Goal: Ask a question

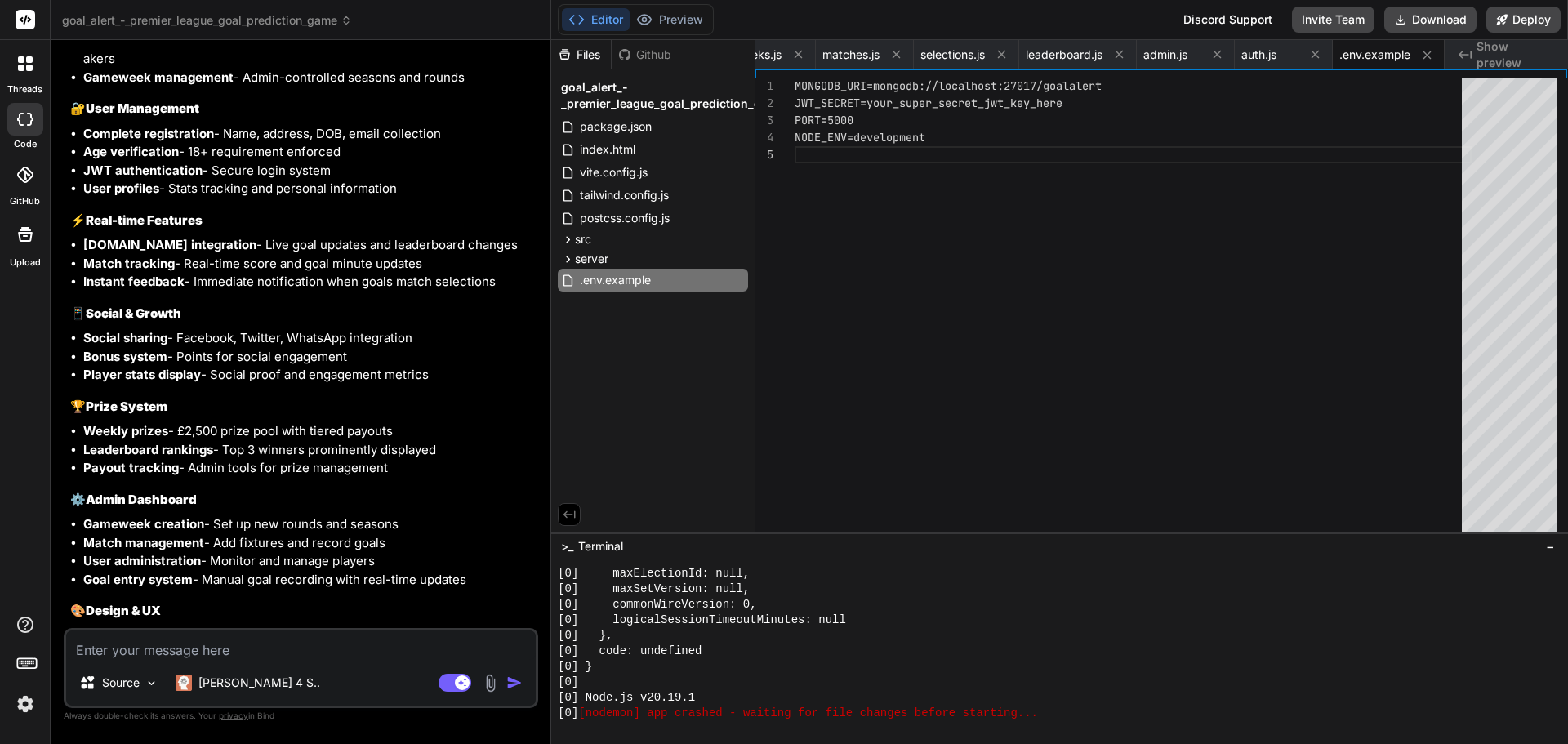
scroll to position [2463, 0]
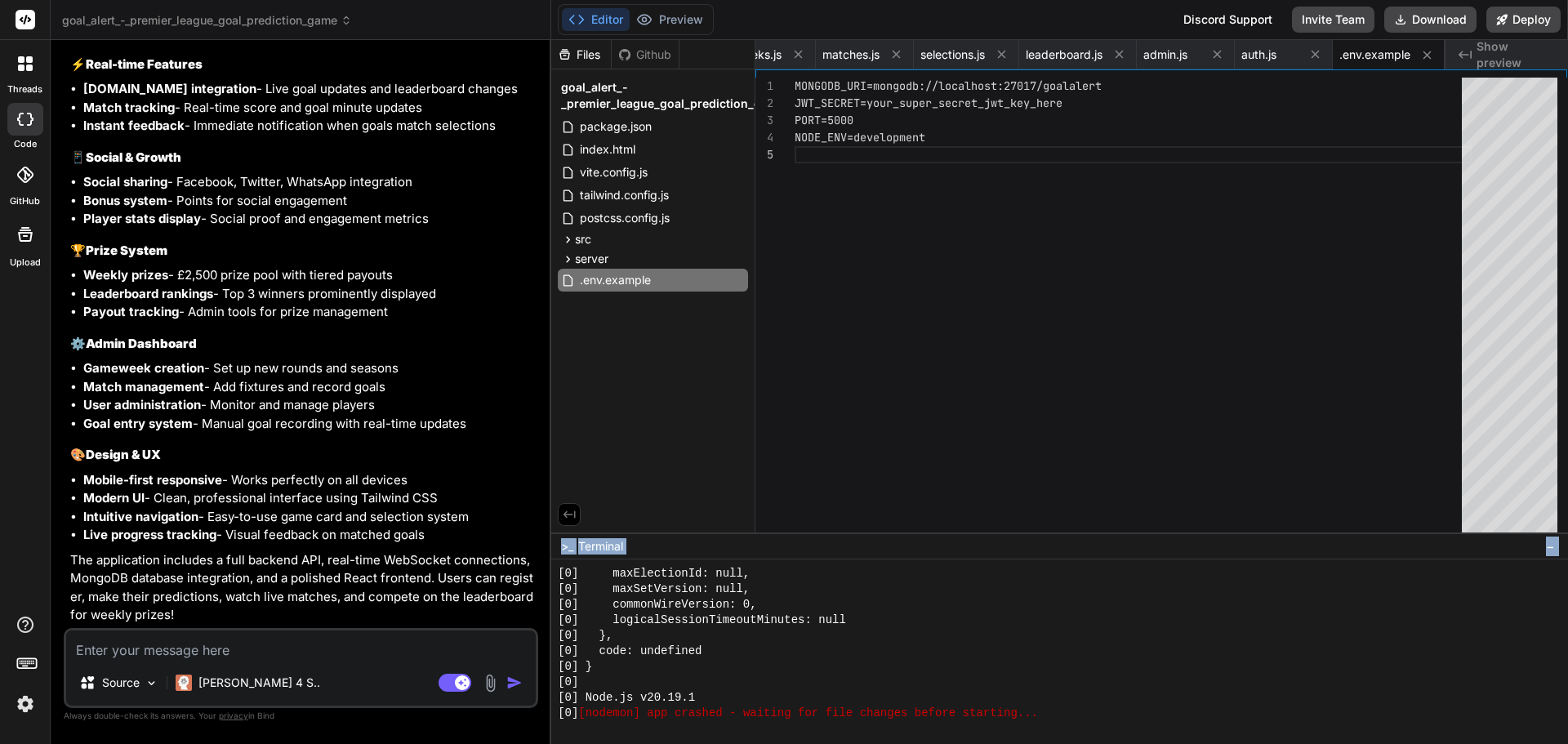
drag, startPoint x: 556, startPoint y: 536, endPoint x: 881, endPoint y: 668, distance: 350.8
click at [826, 675] on div ">_ Terminal − 11111111111111111111111111111111 [0] maxElectionId: null, [0] max…" at bounding box center [1060, 638] width 1017 height 212
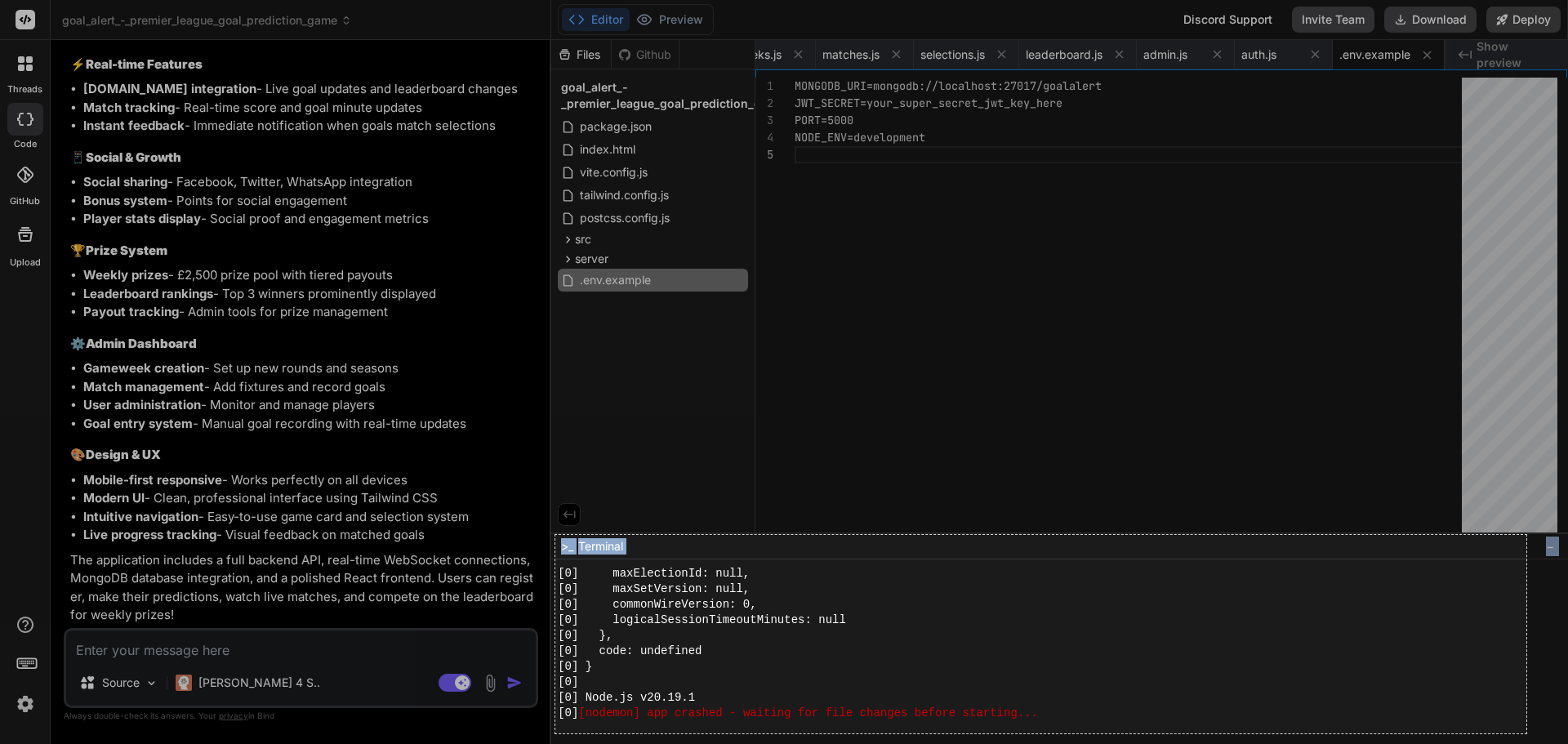
drag, startPoint x: 555, startPoint y: 535, endPoint x: 1526, endPoint y: 733, distance: 991.0
click at [1526, 733] on div "1189 X 243" at bounding box center [784, 372] width 1568 height 744
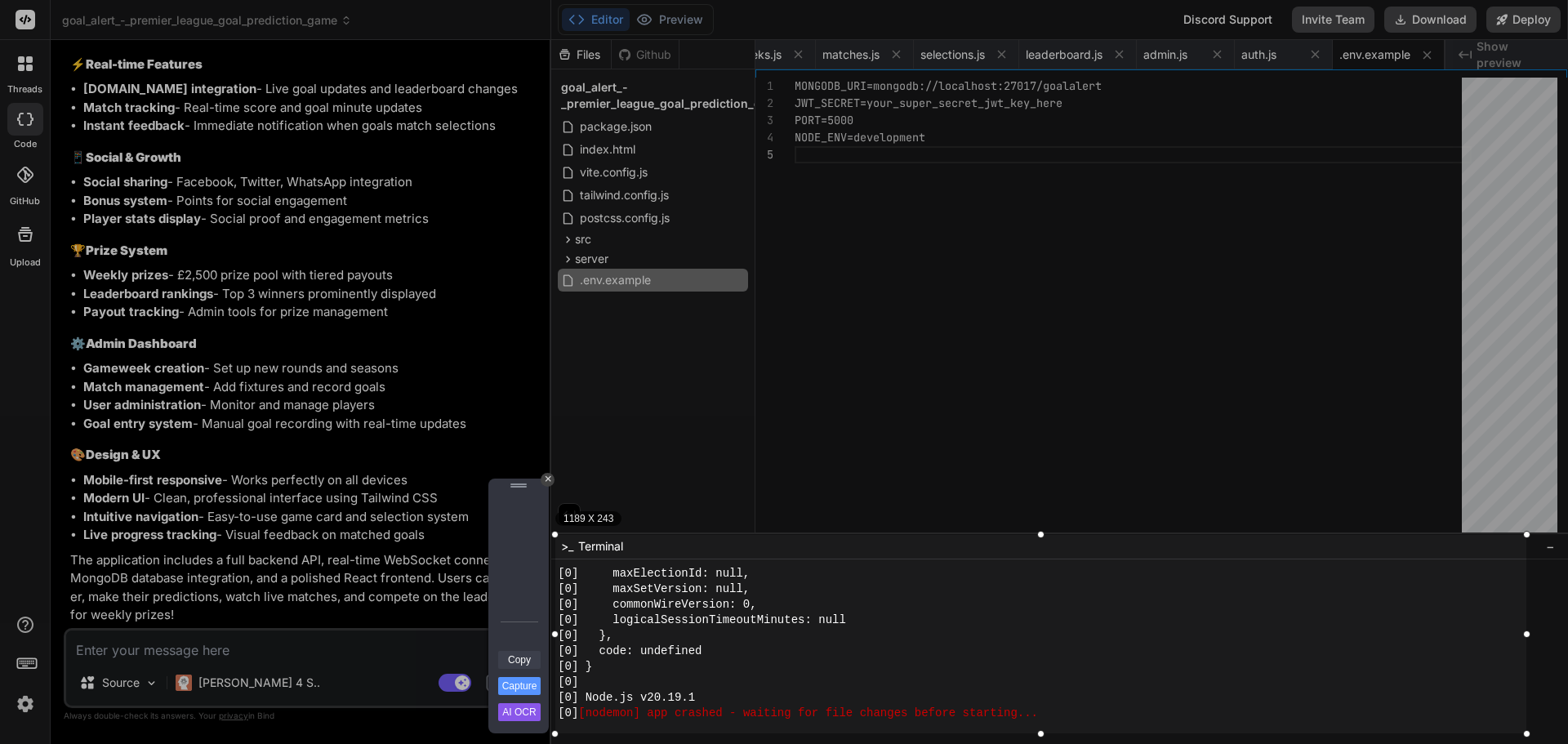
click at [522, 659] on link "Copy" at bounding box center [520, 659] width 42 height 18
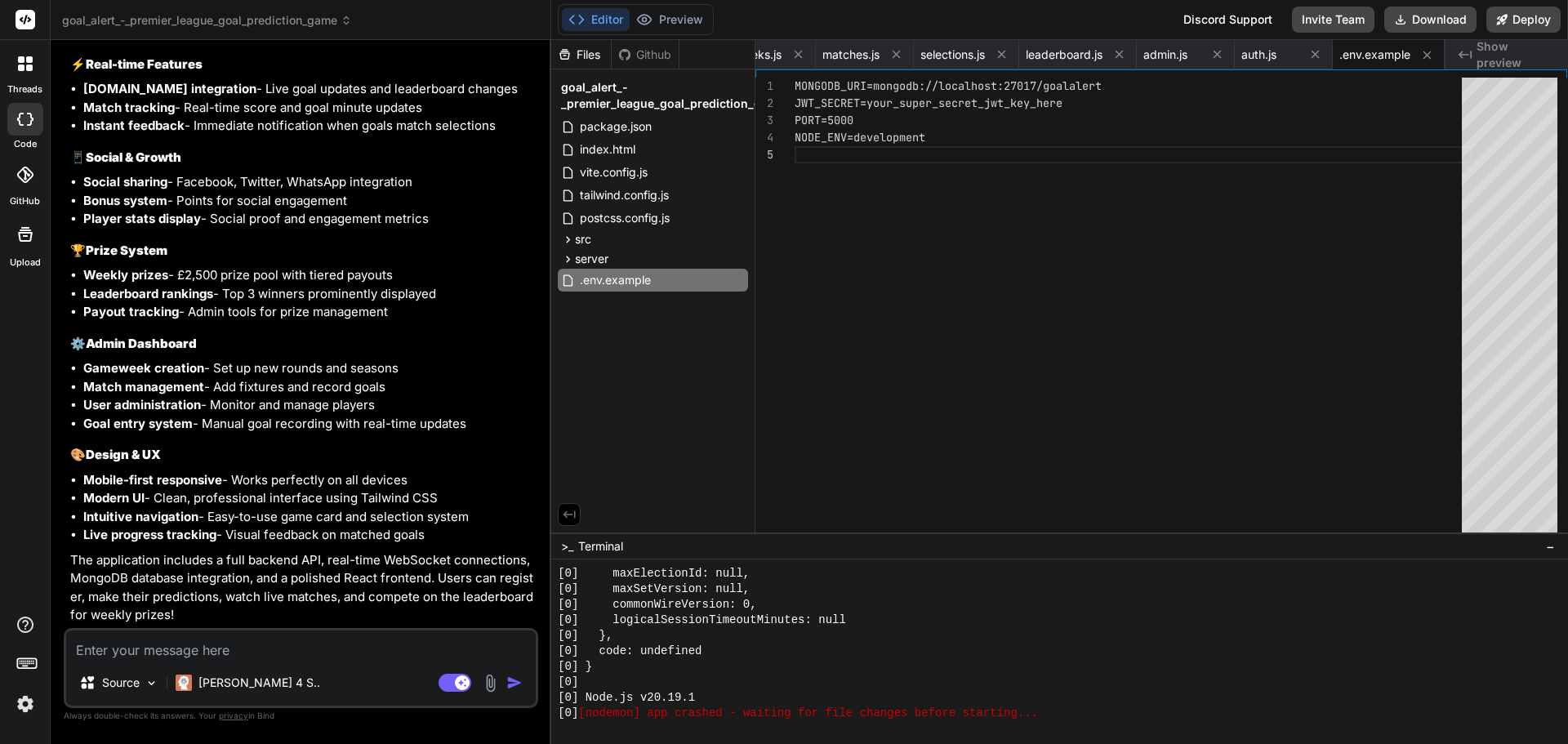
click at [173, 650] on textarea at bounding box center [301, 645] width 470 height 30
click at [169, 651] on textarea at bounding box center [301, 645] width 470 height 30
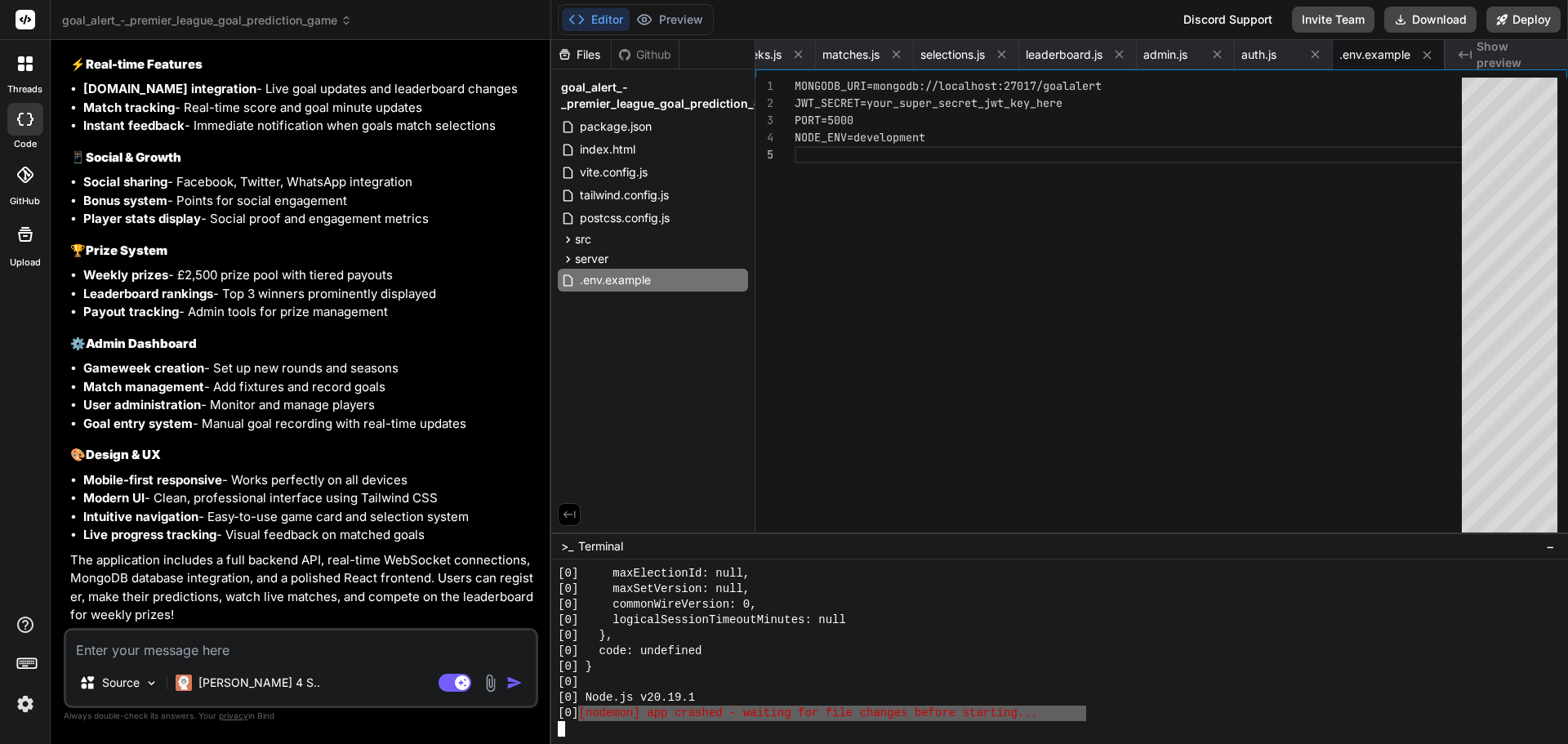
drag, startPoint x: 1087, startPoint y: 717, endPoint x: 576, endPoint y: 713, distance: 511.0
click at [587, 713] on div "[0] [nodemon] app crashed - waiting for file changes before starting..." at bounding box center [1052, 713] width 988 height 15
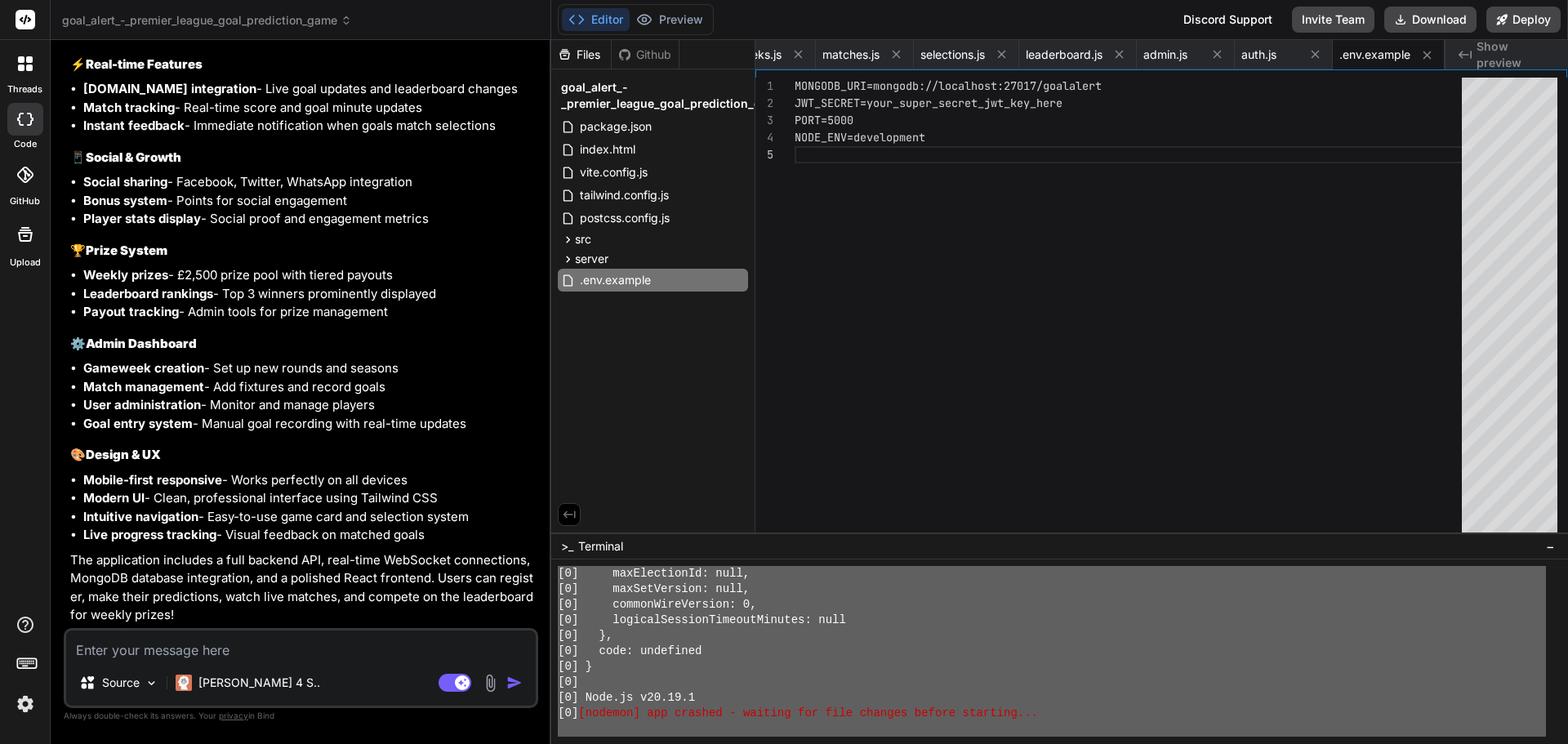
scroll to position [1335, 0]
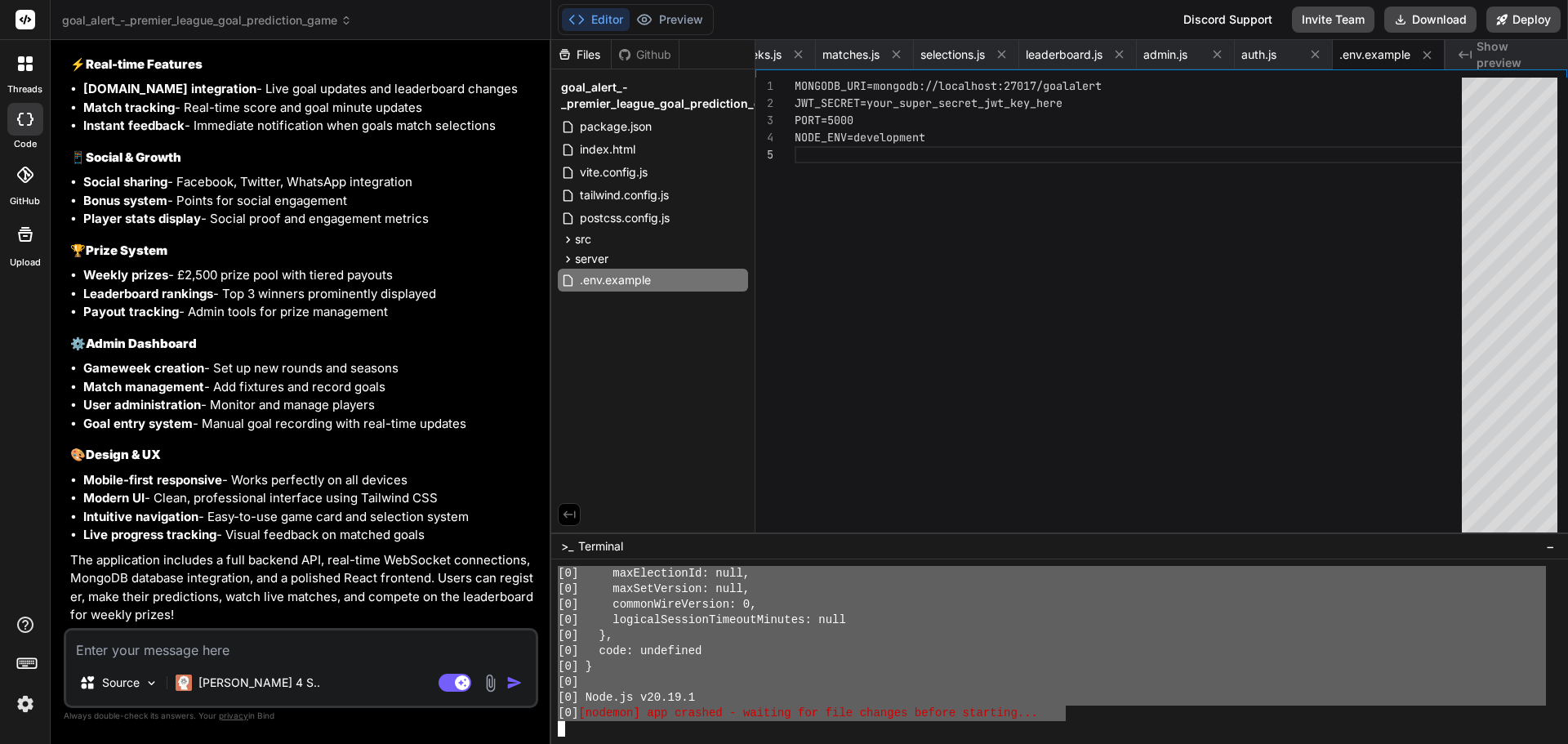
drag, startPoint x: 564, startPoint y: 575, endPoint x: 1063, endPoint y: 713, distance: 517.7
click at [1063, 713] on div "[0] maxElectionId: null, [0] maxSetVersion: null, [0] commonWireVersion: 0, [0]…" at bounding box center [1052, 651] width 988 height 170
type textarea "Initializing WebContainer shell... ~/u3uk0f35zsjjbn9cprh6fq9h0p4tm2-wnxx ❯ ^C ~…"
click at [202, 647] on textarea at bounding box center [301, 645] width 470 height 30
paste textarea "Initializing WebContainer shell... ~/u3uk0f35zsjjbn9cprh6fq9h0p4tm2-wnxx ❯ ^C ~…"
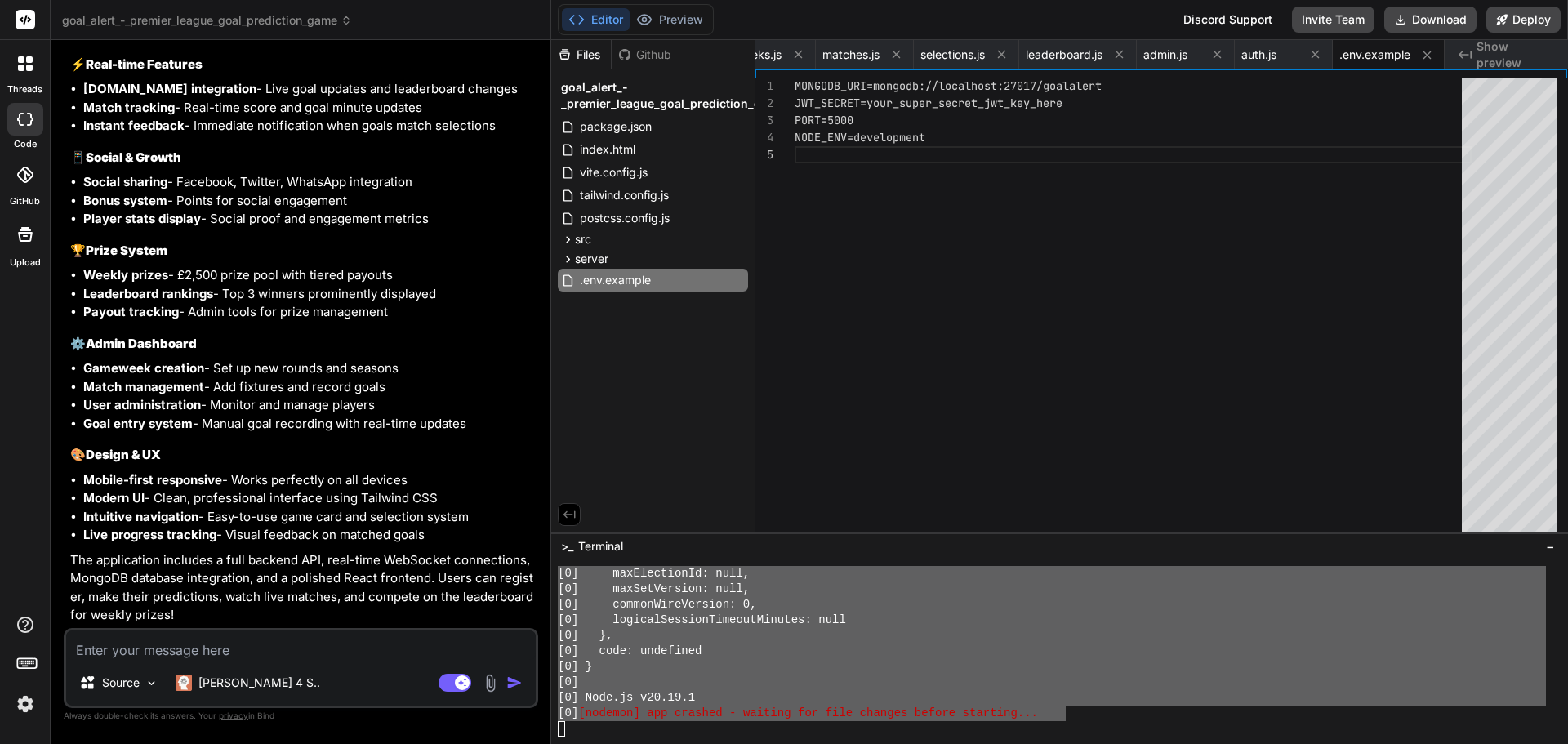
type textarea "Initializing WebContainer shell... ~/u3uk0f35zsjjbn9cprh6fq9h0p4tm2-wnxx ❯ ^C ~…"
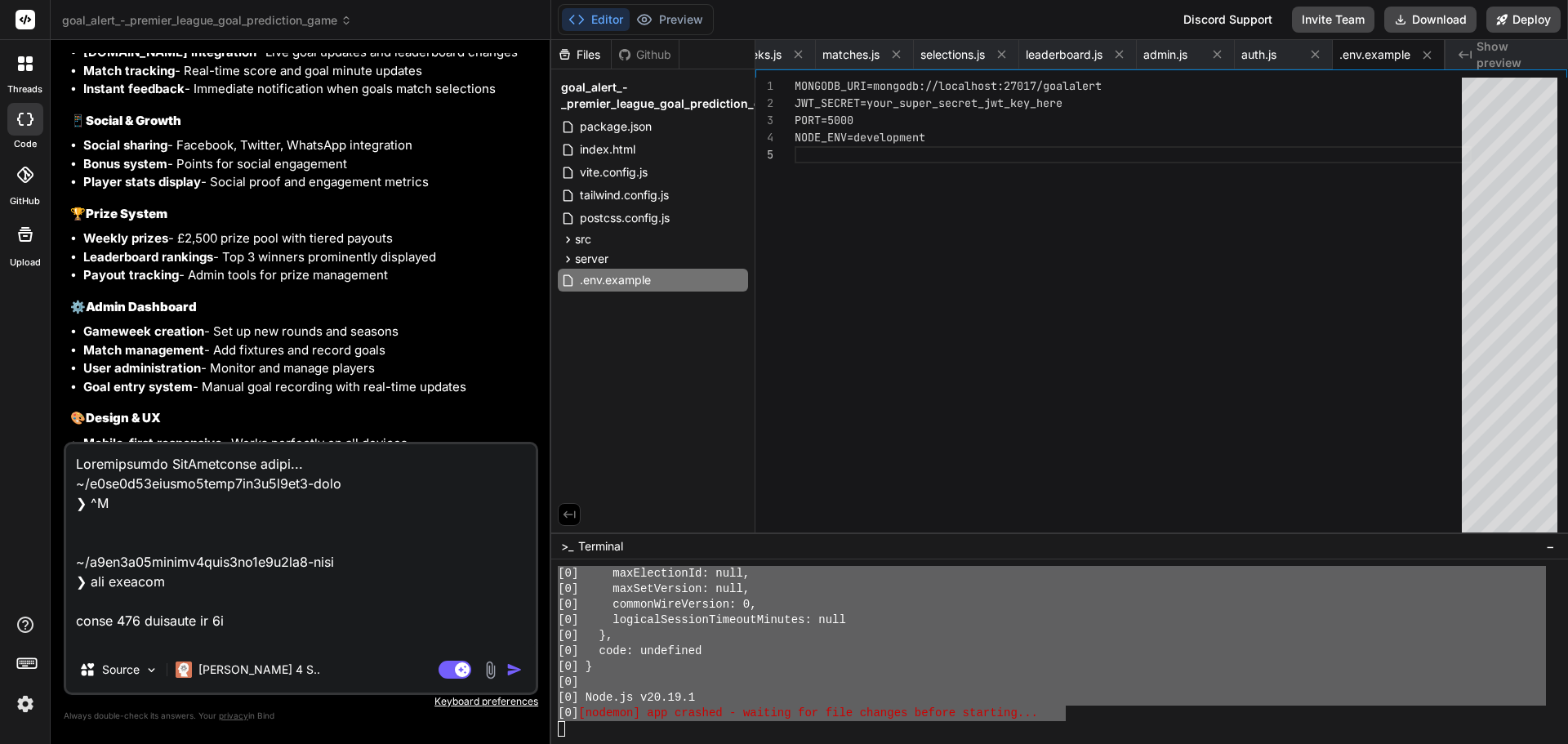
scroll to position [1962, 0]
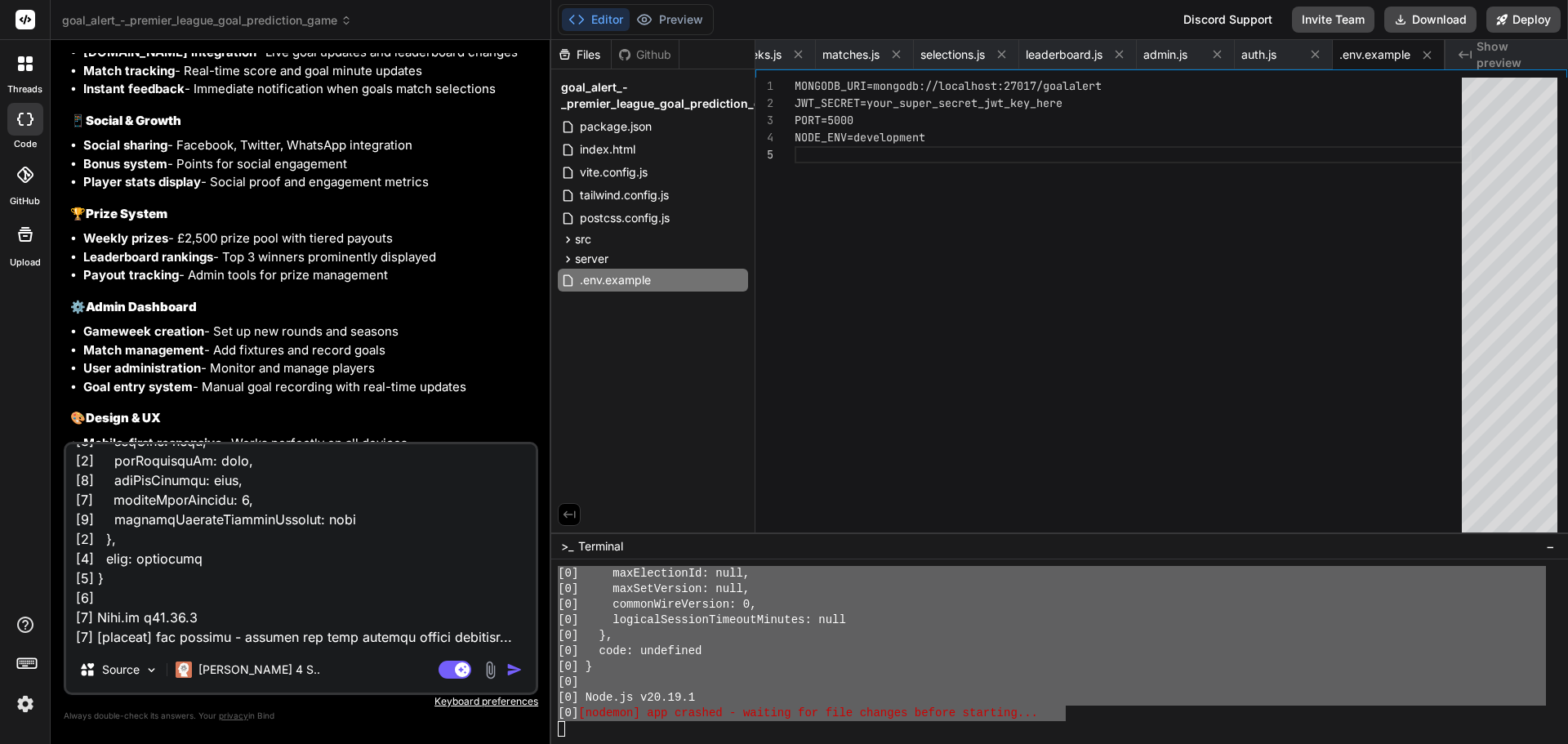
type textarea "x"
type textarea "Initializing WebContainer shell... ~/u3uk0f35zsjjbn9cprh6fq9h0p4tm2-wnxx ❯ ^C ~…"
type textarea "x"
type textarea "Initializing WebContainer shell... ~/u3uk0f35zsjjbn9cprh6fq9h0p4tm2-wnxx ❯ ^C ~…"
click at [438, 636] on textarea at bounding box center [301, 545] width 470 height 203
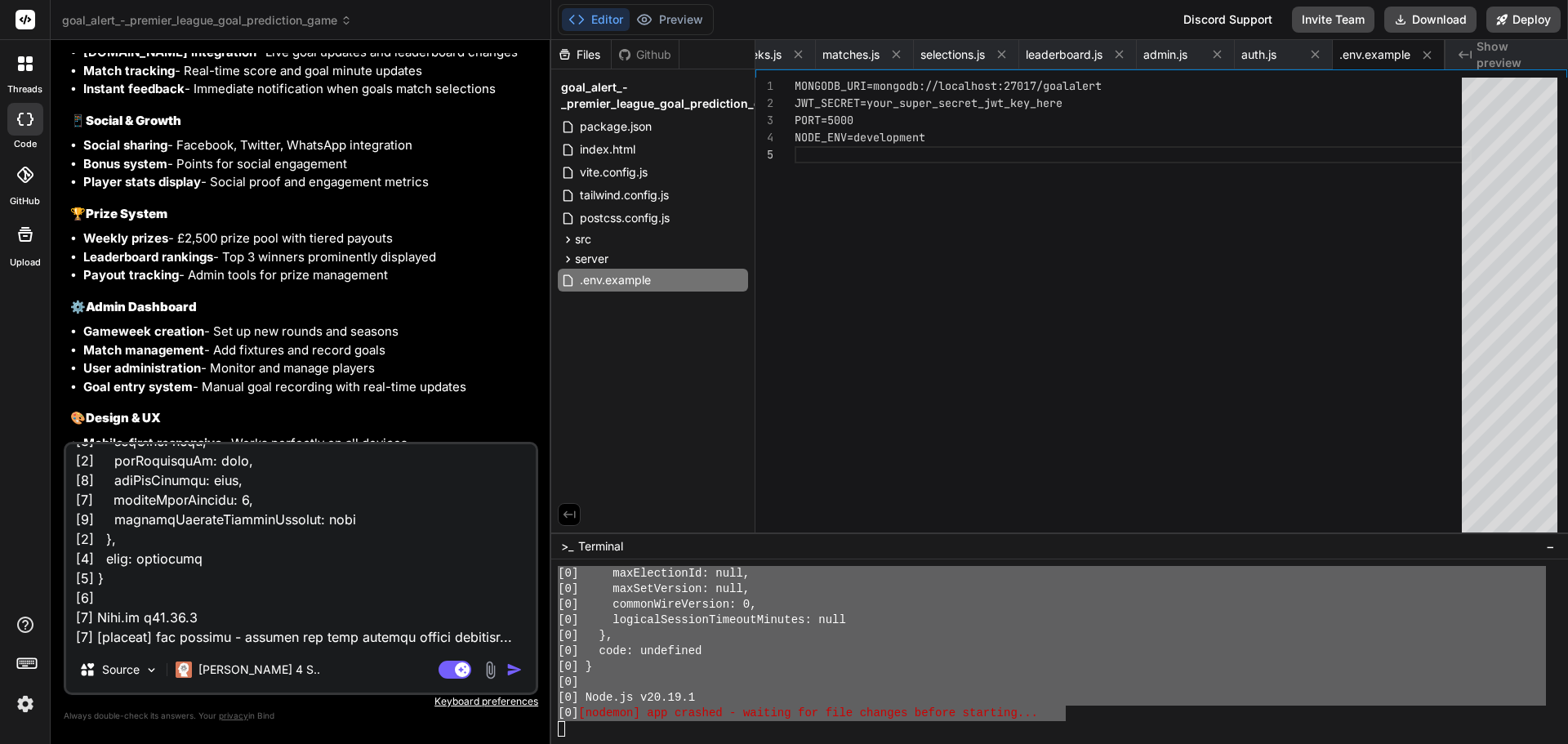
scroll to position [1990, 0]
click at [140, 634] on textarea at bounding box center [301, 545] width 470 height 203
type textarea "x"
paste textarea "Prompt, investigate and repair."
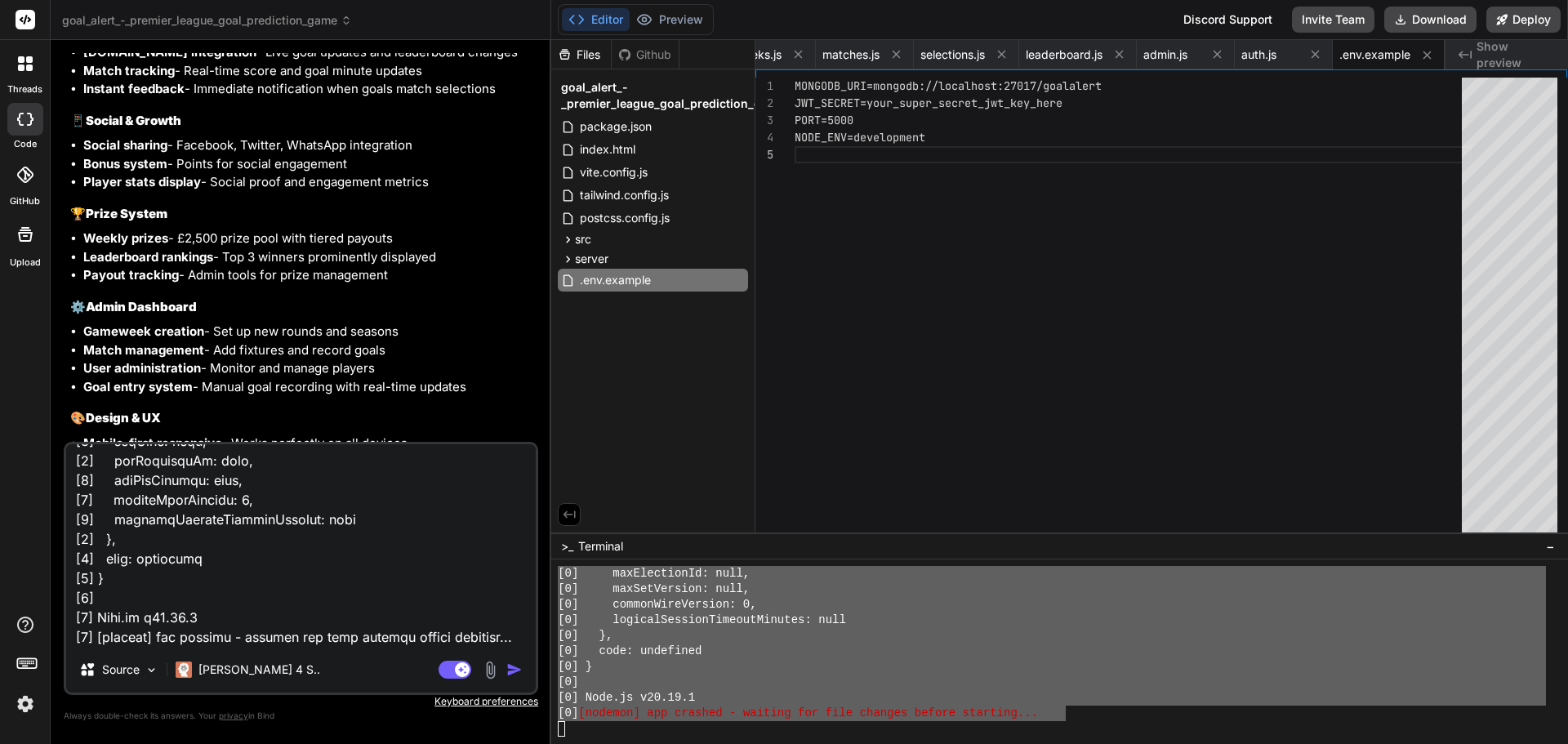
type textarea "Initializing WebContainer shell... ~/u3uk0f35zsjjbn9cprh6fq9h0p4tm2-wnxx ❯ ^C ~…"
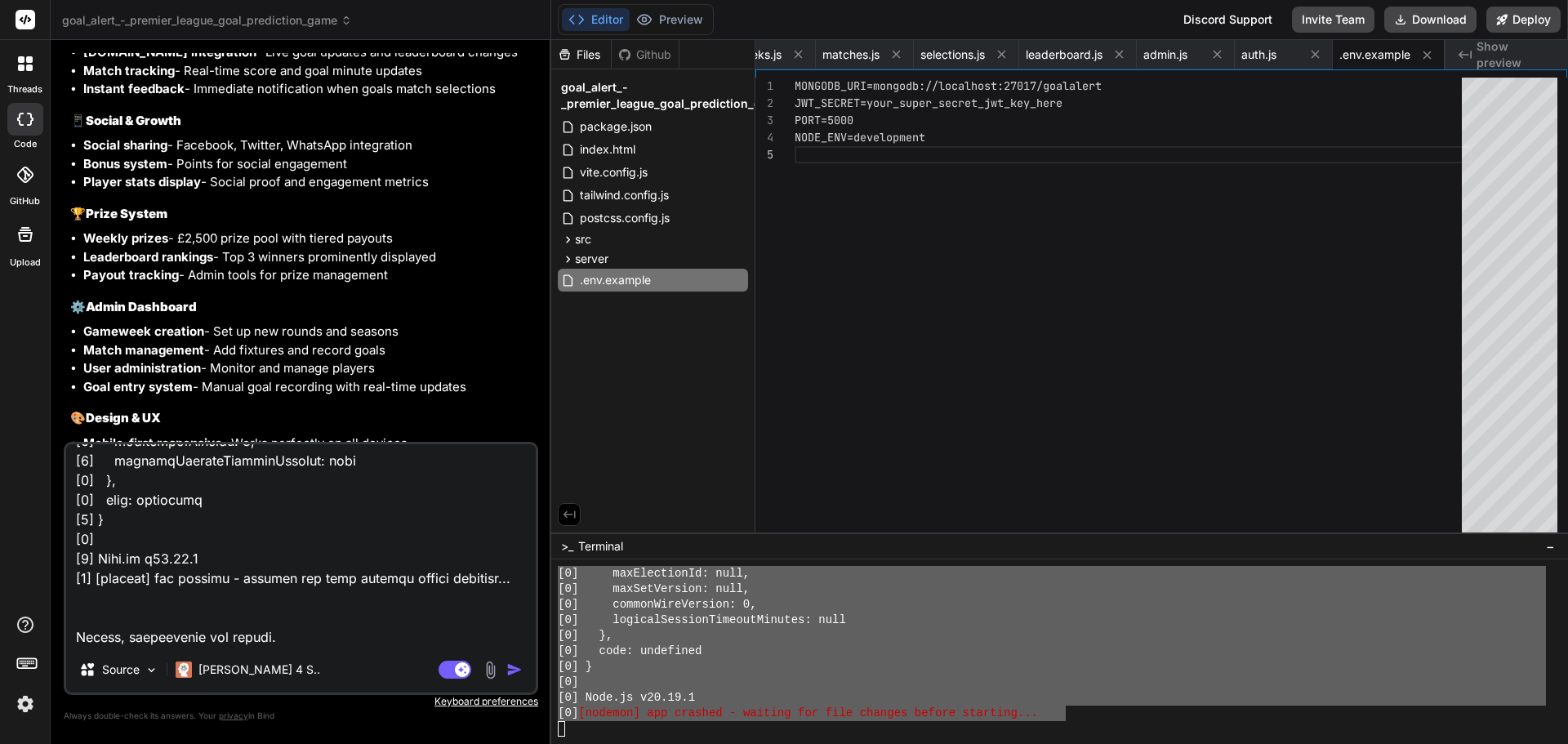
type textarea "x"
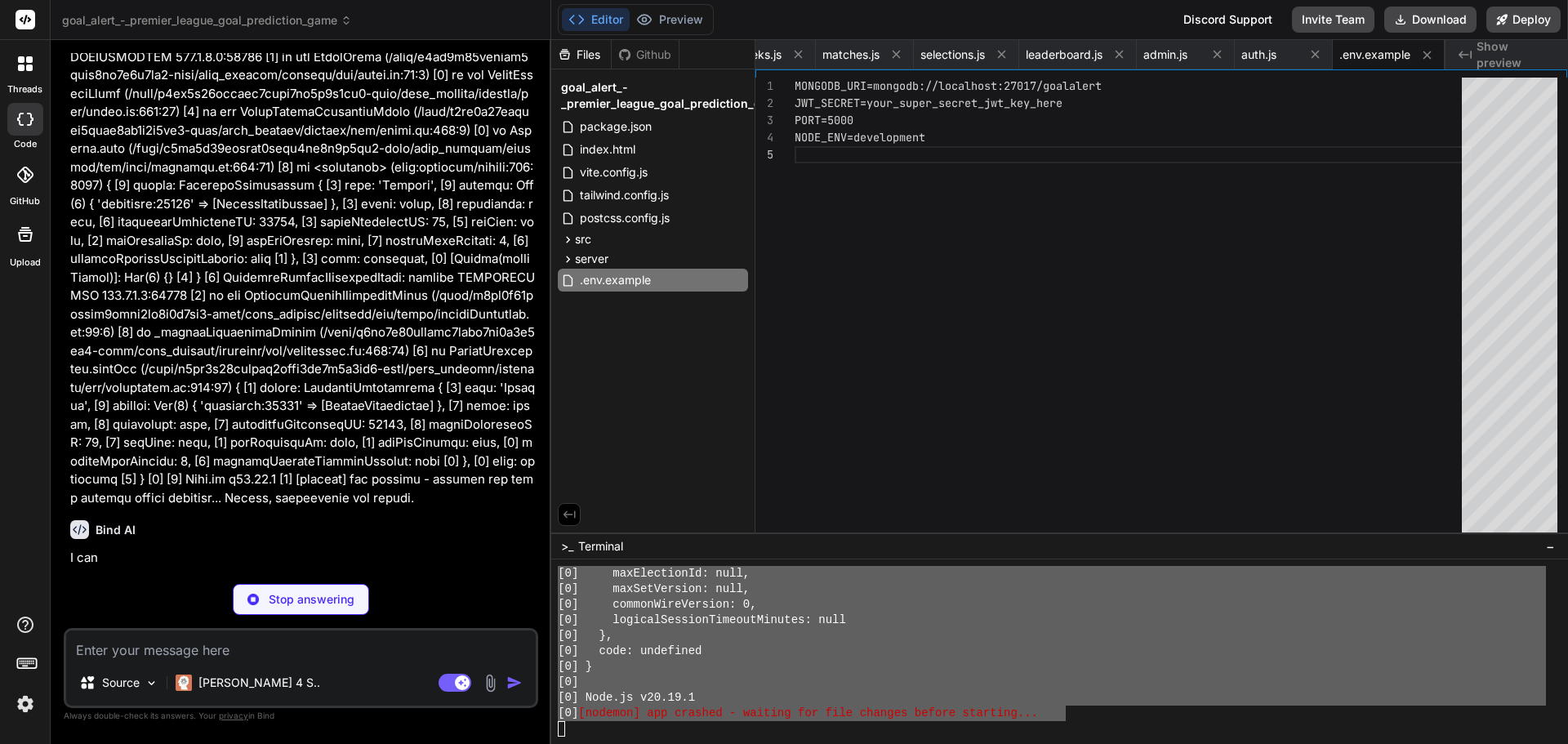
scroll to position [3349, 0]
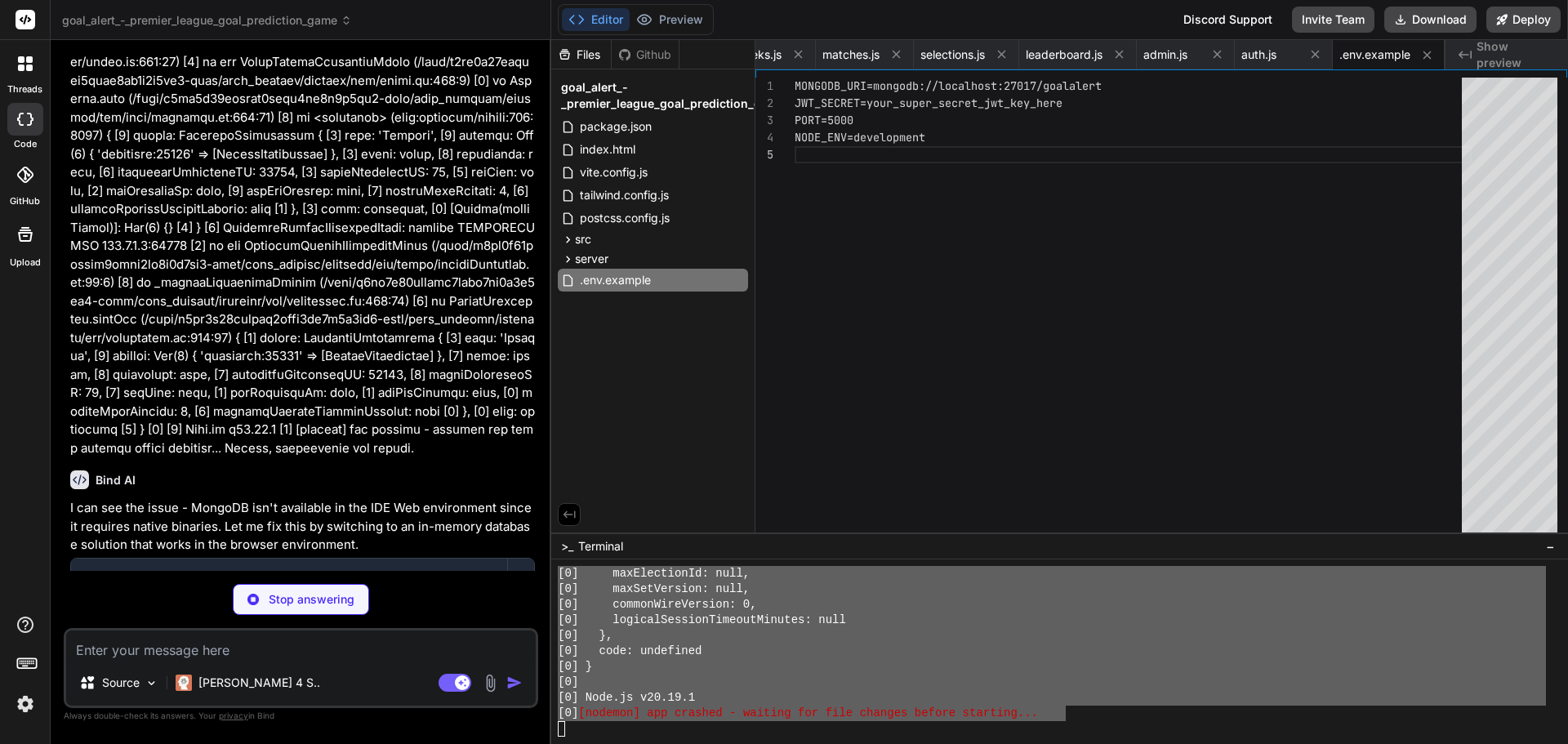
type textarea "x"
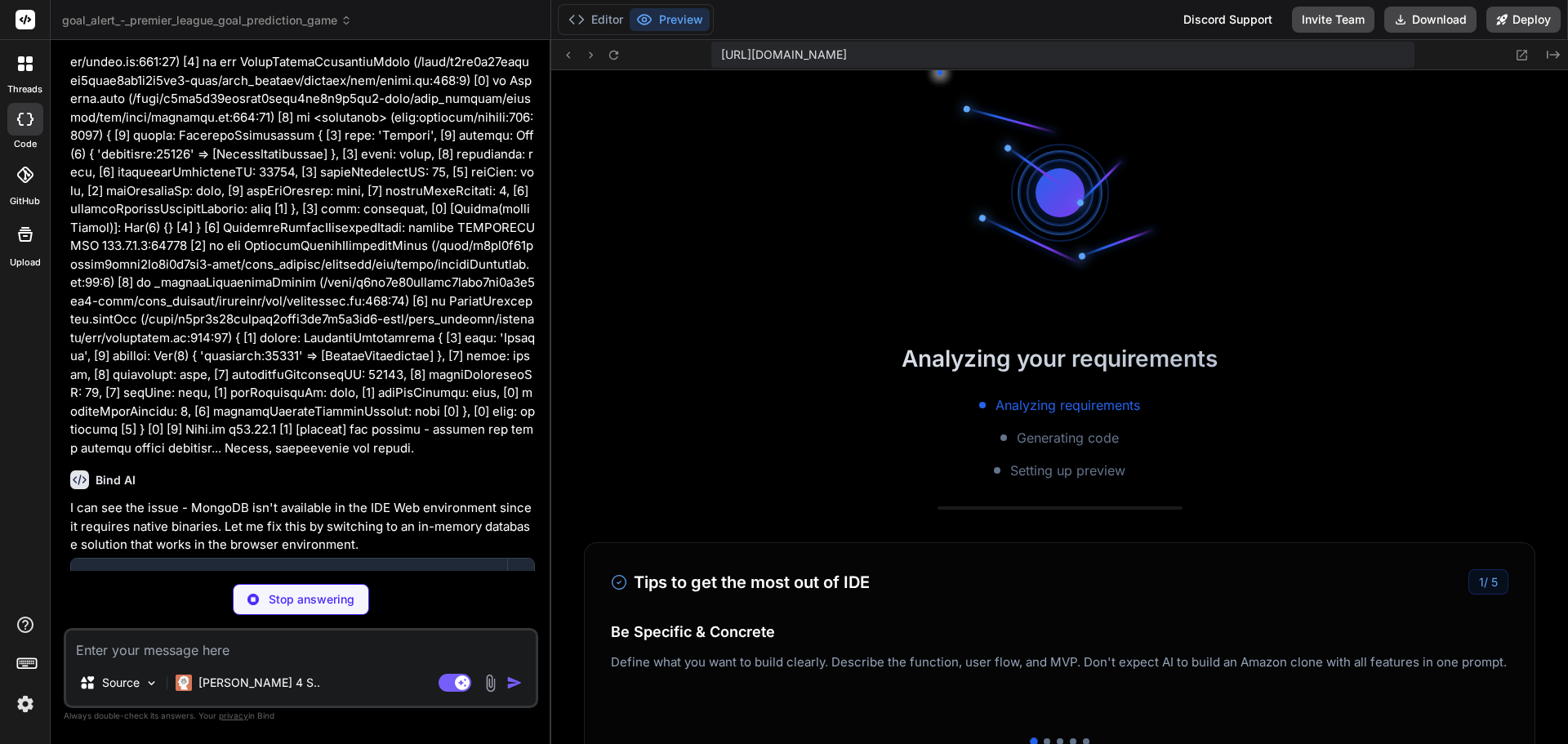
scroll to position [1381, 0]
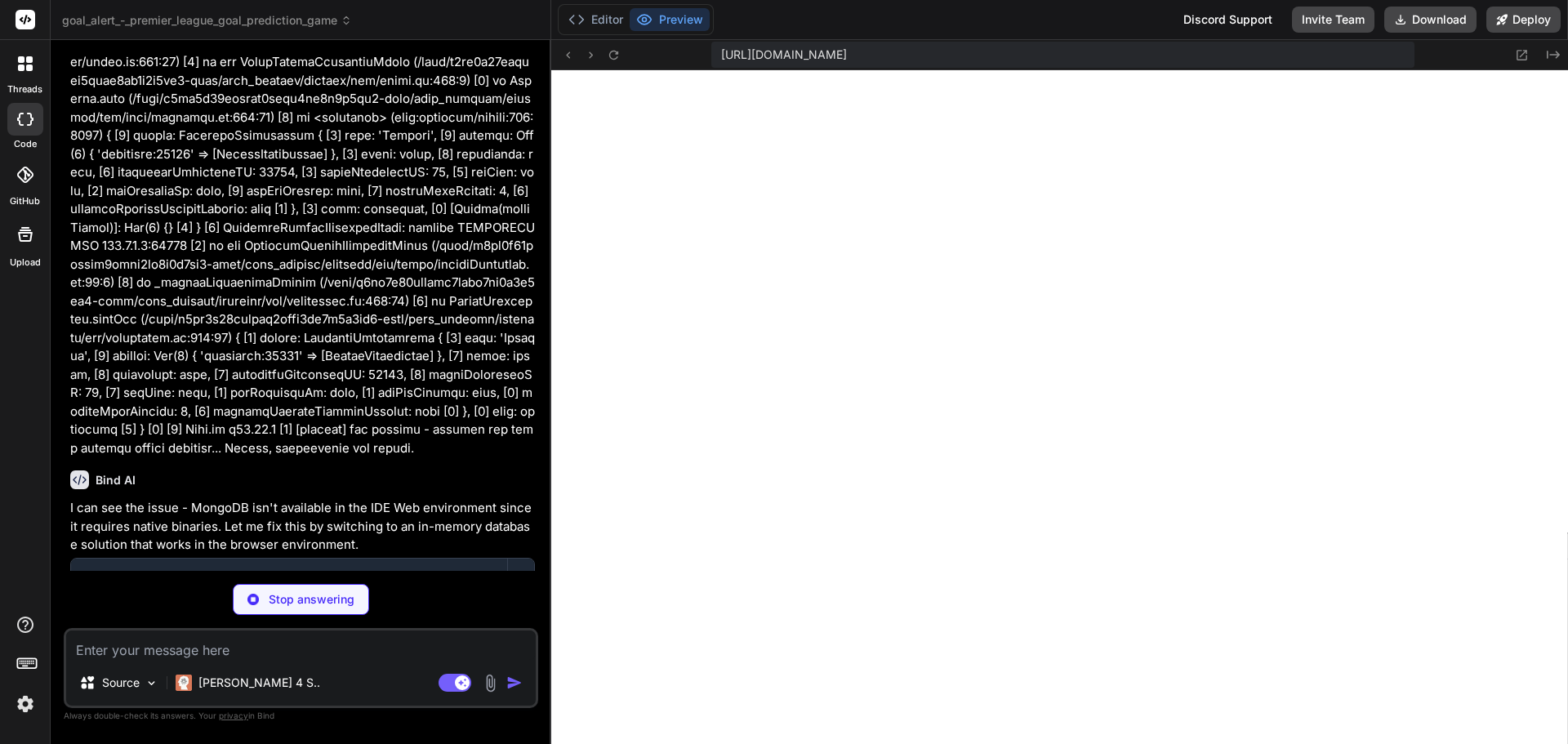
type textarea "x"
type textarea "const PORT = process.env.PORT || 5000 server.listen(PORT, () => { console.log(`…"
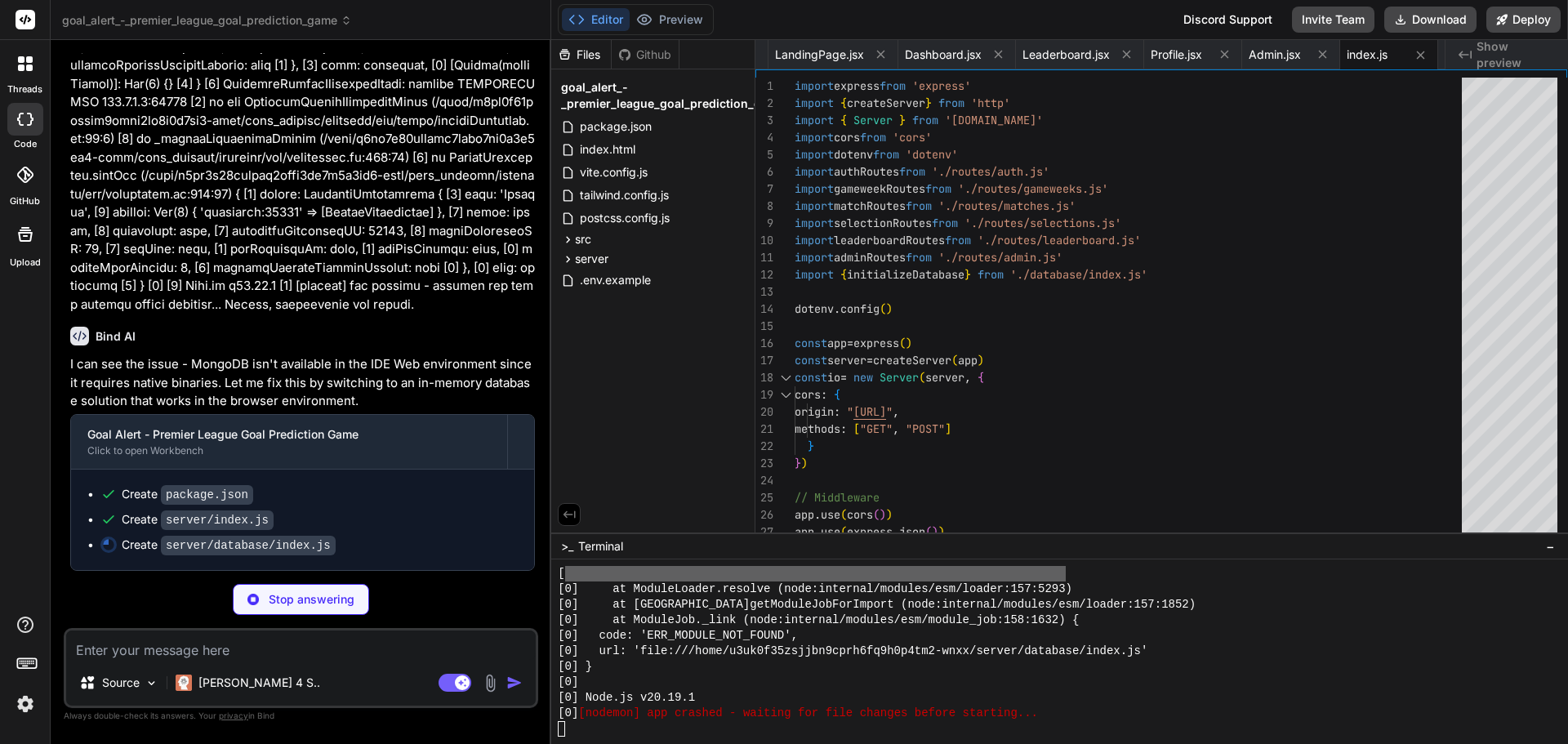
scroll to position [3548, 0]
type textarea "x"
type textarea "export function deleteById(collection, id) { const index = db[collection].findI…"
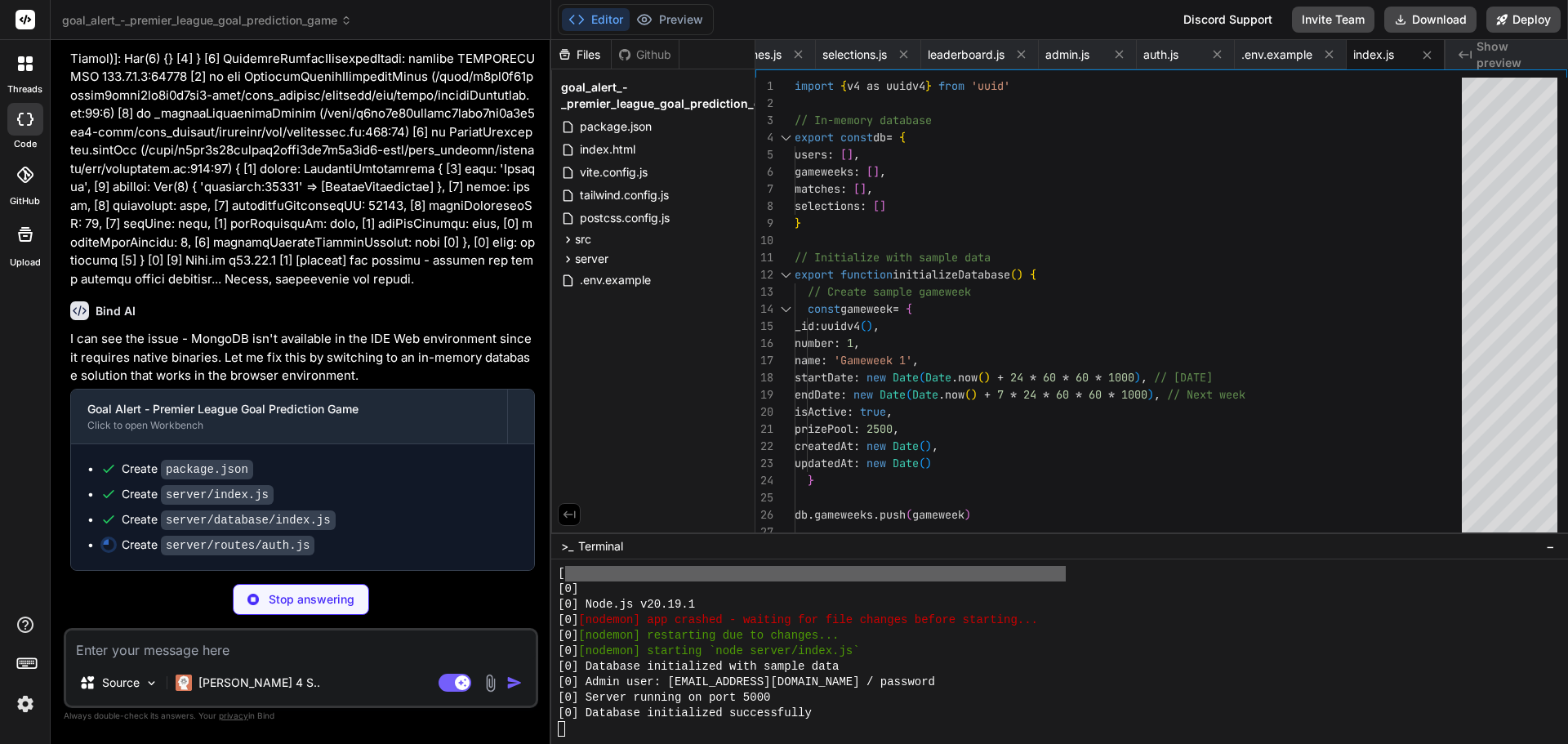
scroll to position [3573, 0]
type textarea "x"
type textarea "} catch (error) { console.error('Get user error:', error) res.status(500).json(…"
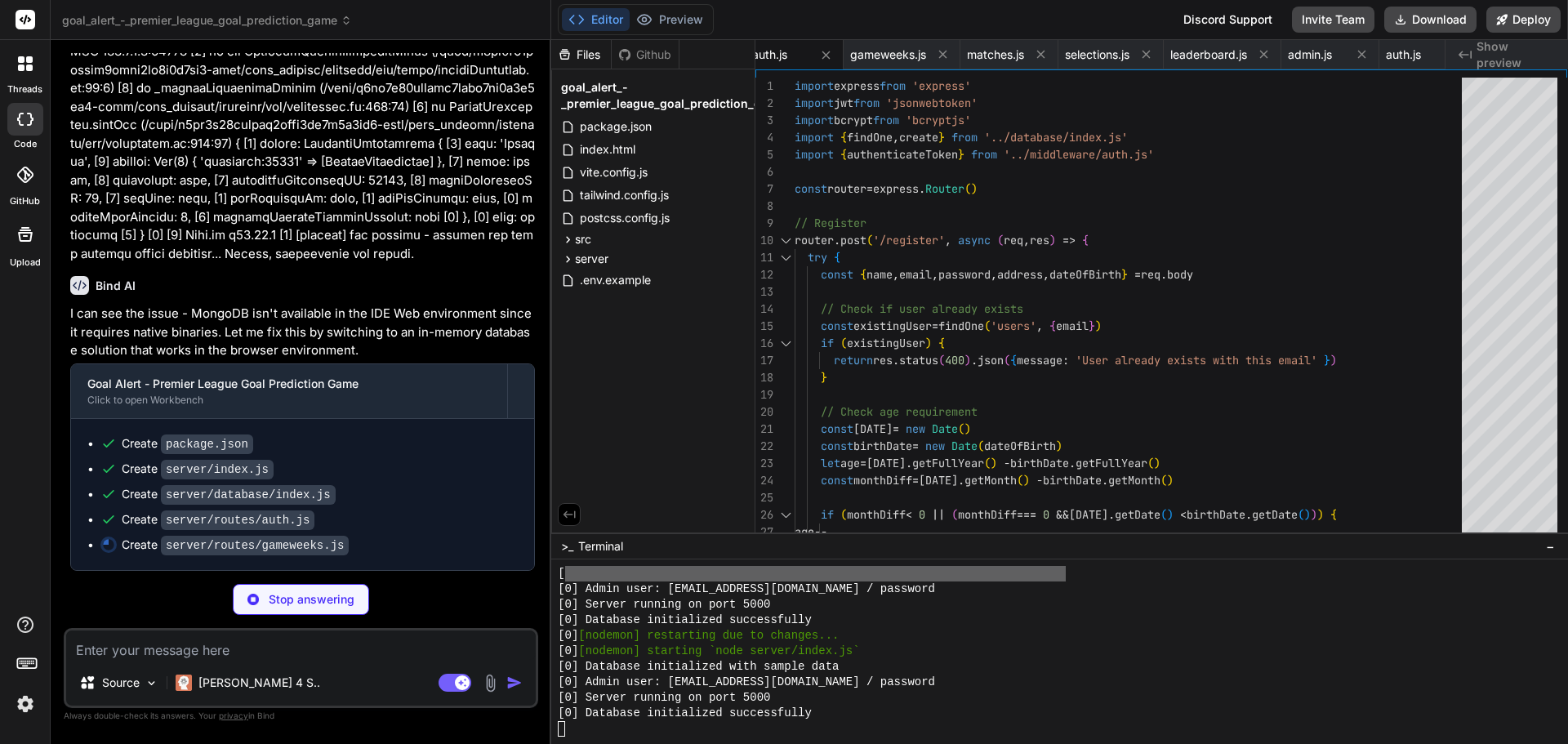
scroll to position [1846, 0]
type textarea "x"
type textarea "res.json(gameweek) } catch (error) { console.error('Get gameweek error:', error…"
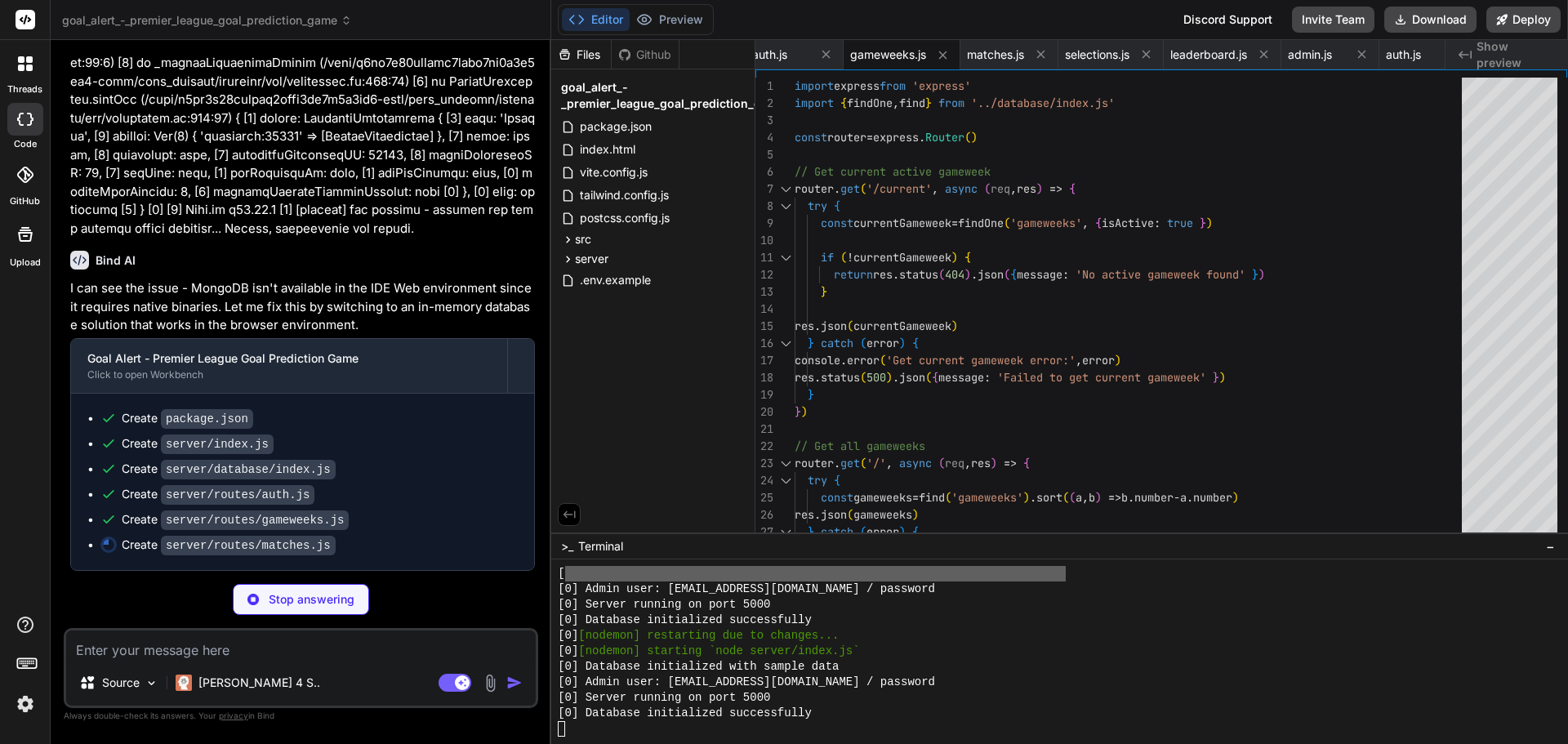
scroll to position [1940, 0]
type textarea "x"
type textarea "} }) export default router"
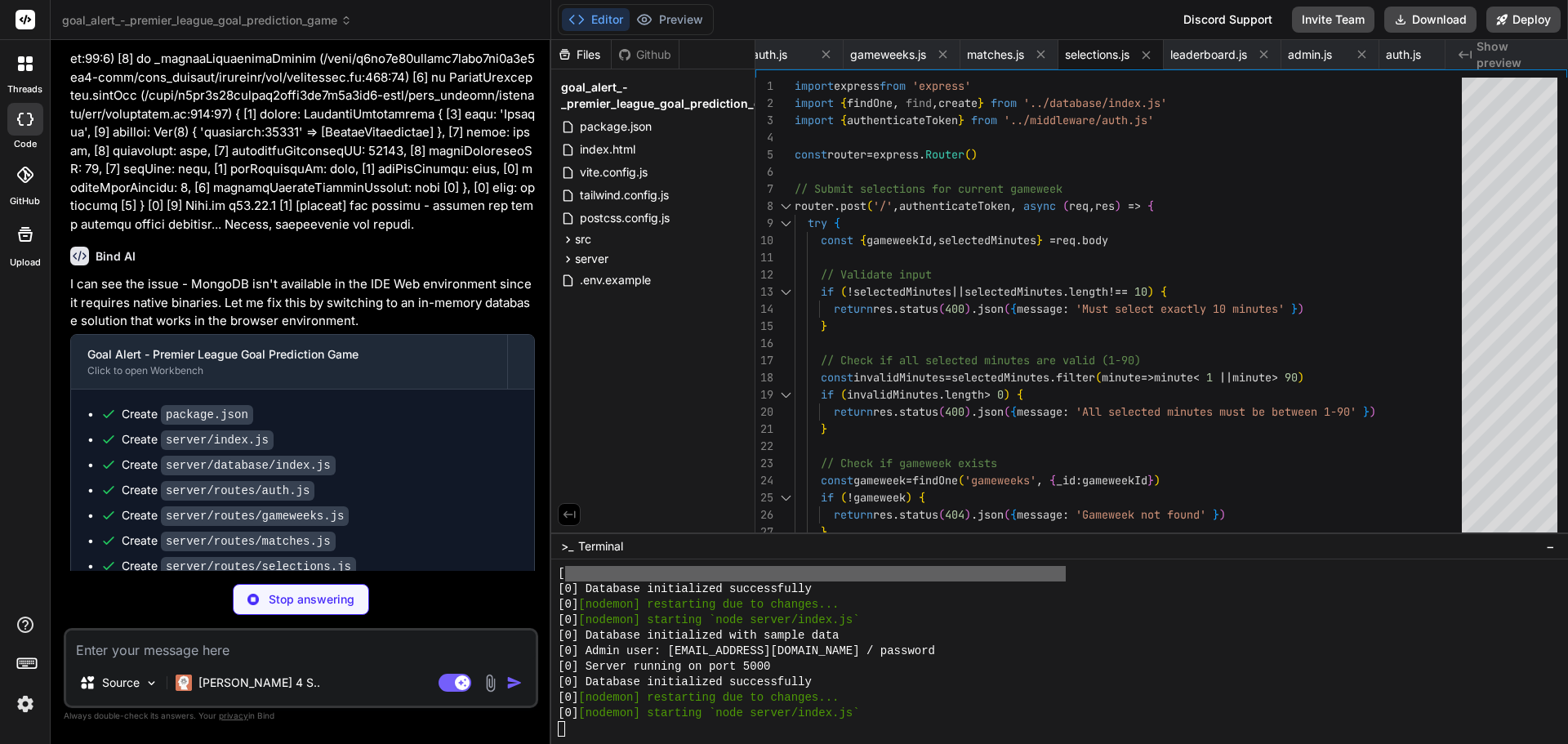
scroll to position [2126, 0]
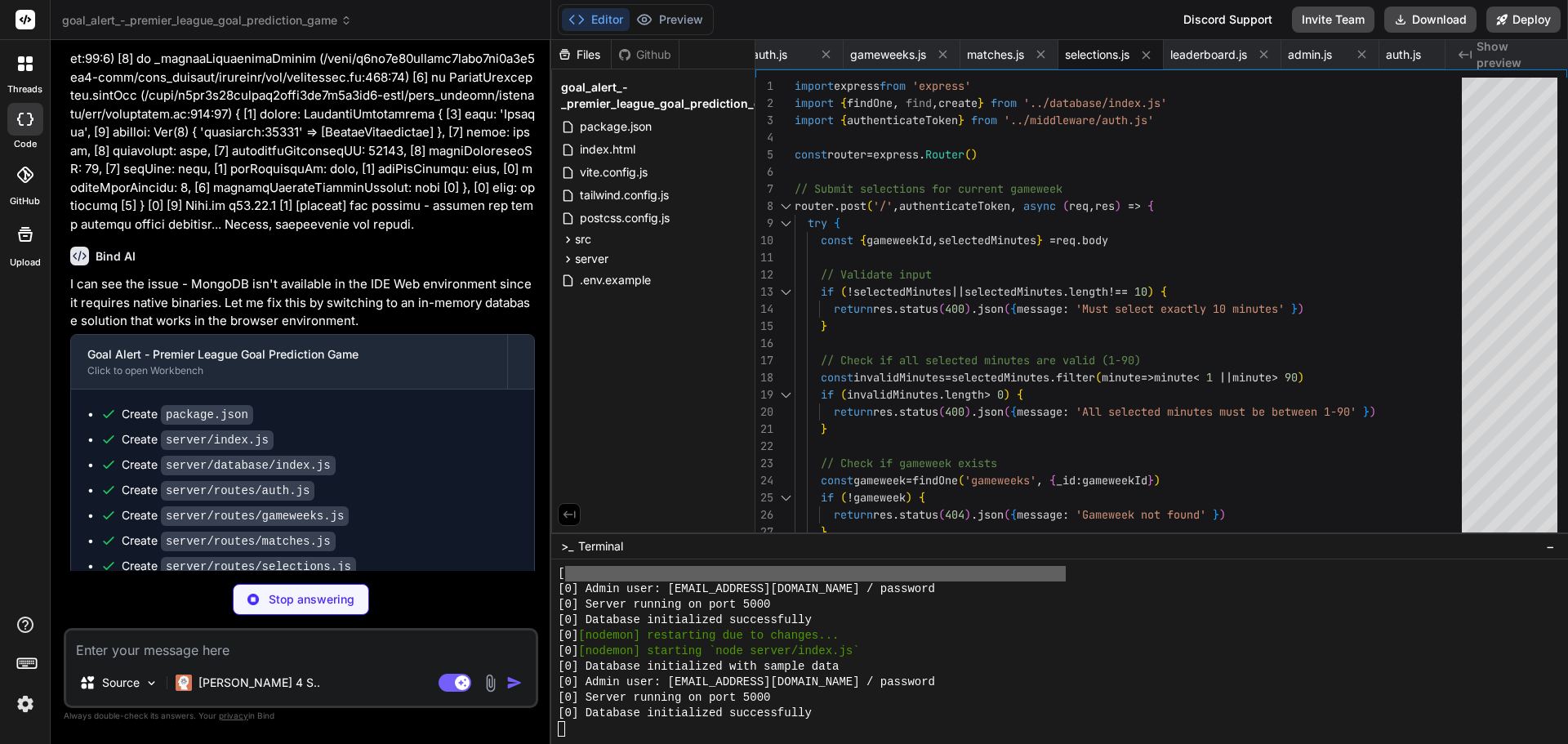
type textarea "x"
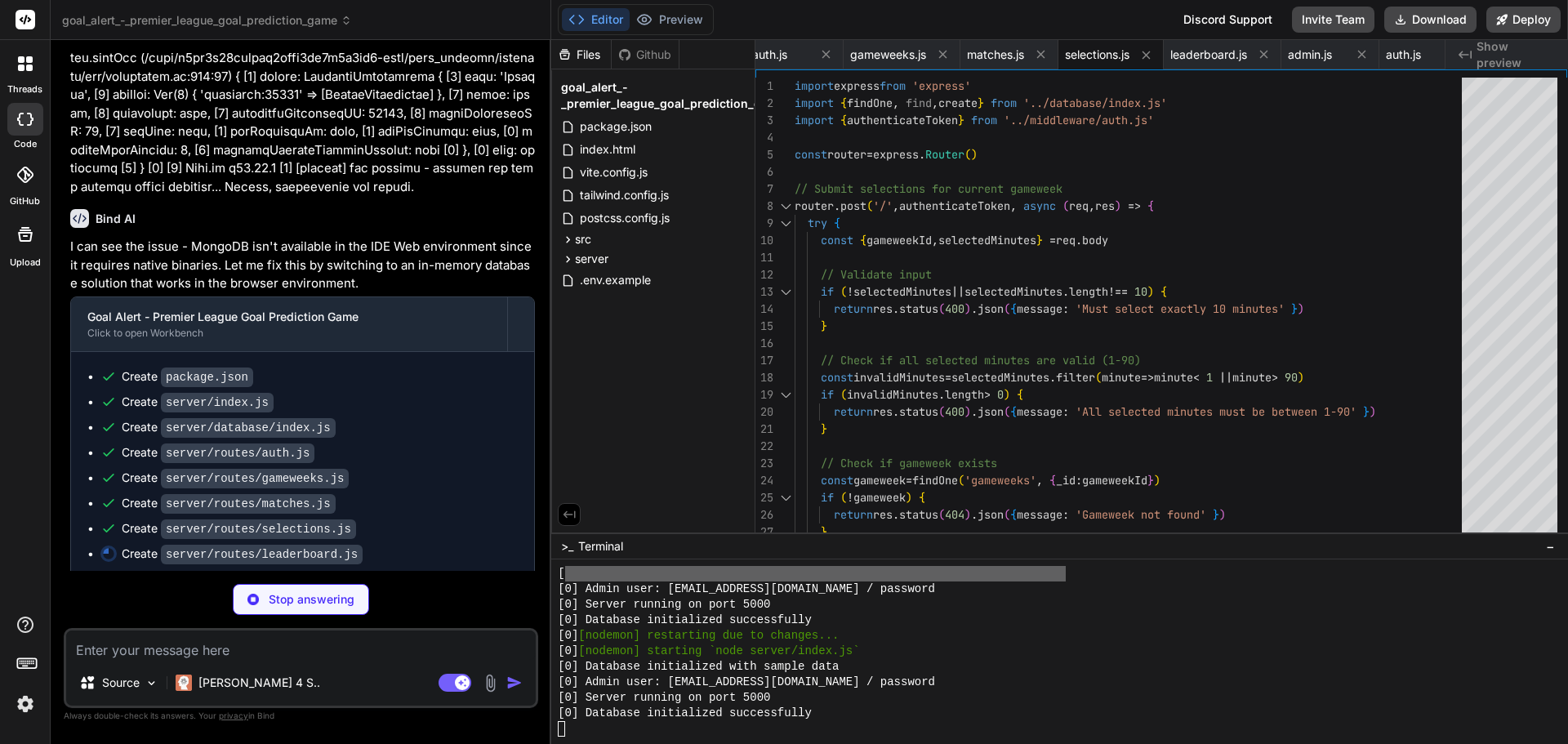
scroll to position [3674, 0]
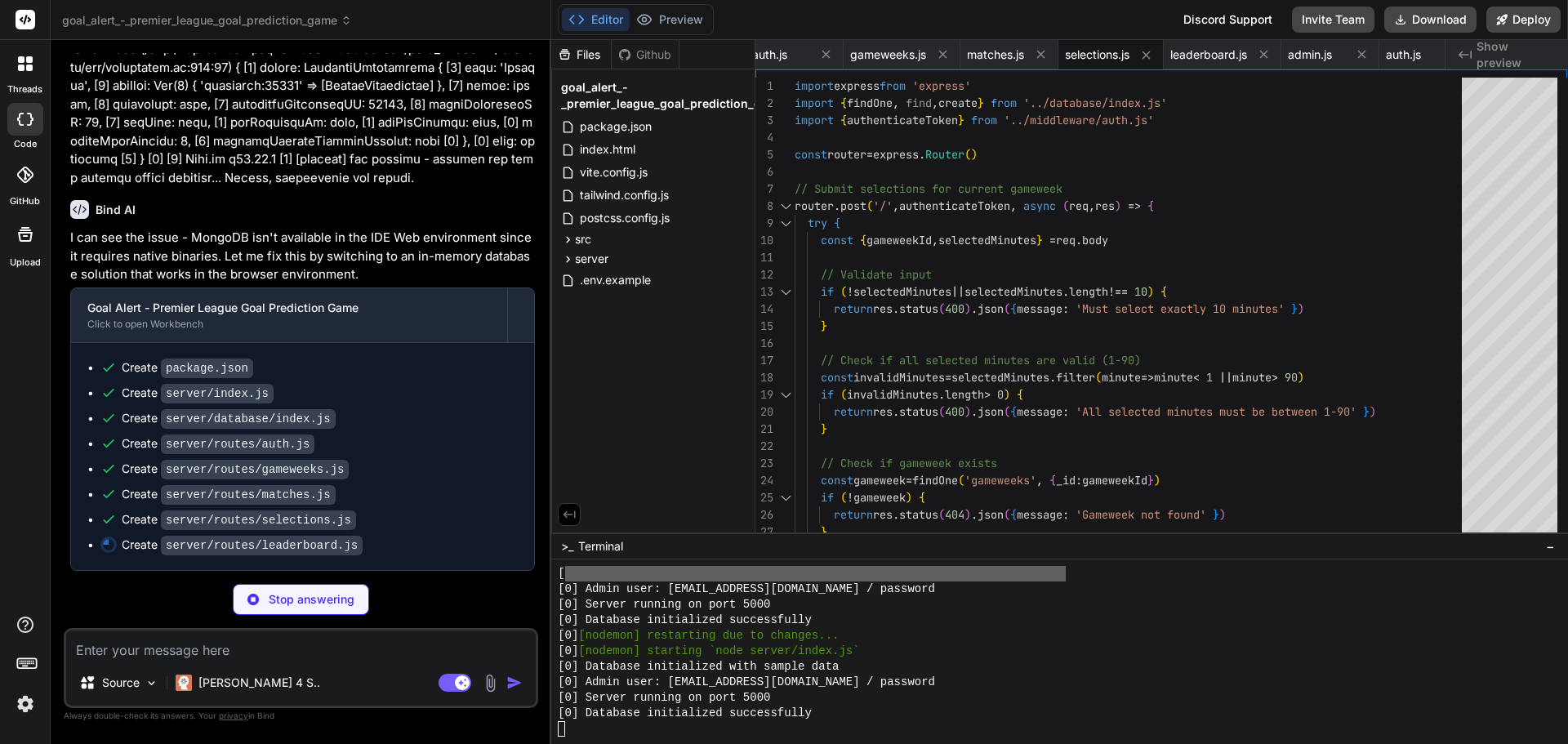
type textarea "res.status(500).json({ message: 'Failed to get gameweek leaderboard' }) } }) ex…"
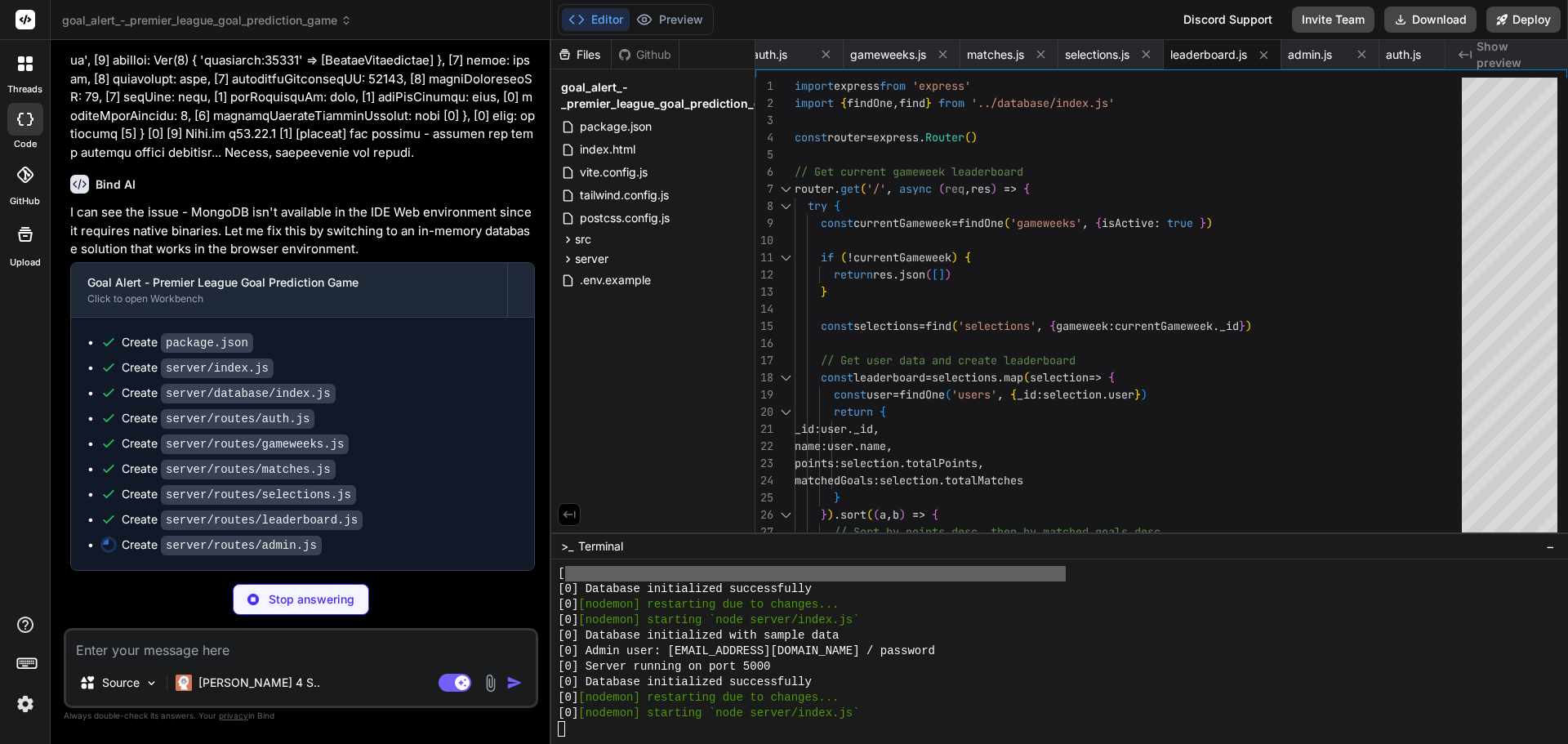
scroll to position [2218, 0]
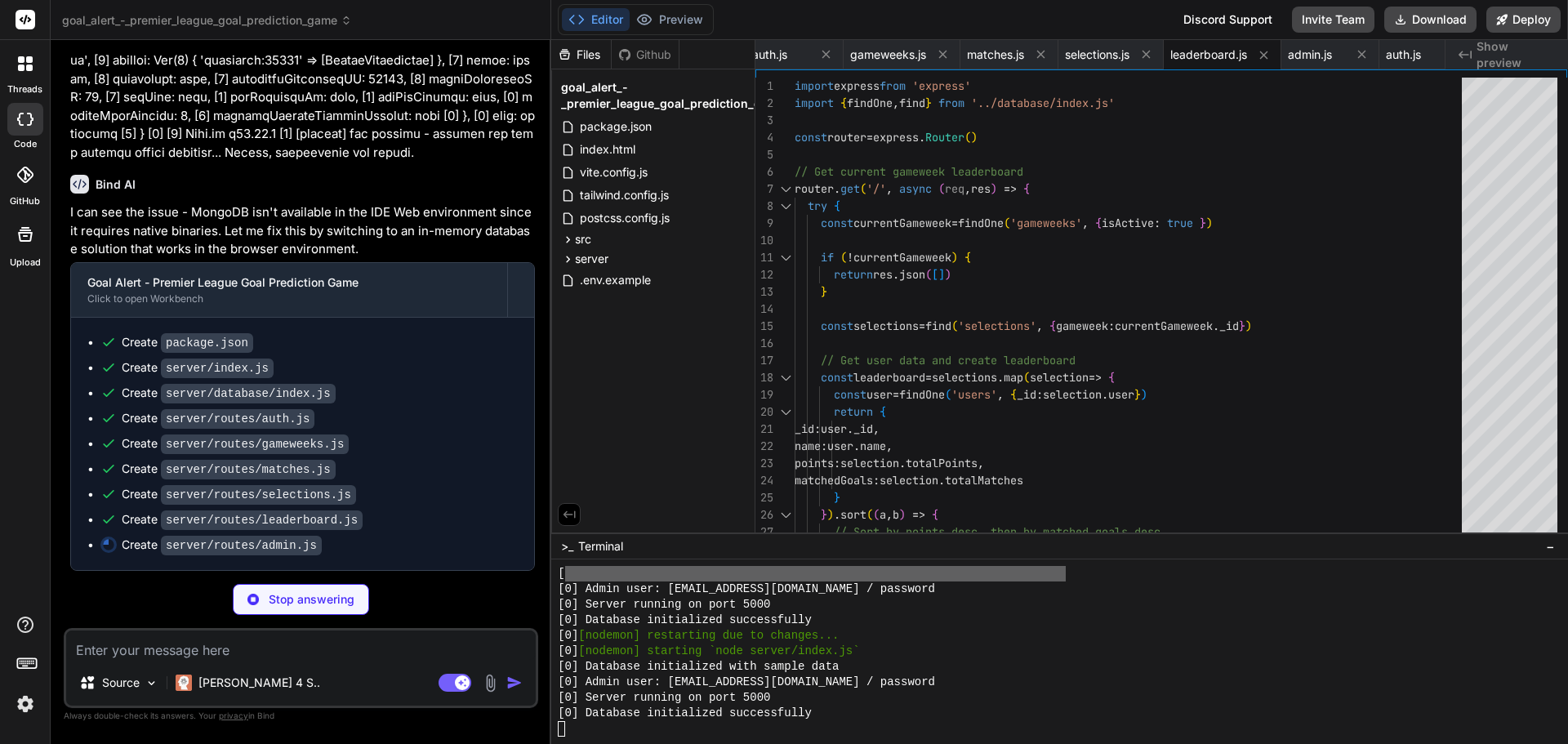
type textarea "x"
type textarea "} catch (error) { console.error('Error updating selections with goal:', error) …"
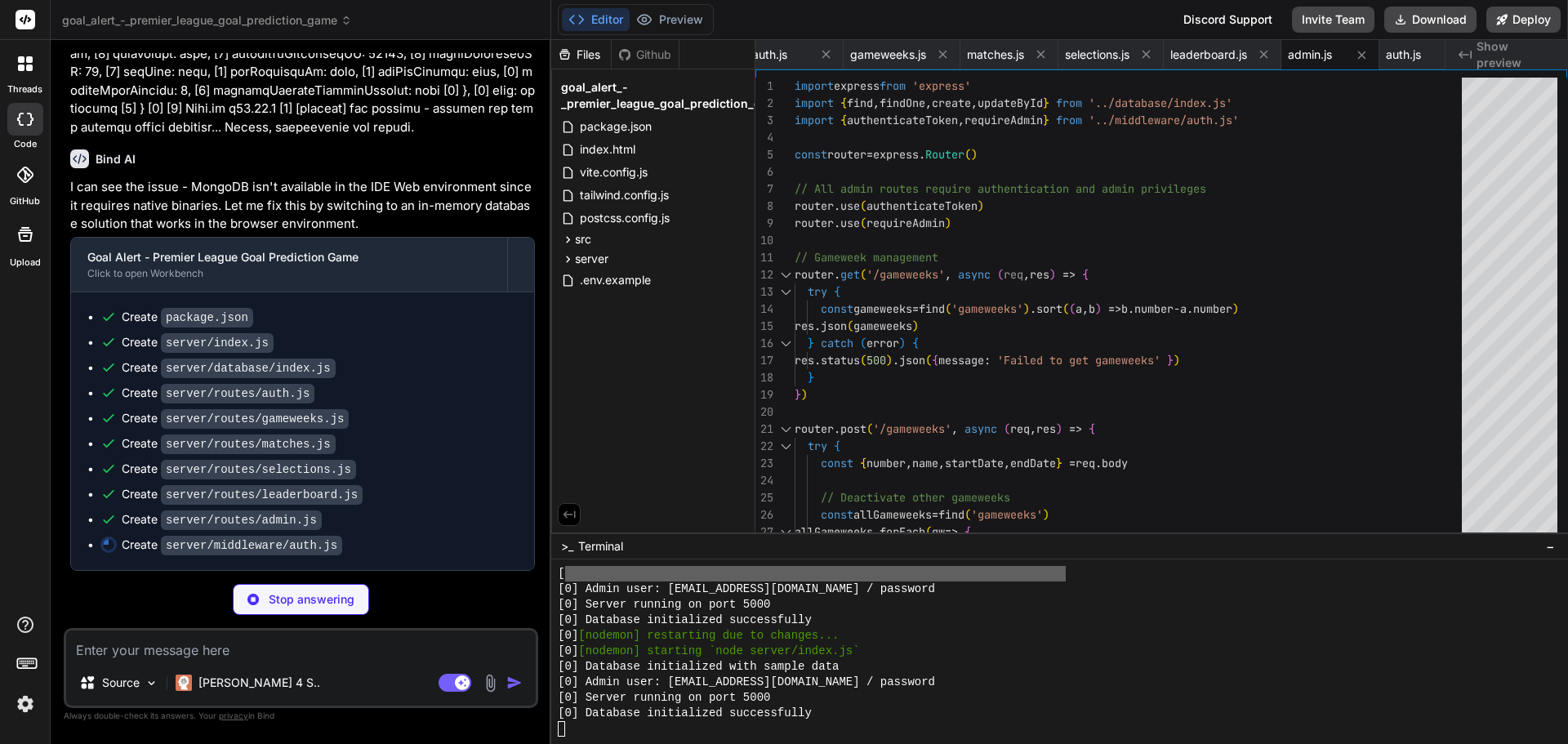
scroll to position [2312, 0]
type textarea "x"
type textarea "} catch (error) { return res.status(500).json({ message: 'Failed to verify admi…"
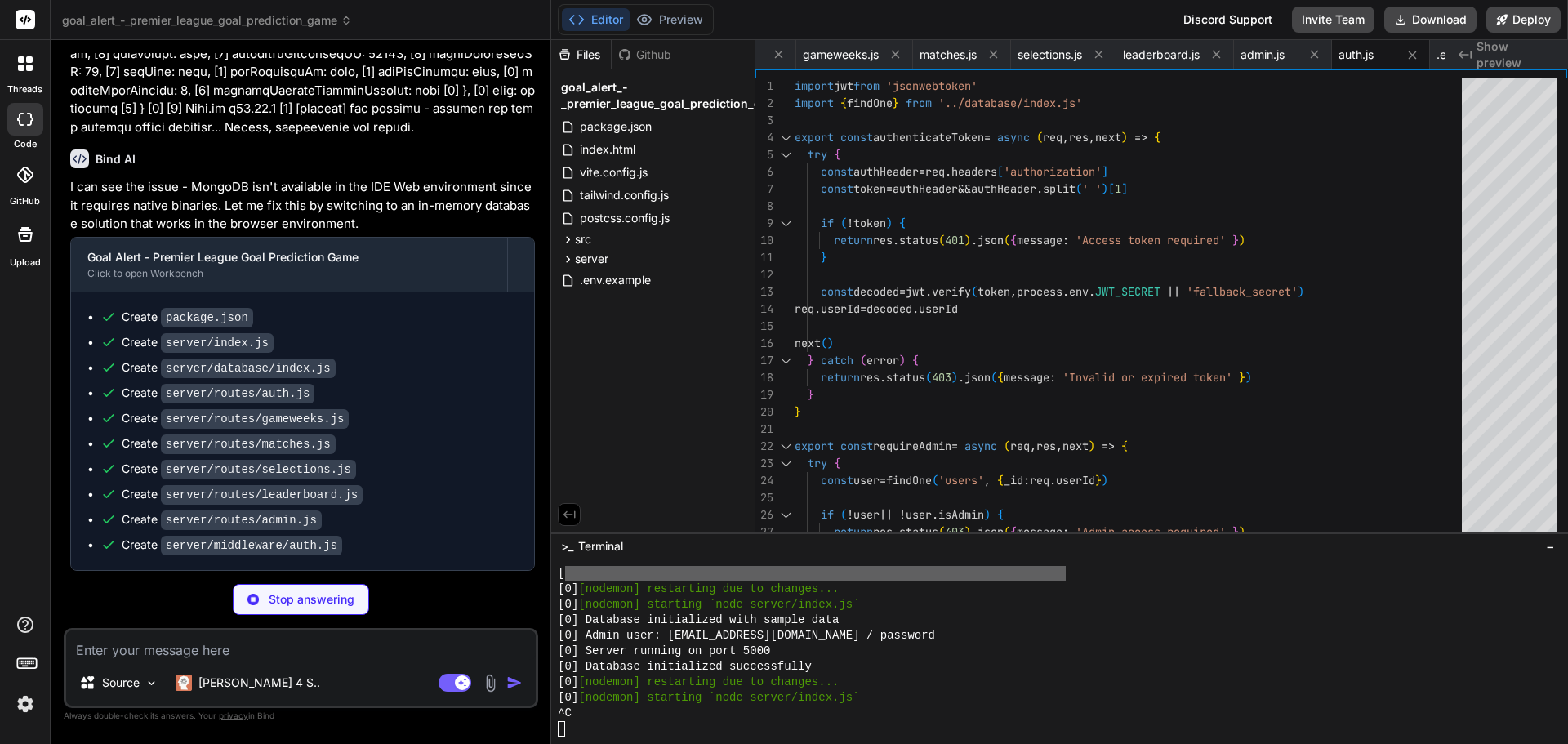
scroll to position [2467, 0]
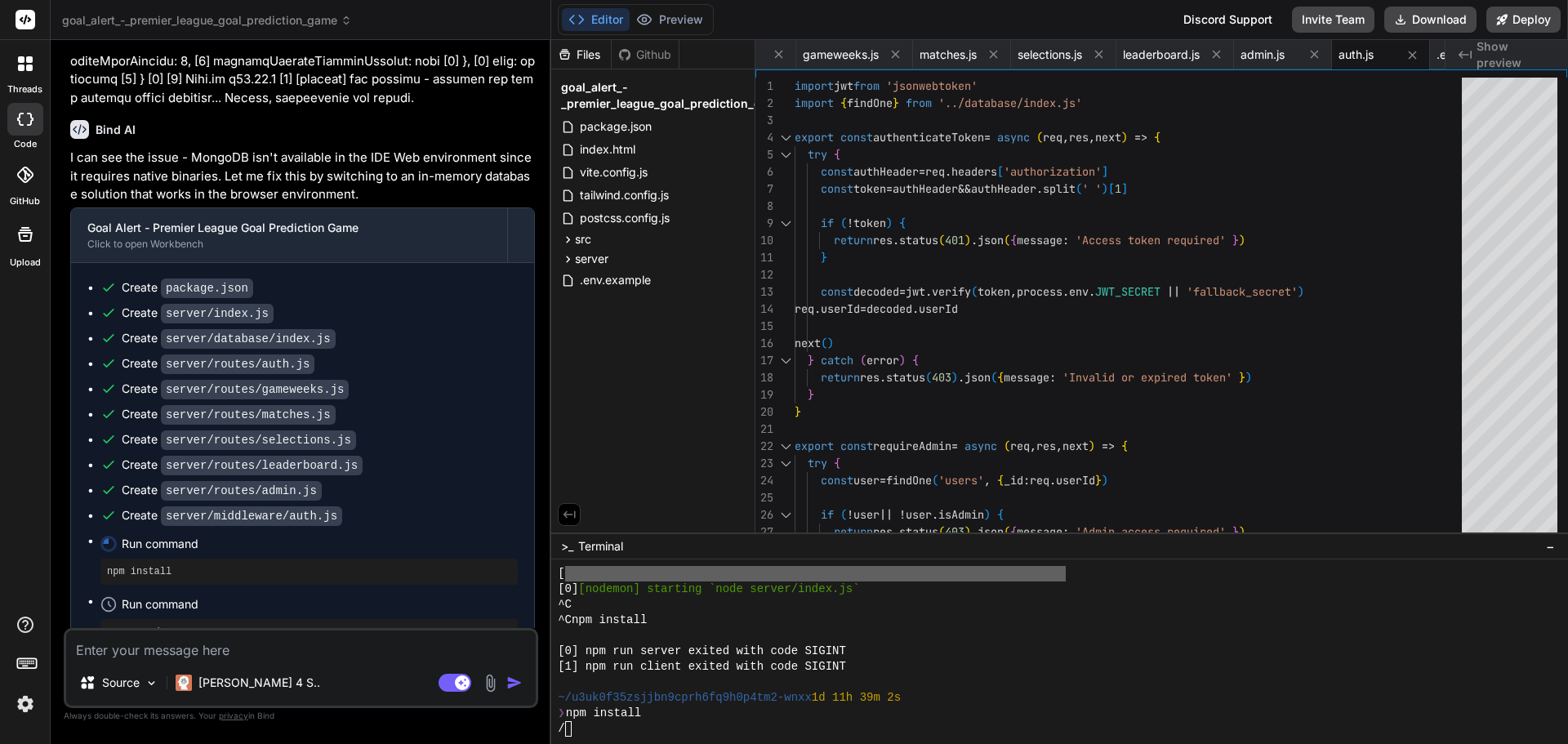
type textarea "x"
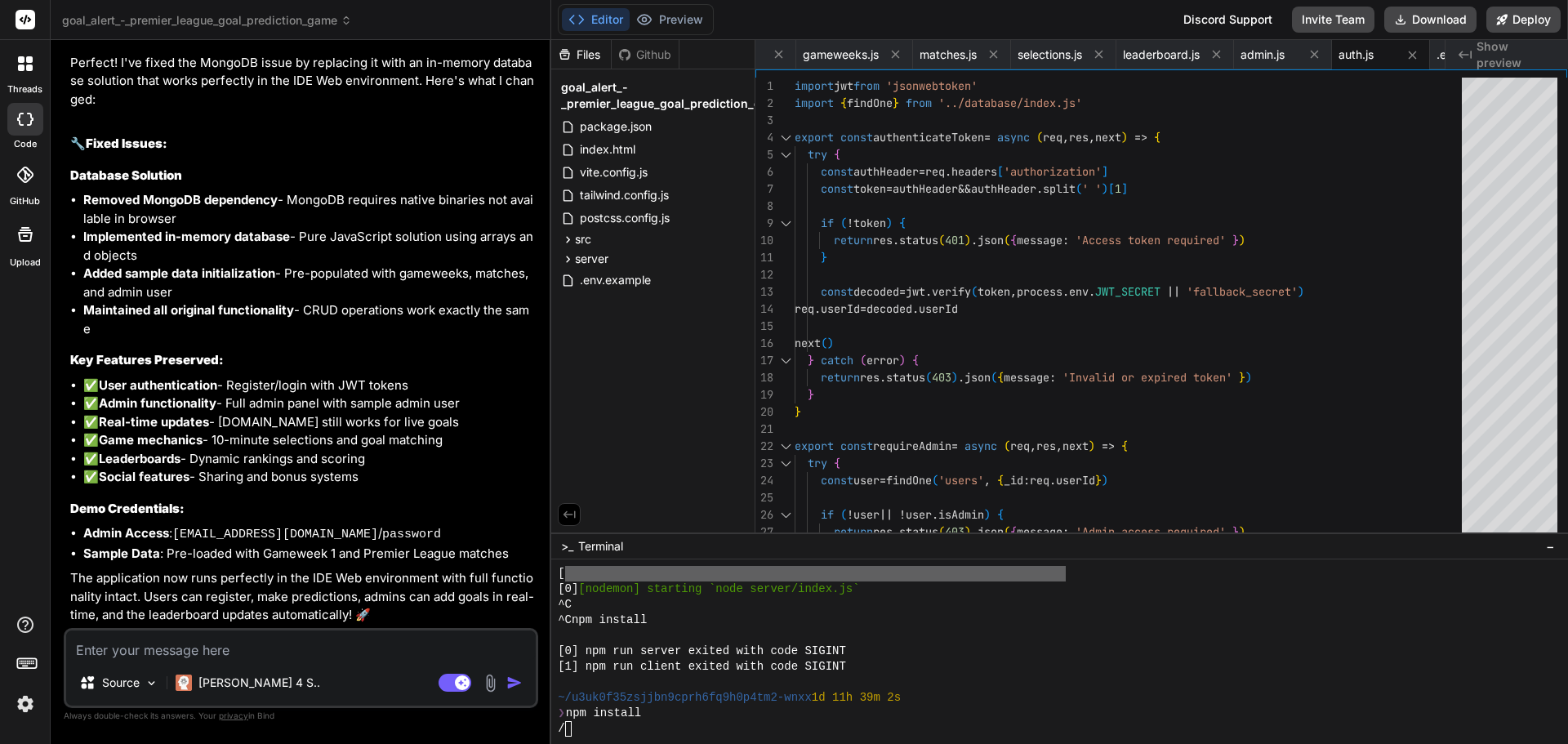
scroll to position [4367, 0]
click at [274, 651] on textarea at bounding box center [301, 645] width 470 height 30
paste textarea "Can I please get a preview in the window on the right-hand side? I've clicked o…"
type textarea "Can I please get a preview in the window on the right-hand side? I've clicked o…"
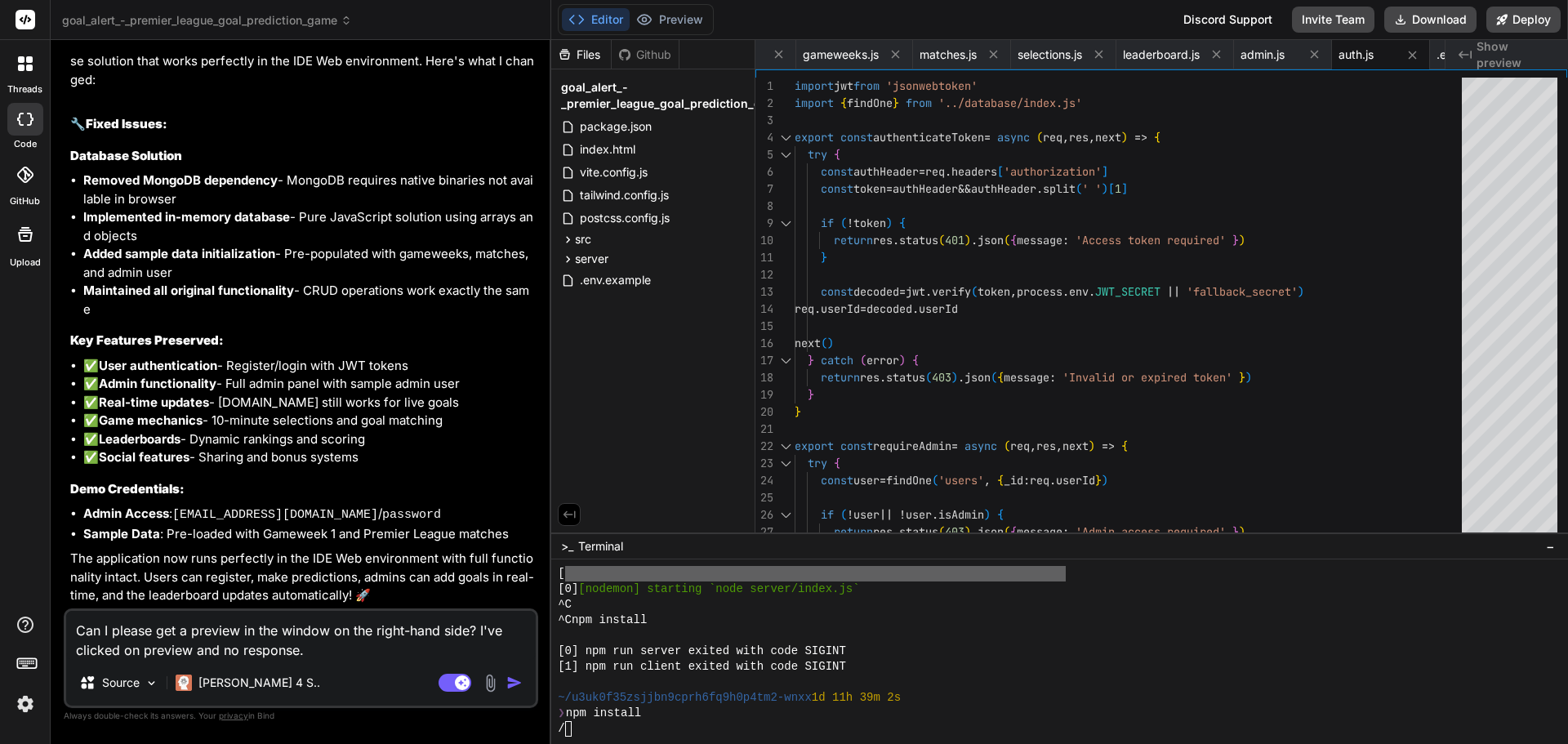
type textarea "x"
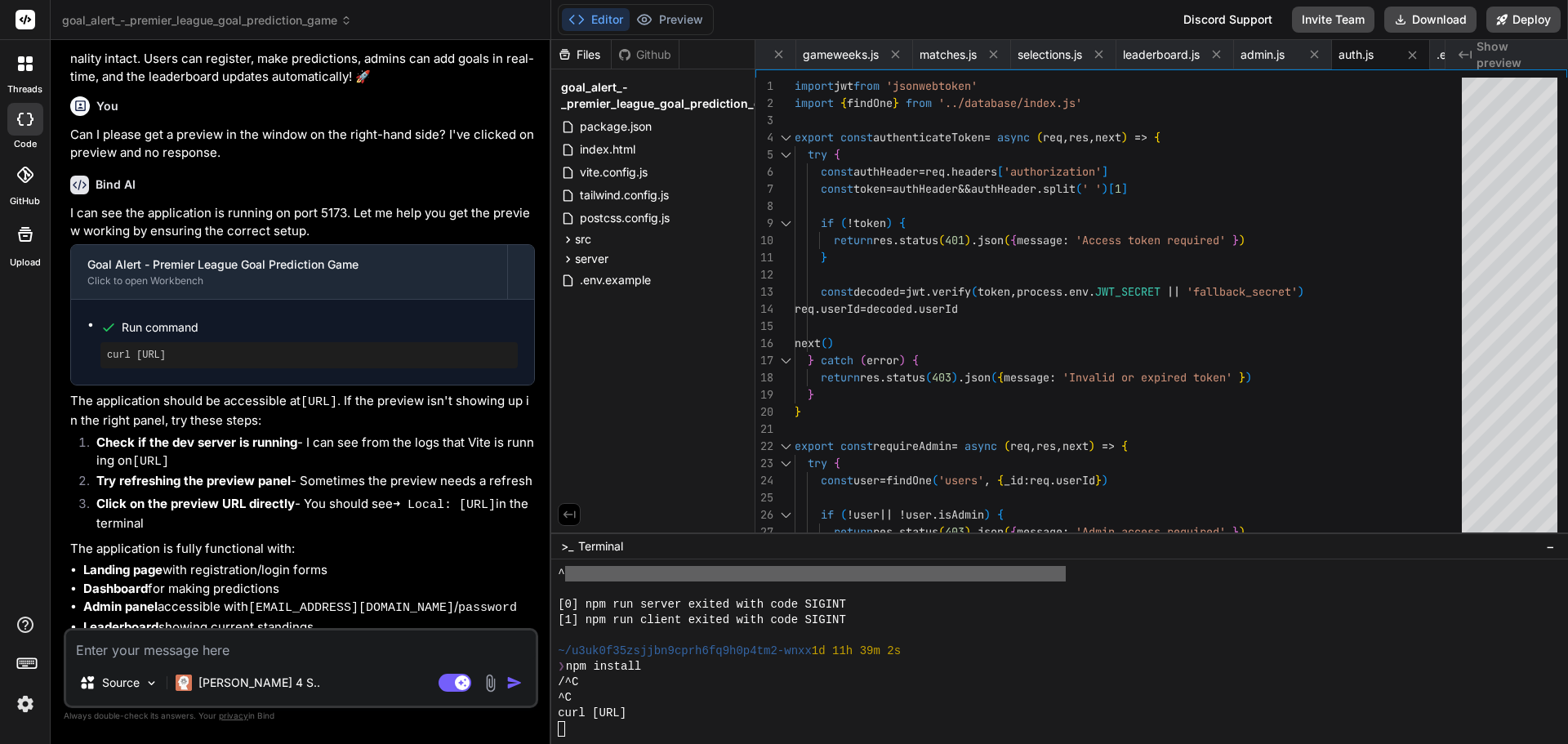
scroll to position [4882, 0]
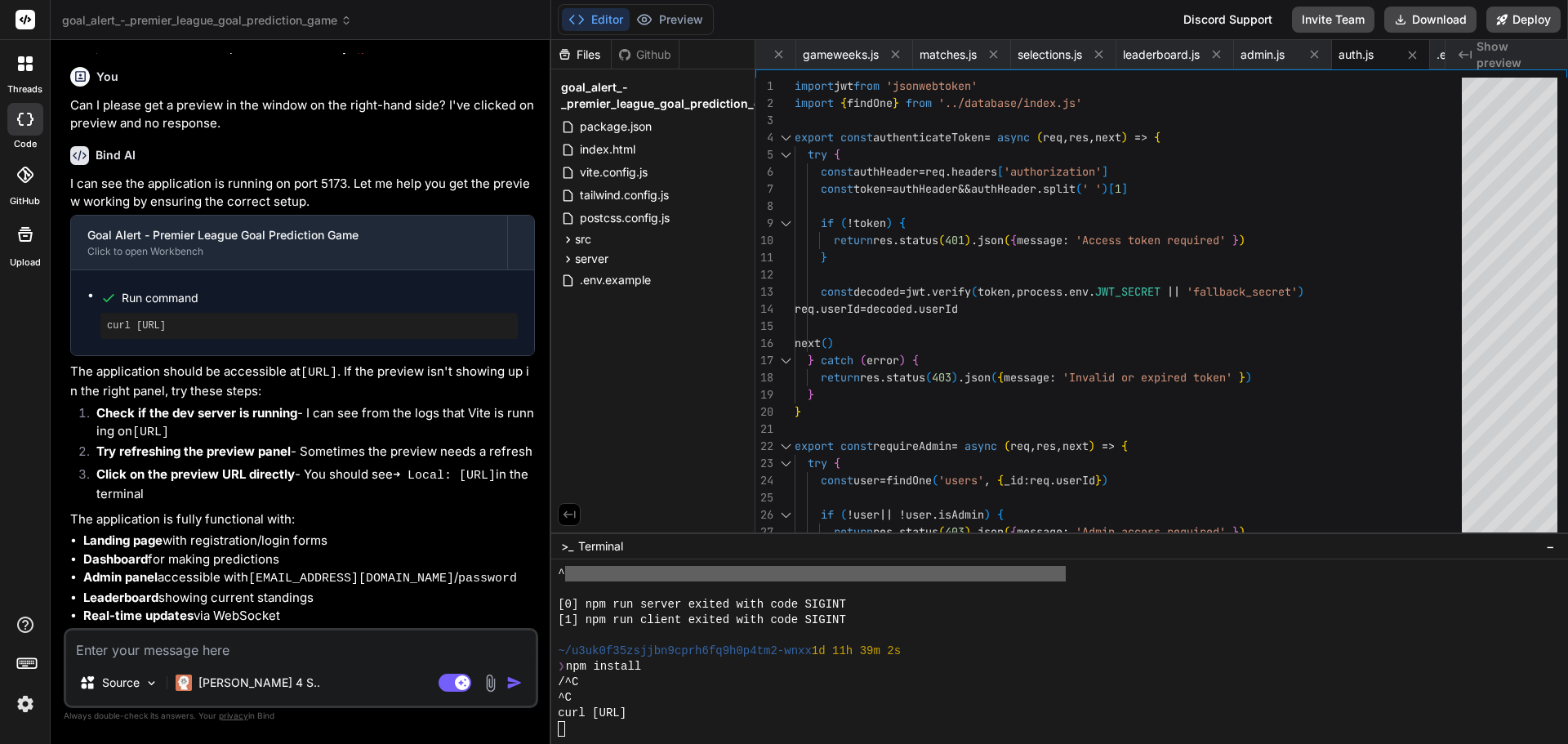
drag, startPoint x: 304, startPoint y: 426, endPoint x: 442, endPoint y: 432, distance: 138.1
click at [442, 401] on p "The application should be accessible at http://localhost:5173 . If the preview …" at bounding box center [303, 381] width 464 height 38
copy code "http://localhost:5173"
type textarea "x"
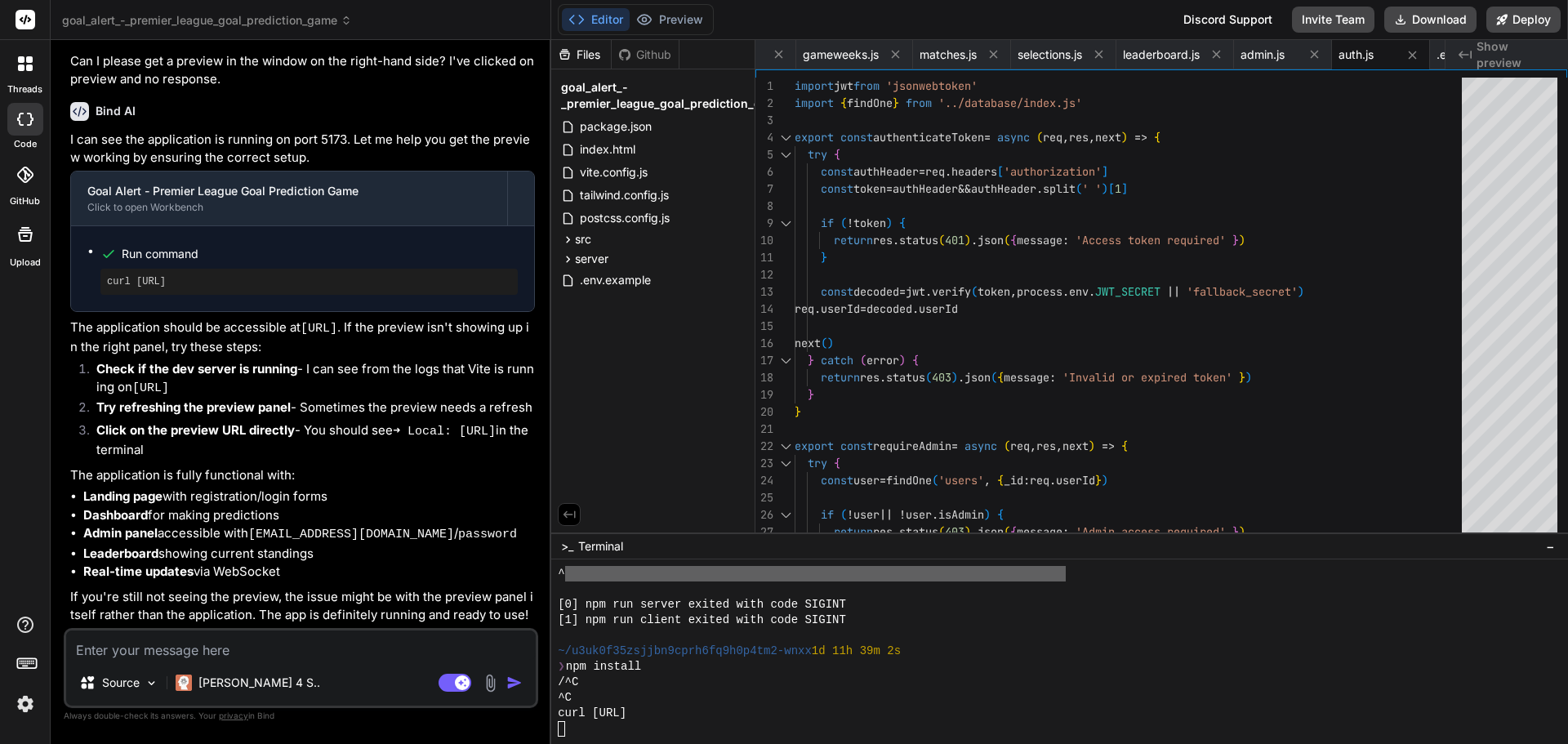
scroll to position [4972, 0]
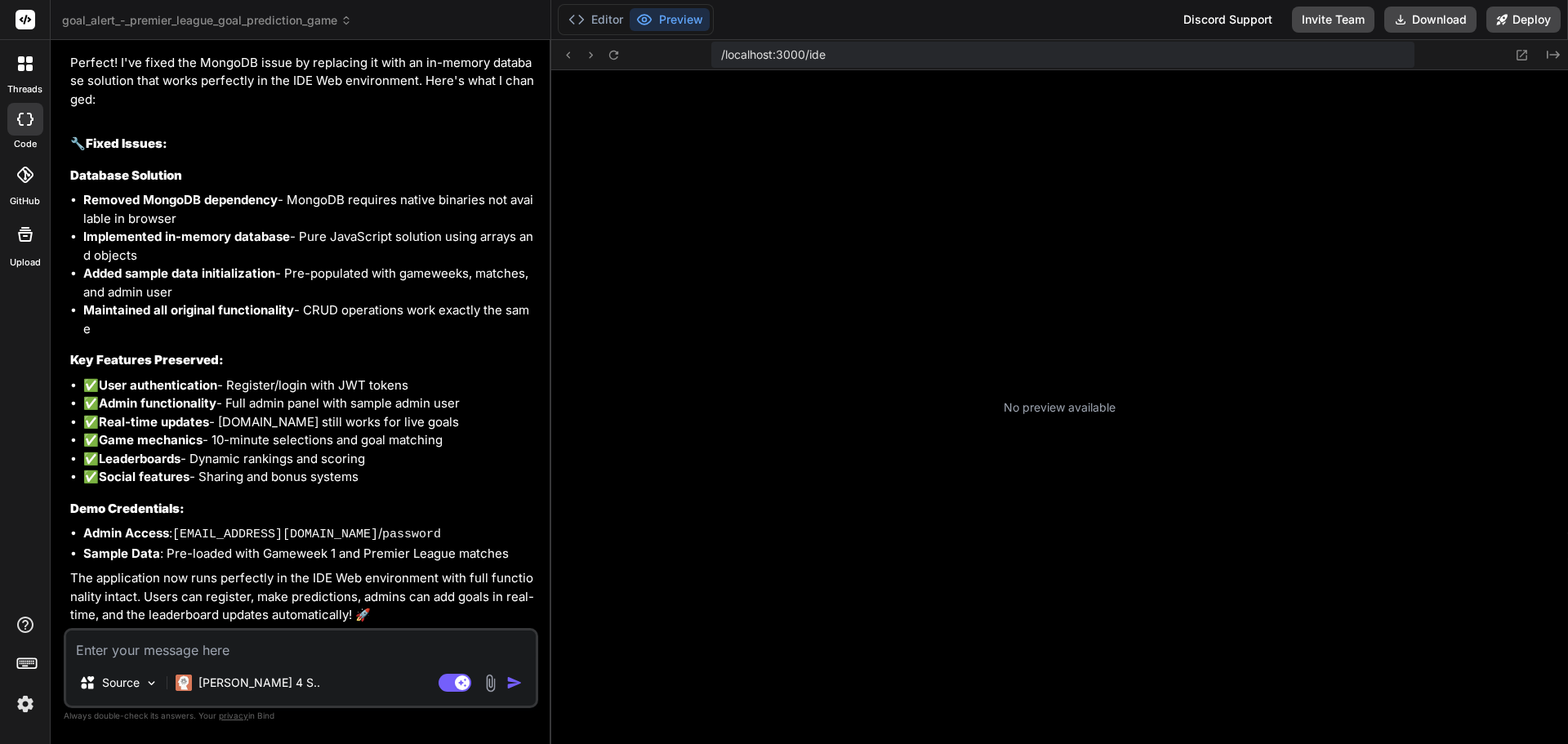
scroll to position [155, 0]
type textarea "x"
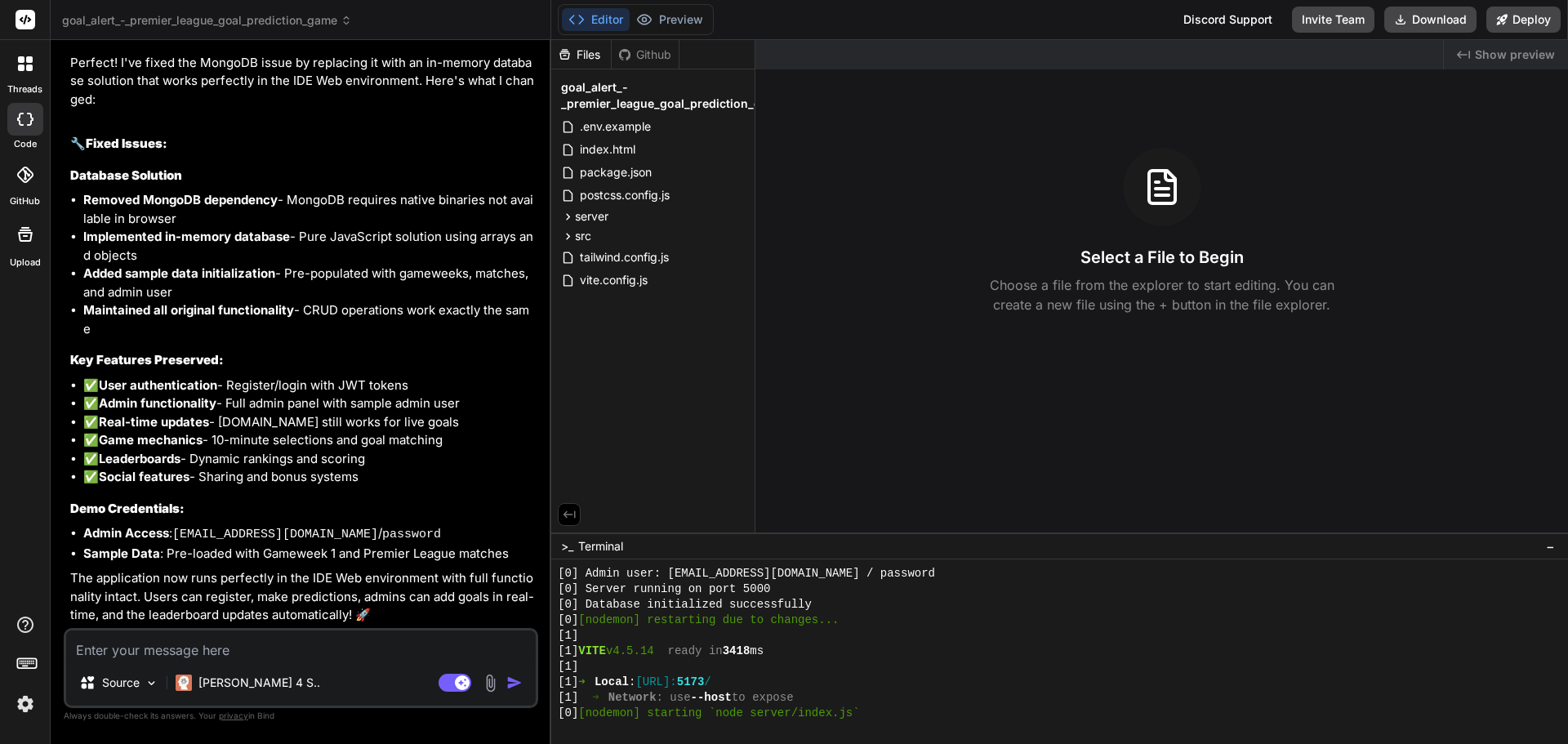
scroll to position [590, 0]
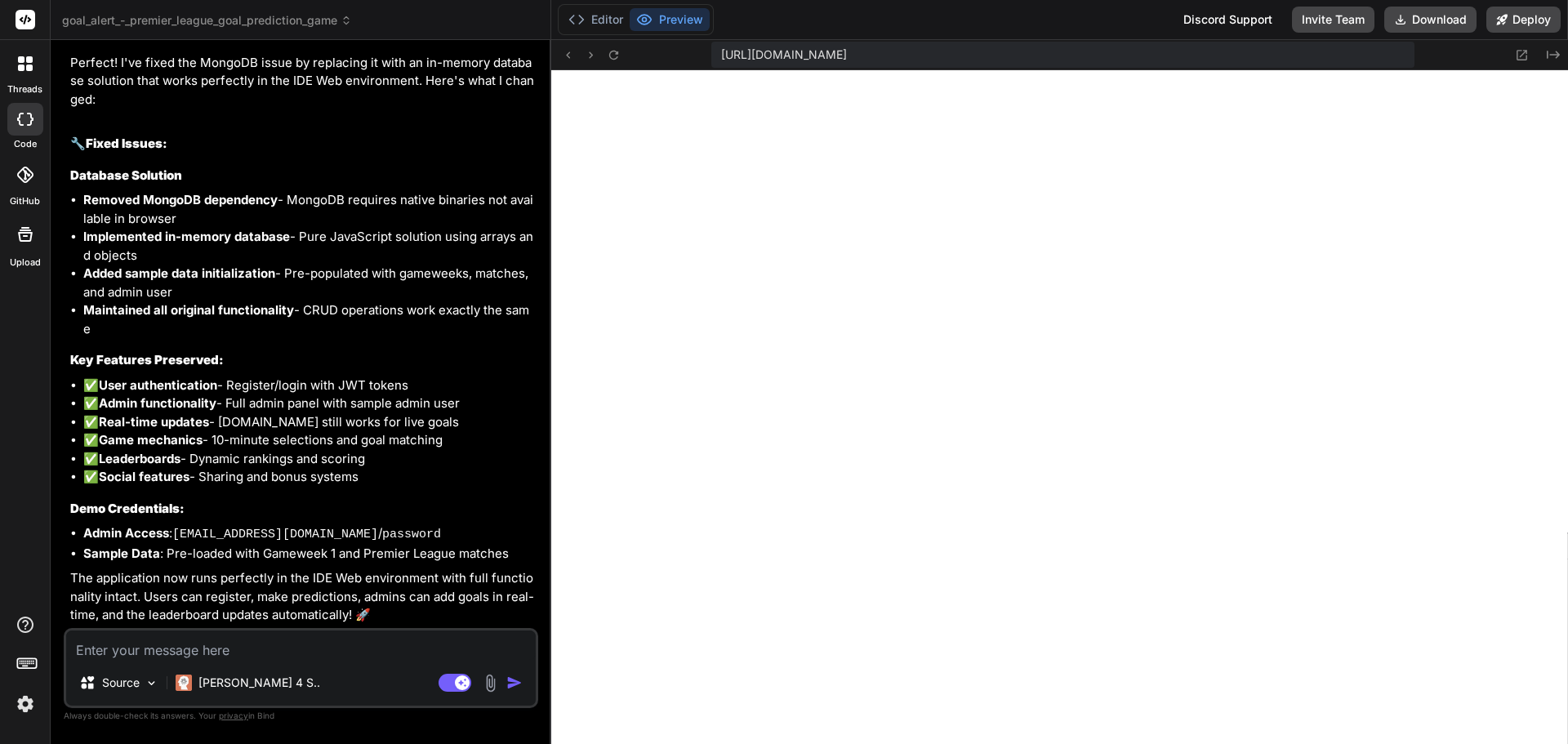
click at [191, 644] on textarea at bounding box center [301, 645] width 470 height 30
paste textarea "I get the following message and I'm trying to preview my application."
type textarea "I get the following message and I'm trying to preview my application."
type textarea "x"
type textarea "I get the following message and I'm trying to preview my application."
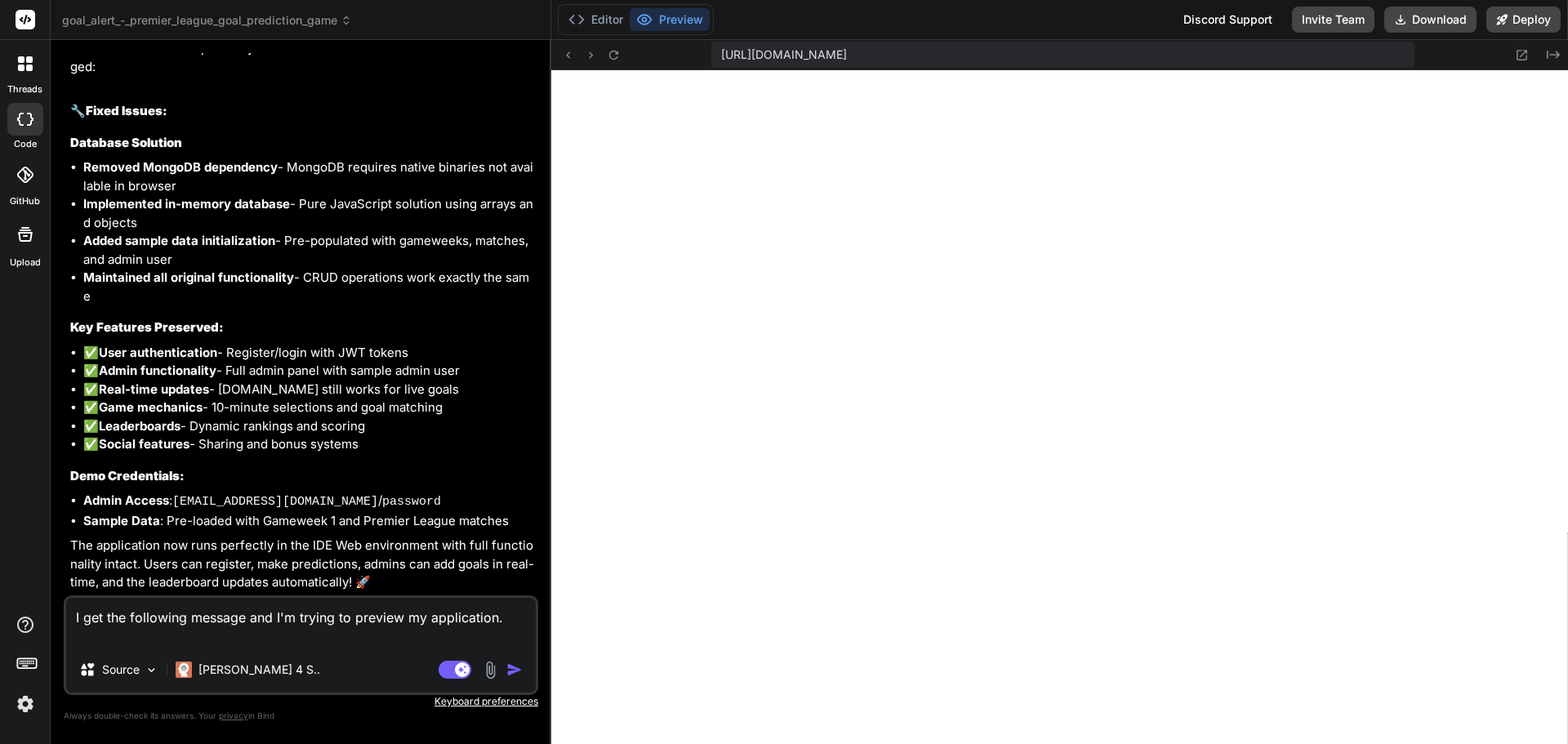
paste textarea "Cannot GET /"
type textarea "x"
type textarea "I get the following message and I'm trying to preview my application. Cannot GE…"
type textarea "x"
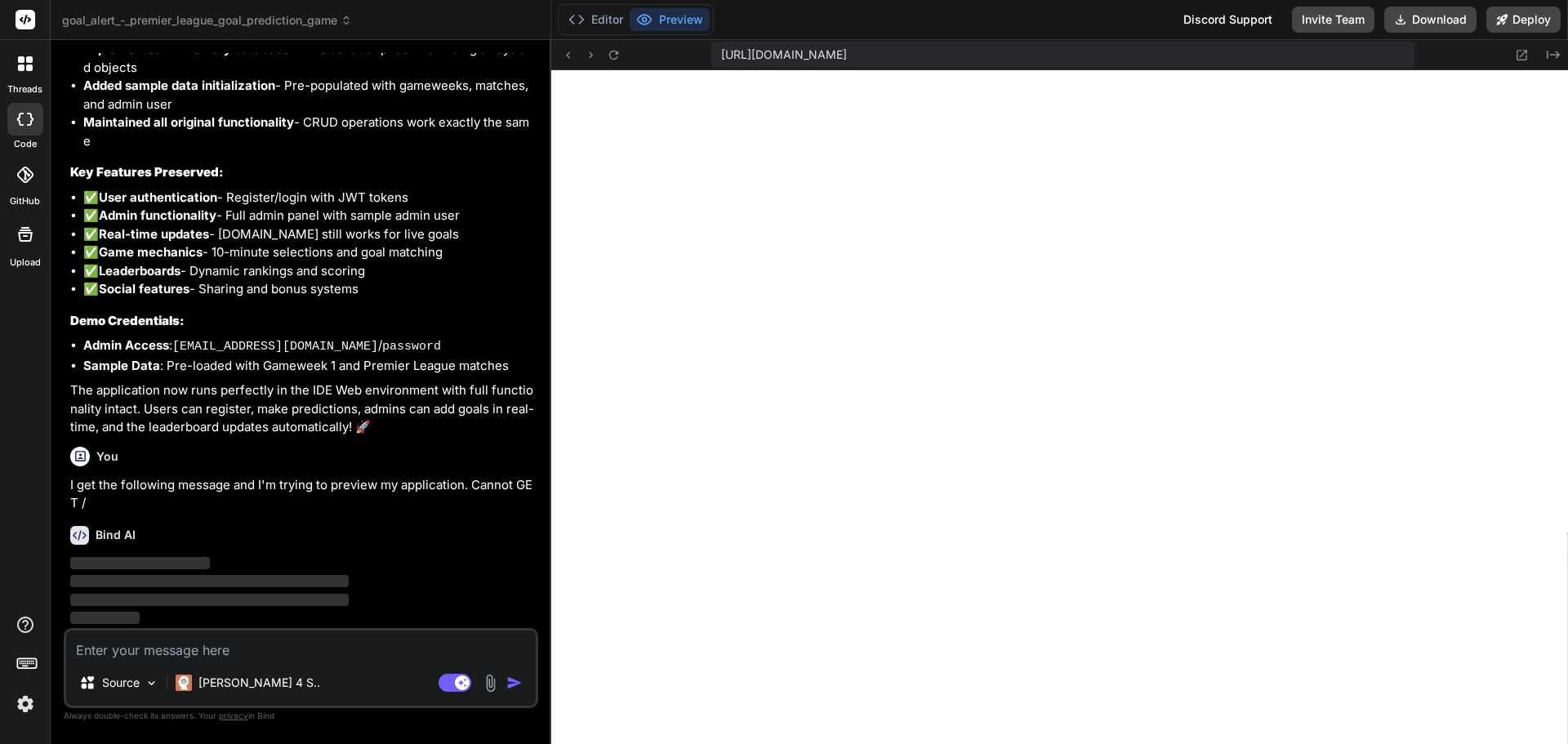
scroll to position [4556, 0]
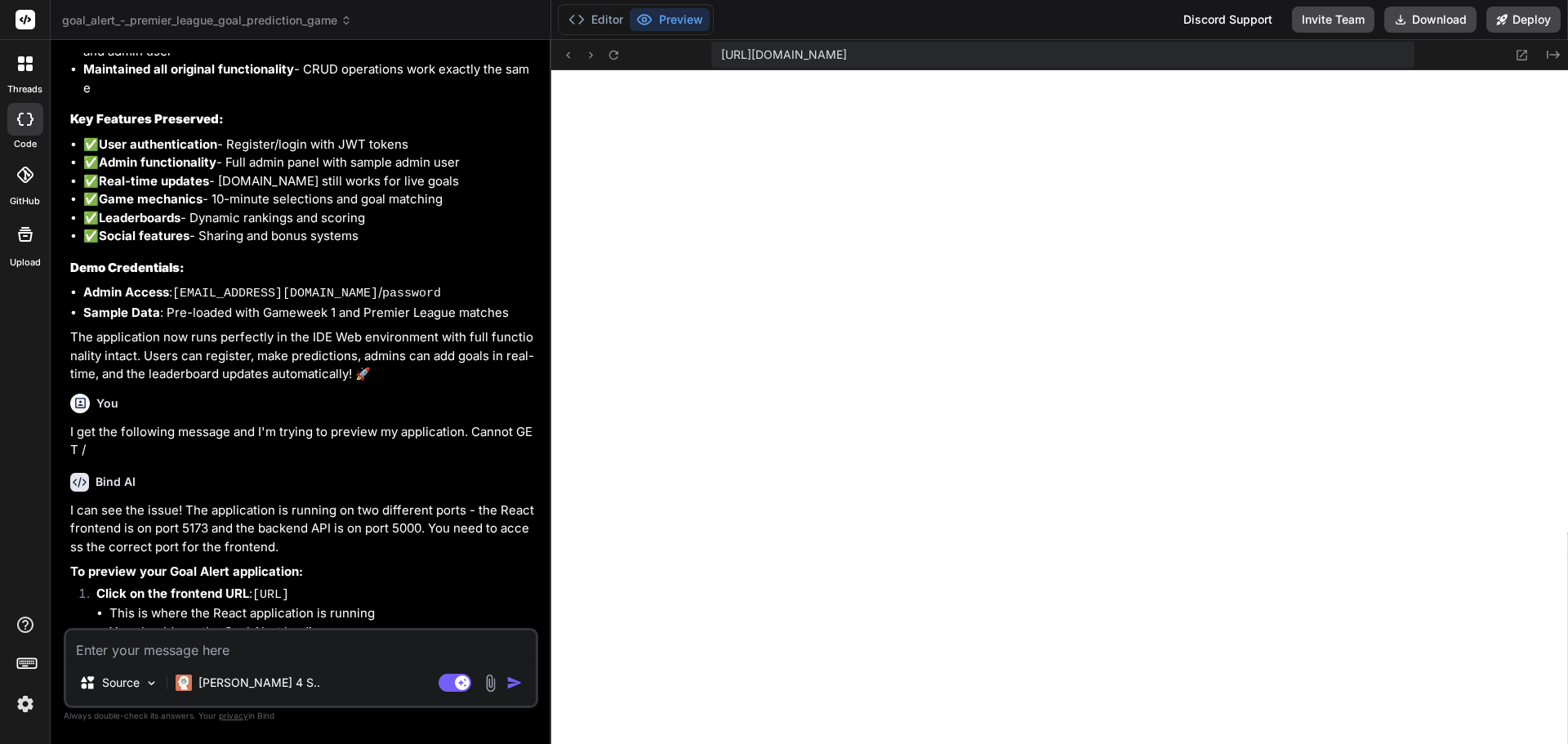
type textarea "x"
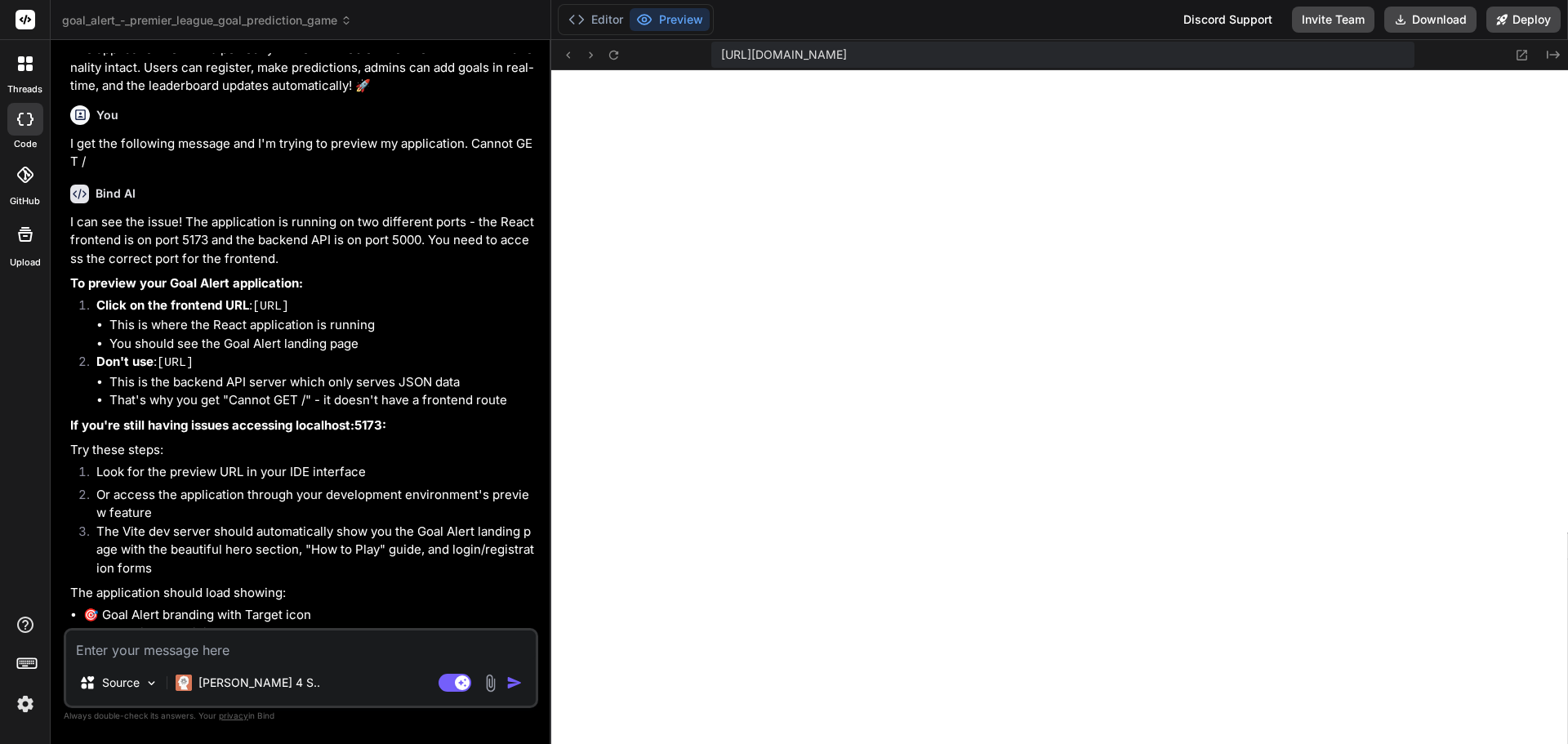
scroll to position [4882, 0]
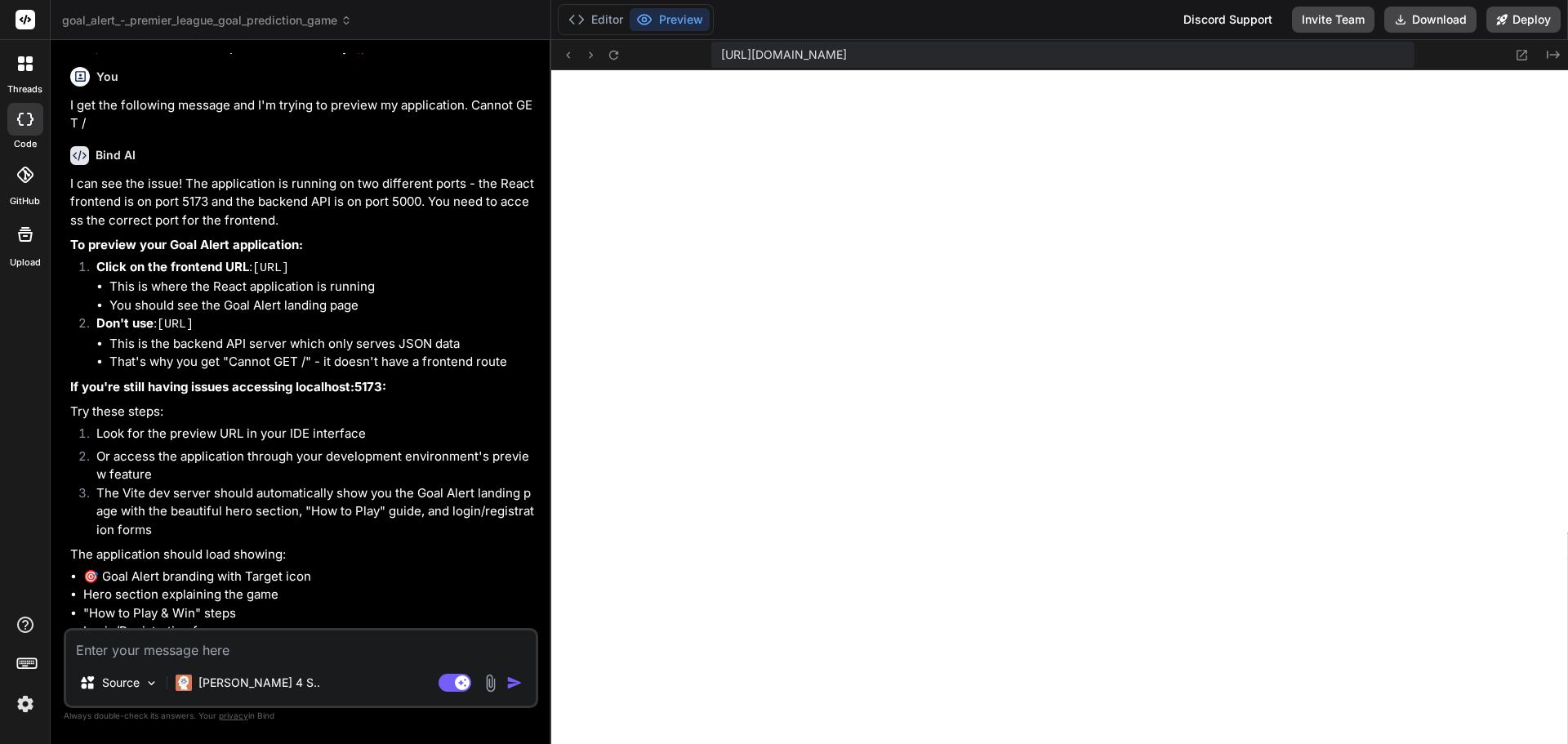
click at [847, 60] on span "https://u3uk0f35zsjjbn9cprh6fq9h0p4tm2-wnxx--5000--96435430.local-corp.webconta…" at bounding box center [784, 54] width 125 height 16
copy div "https://u3uk0f35zsjjbn9cprh6fq9h0p4tm2-wnxx--5000--96435430.local-corp.webconta…"
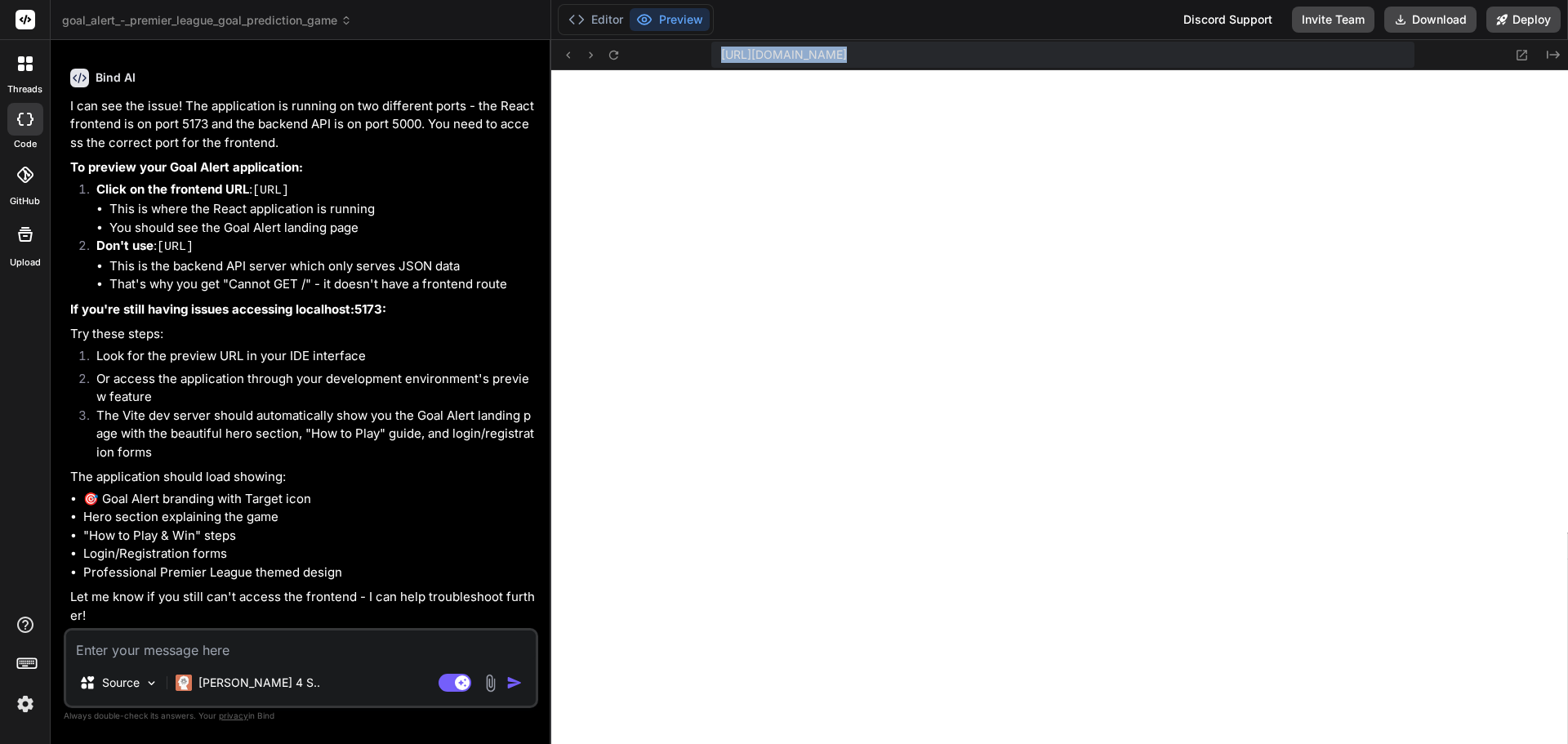
scroll to position [5011, 0]
click at [620, 55] on icon at bounding box center [614, 55] width 14 height 14
click at [620, 58] on button at bounding box center [613, 54] width 19 height 19
click at [236, 646] on textarea at bounding box center [301, 645] width 470 height 30
paste textarea "Still not working. I get the full name."
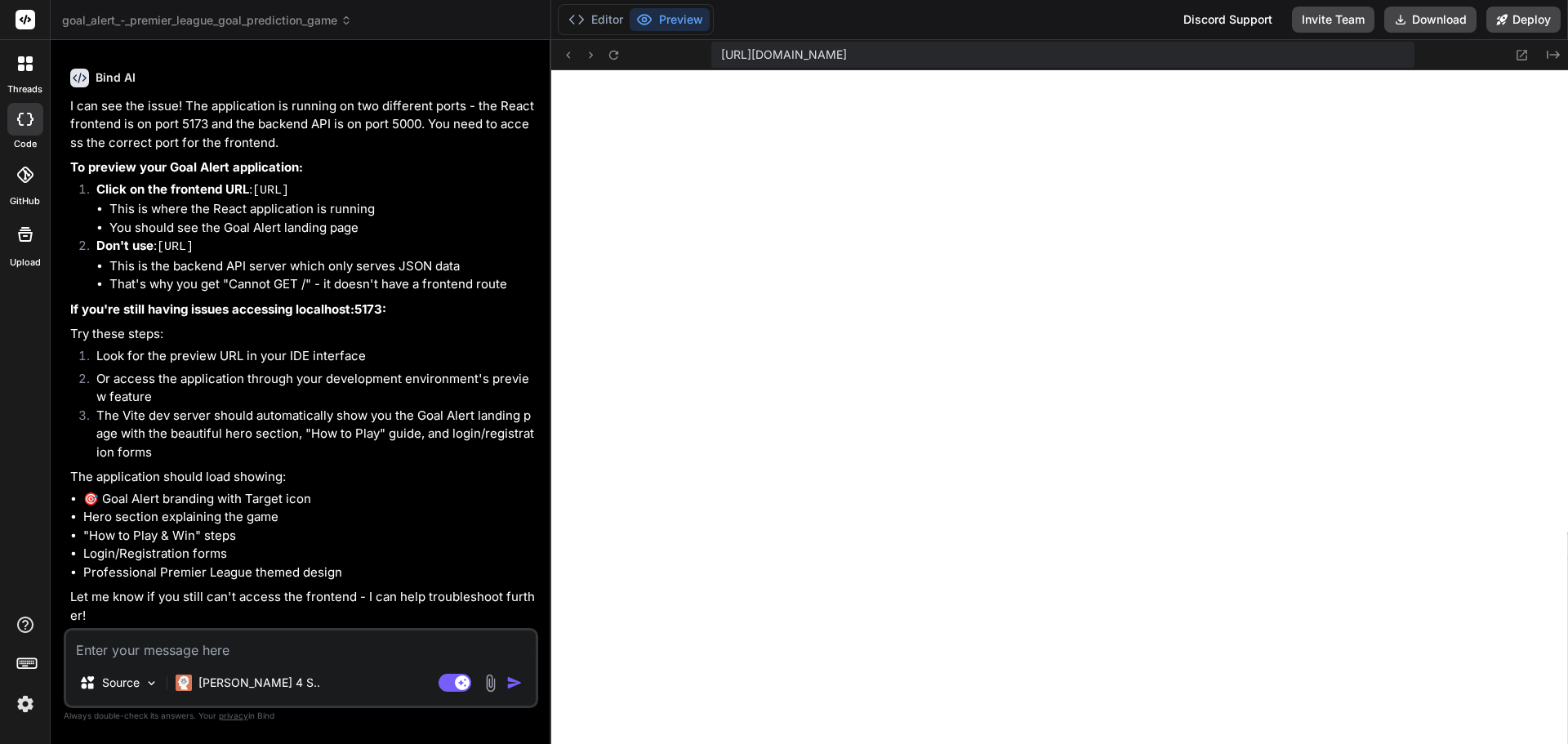
type textarea "Still not working. I get the full name."
type textarea "x"
type textarea "Still not working. I get the full name."
type textarea "x"
type textarea "Still not working. I get the full name"
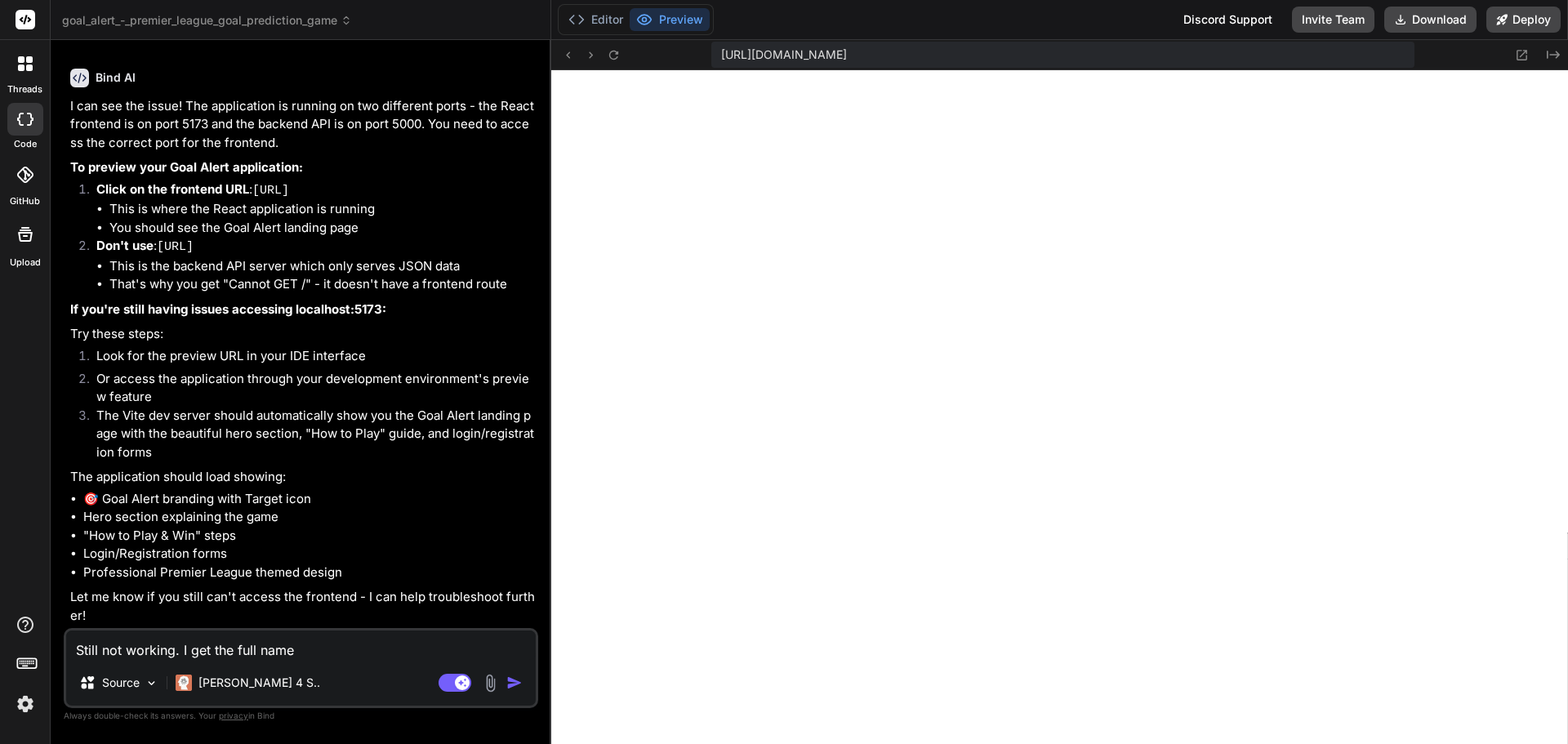
type textarea "x"
type textarea "Still not working. I get the full nam"
type textarea "x"
type textarea "Still not working. I get the full na"
type textarea "x"
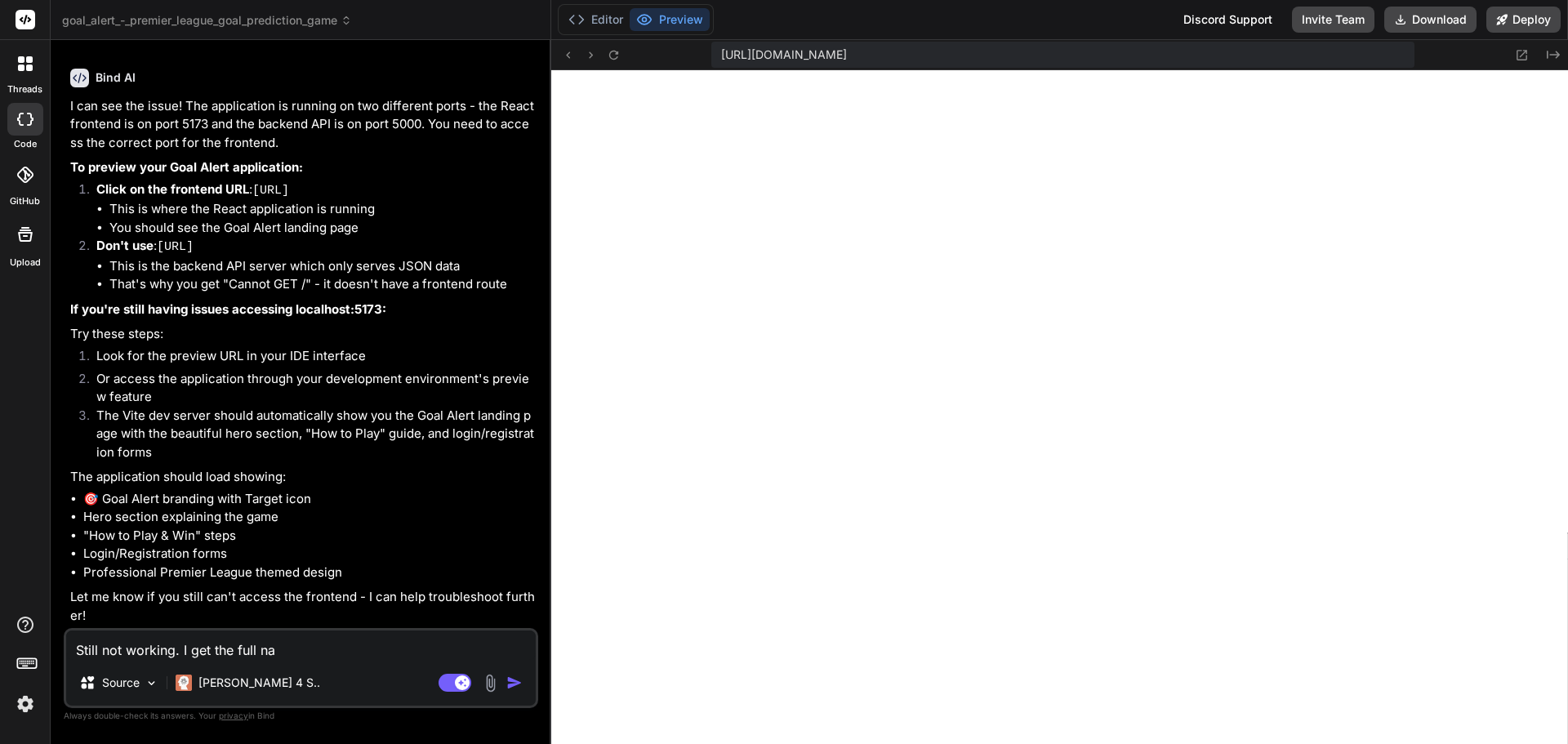
type textarea "Still not working. I get the full n"
type textarea "x"
type textarea "Still not working. I get the full"
type textarea "x"
type textarea "Still not working. I get the full"
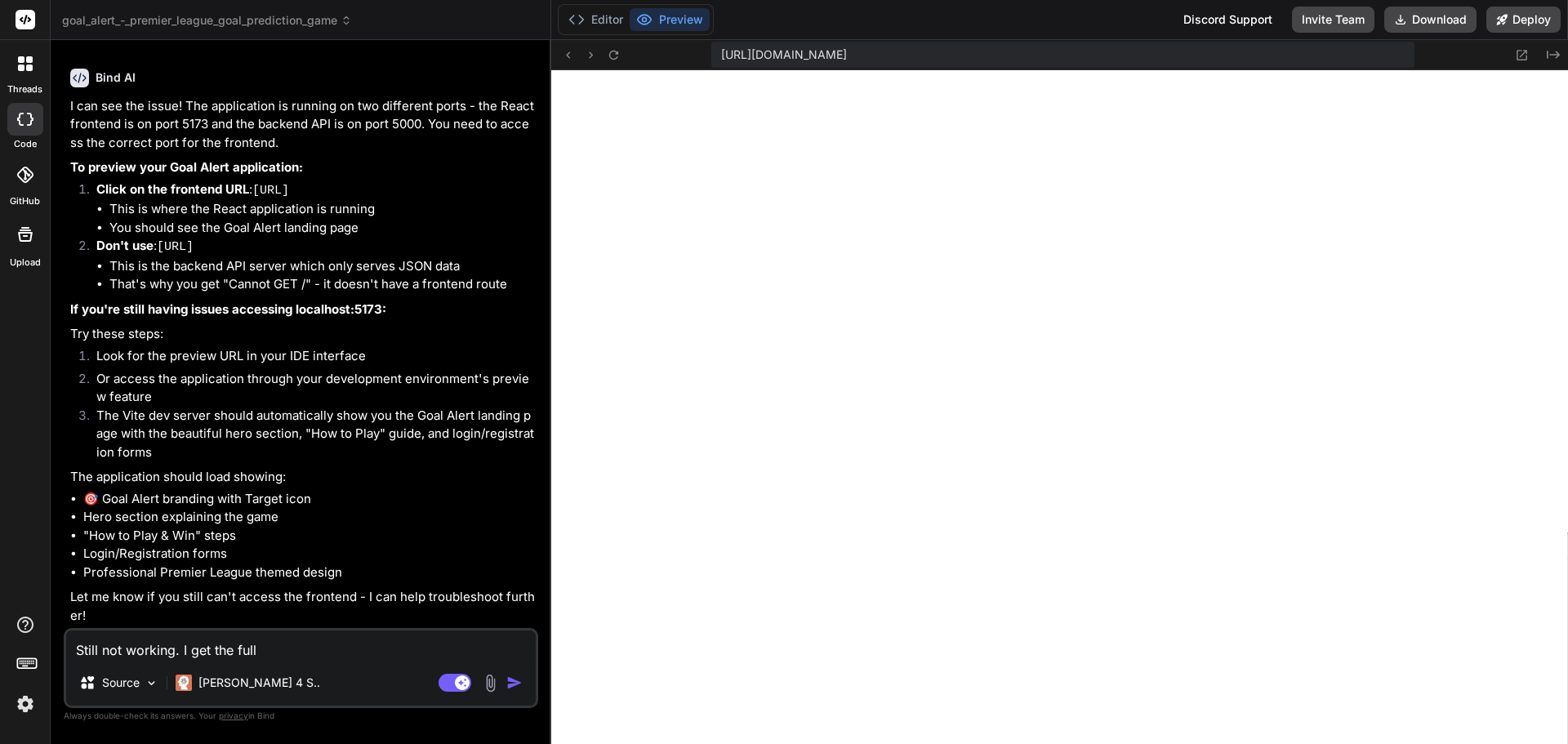
type textarea "x"
type textarea "Still not working. I get the ful"
type textarea "x"
type textarea "Still not working. I get the fu"
type textarea "x"
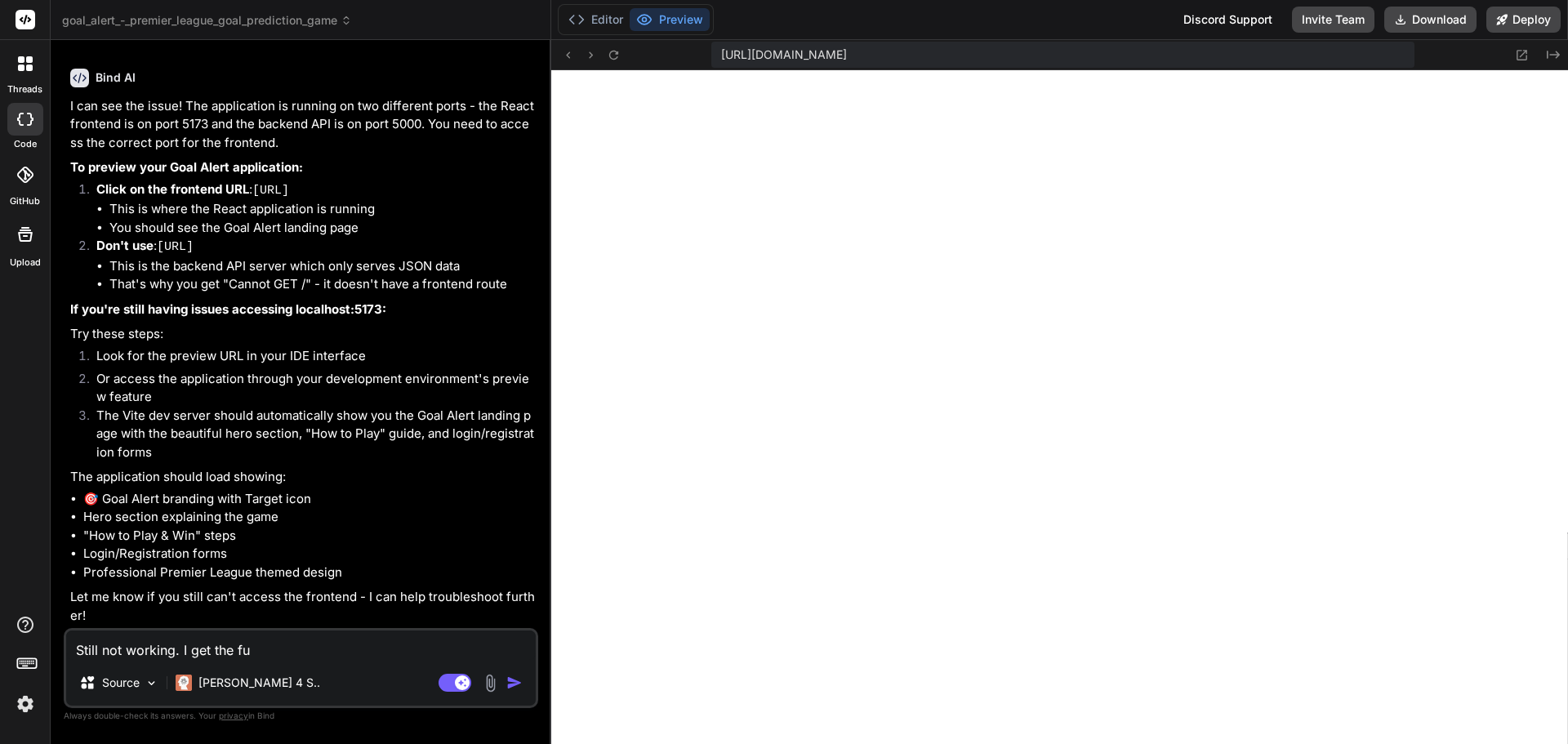
type textarea "Still not working. I get the f"
type textarea "x"
type textarea "Still not working. I get the fo"
type textarea "x"
type textarea "Still not working. I get the fol"
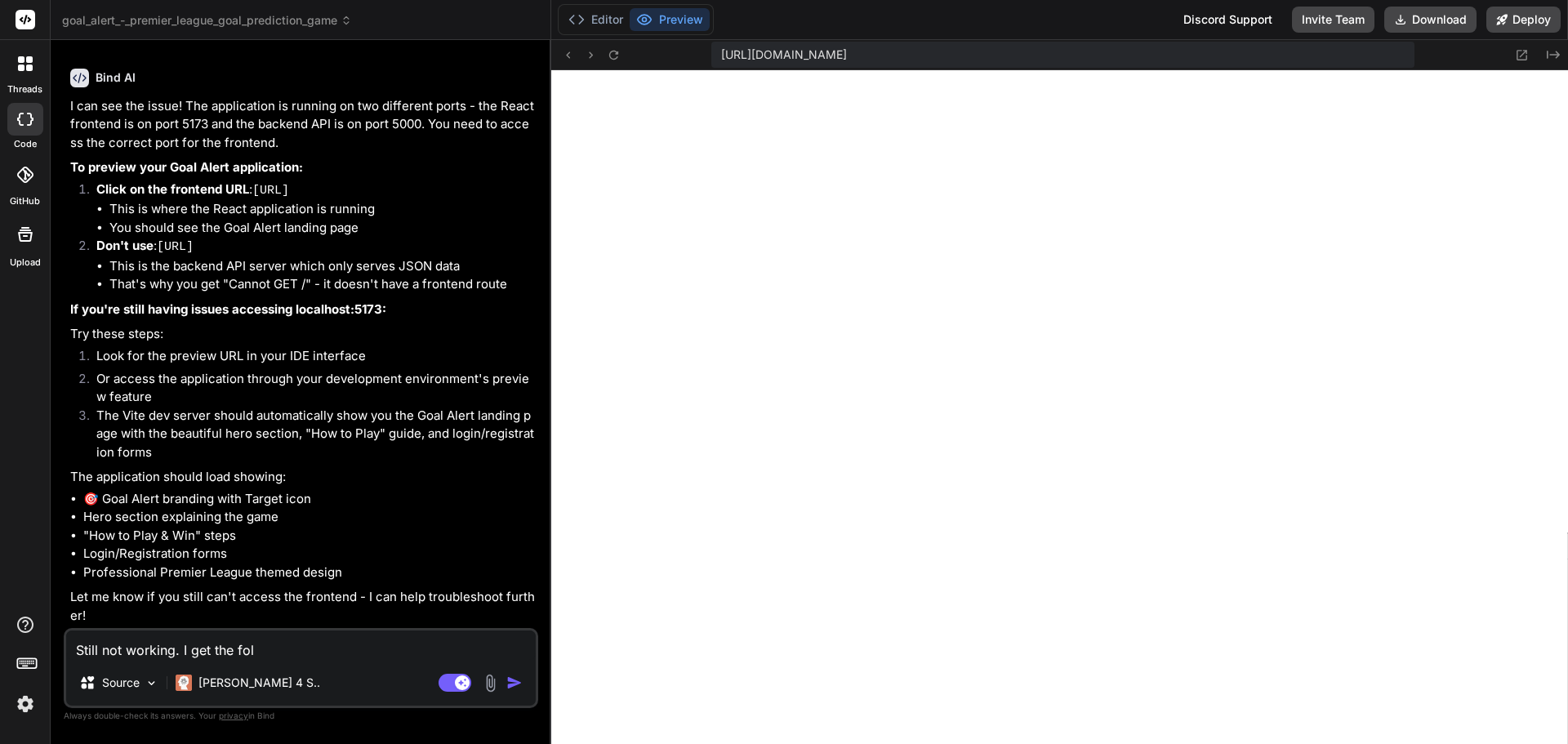
type textarea "x"
type textarea "Still not working. I get the foll"
type textarea "x"
type textarea "Still not working. I get the follo"
type textarea "x"
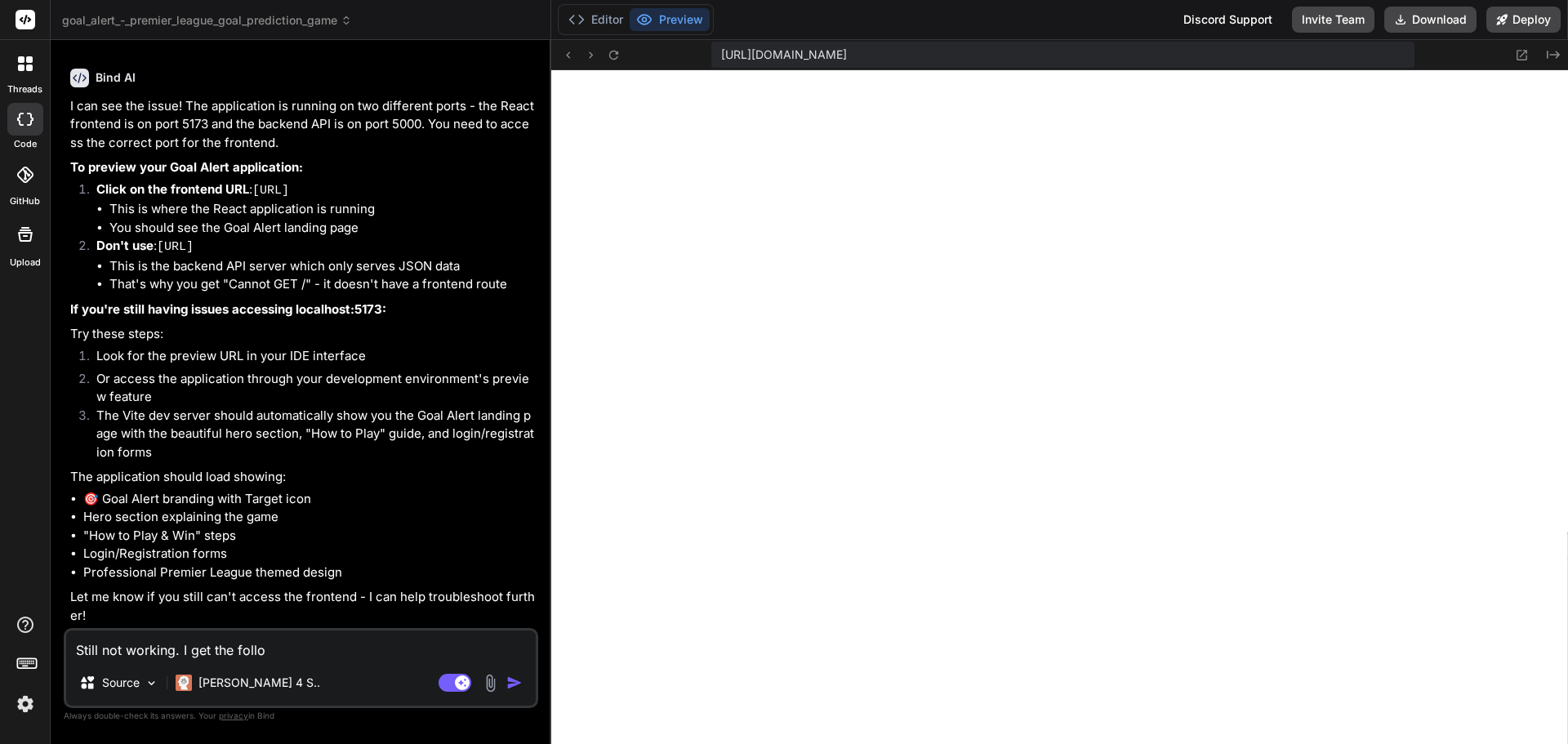
type textarea "Still not working. I get the follow"
type textarea "x"
type textarea "Still not working. I get the followi"
type textarea "x"
type textarea "Still not working. I get the followin"
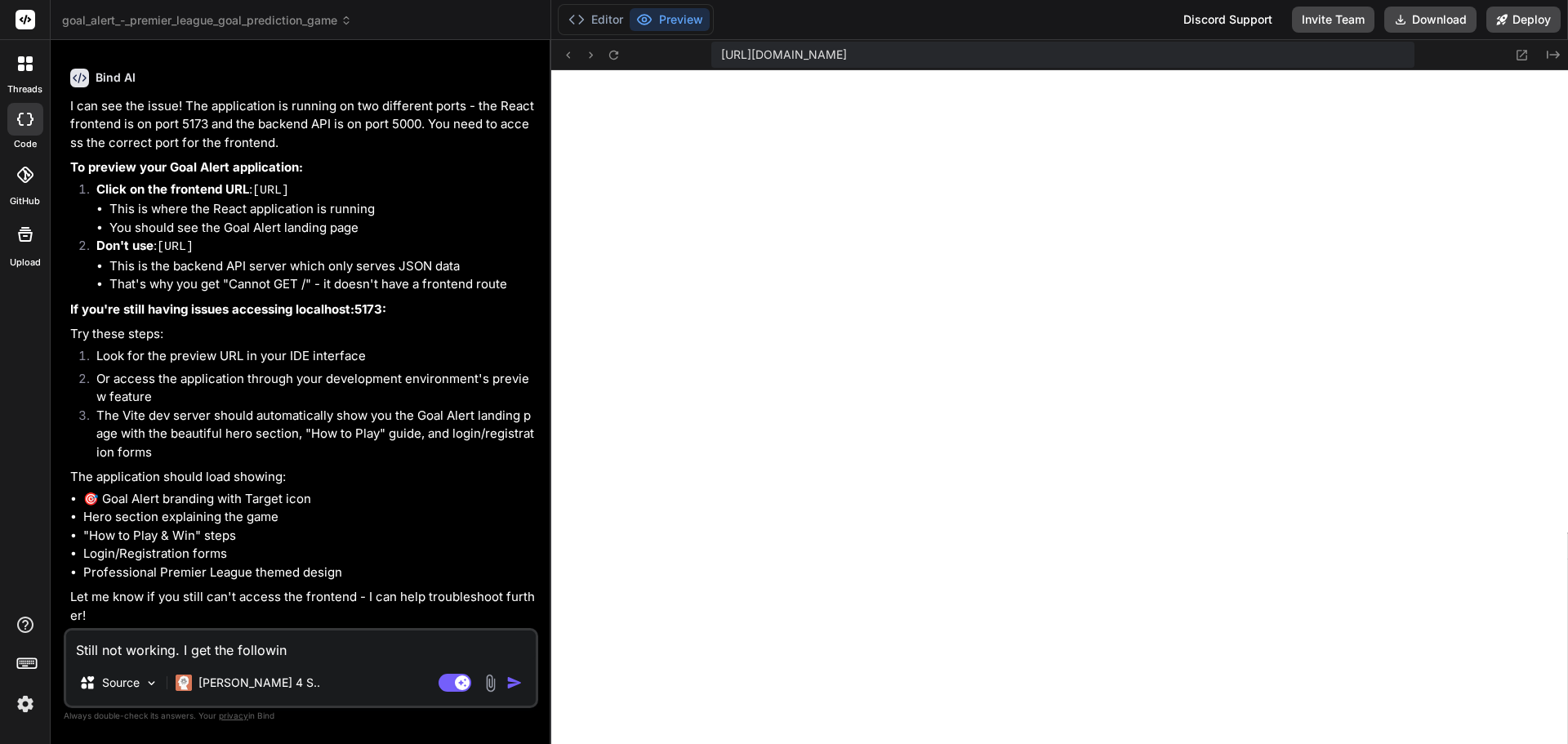
type textarea "x"
type textarea "Still not working. I get the following"
type textarea "x"
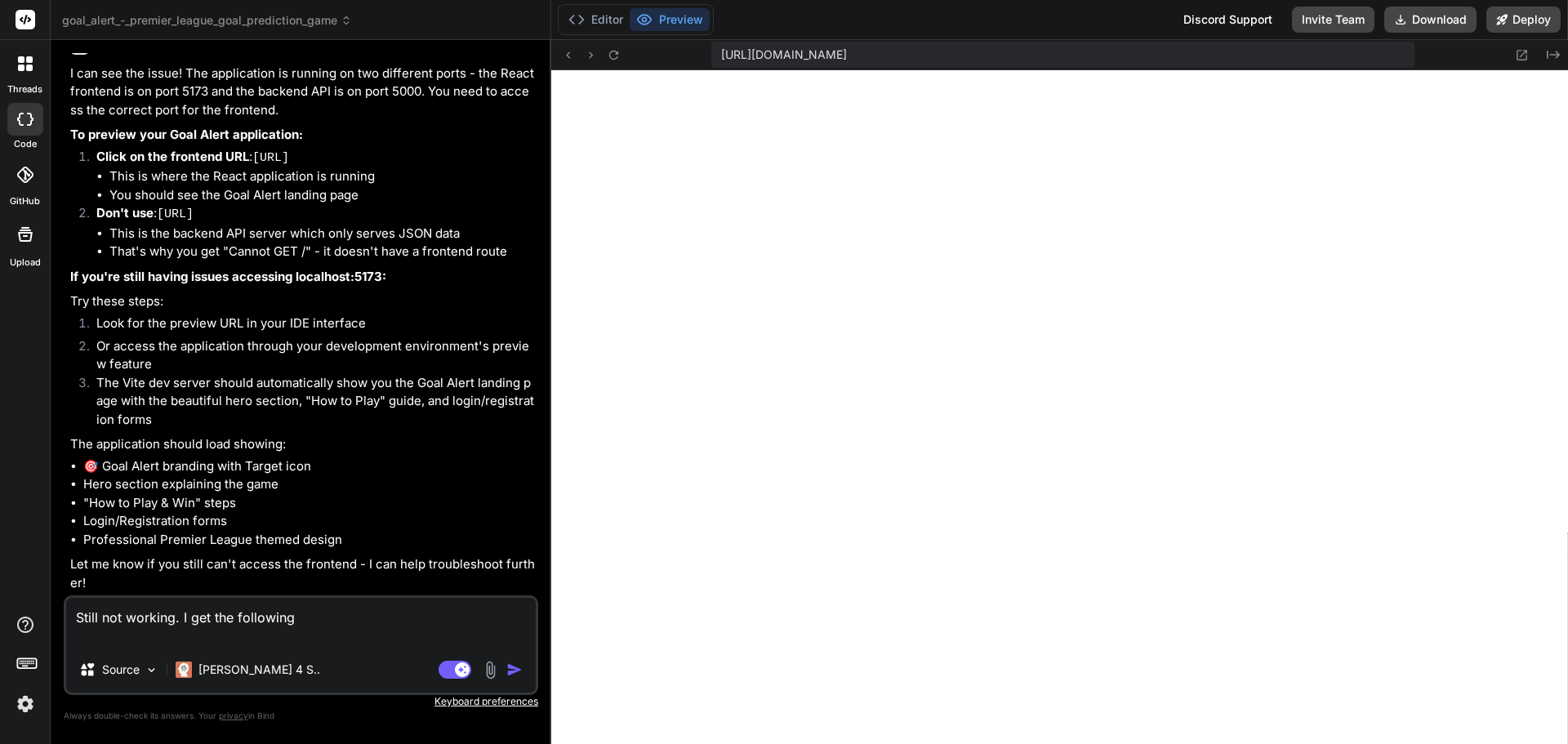
type textarea "Still not working. I get the following"
paste textarea "notfound-image Oops! We are unable to find the page you are looking for! Click …"
type textarea "x"
type textarea "Still not working. I get the following notfound-image Oops! We are unable to fi…"
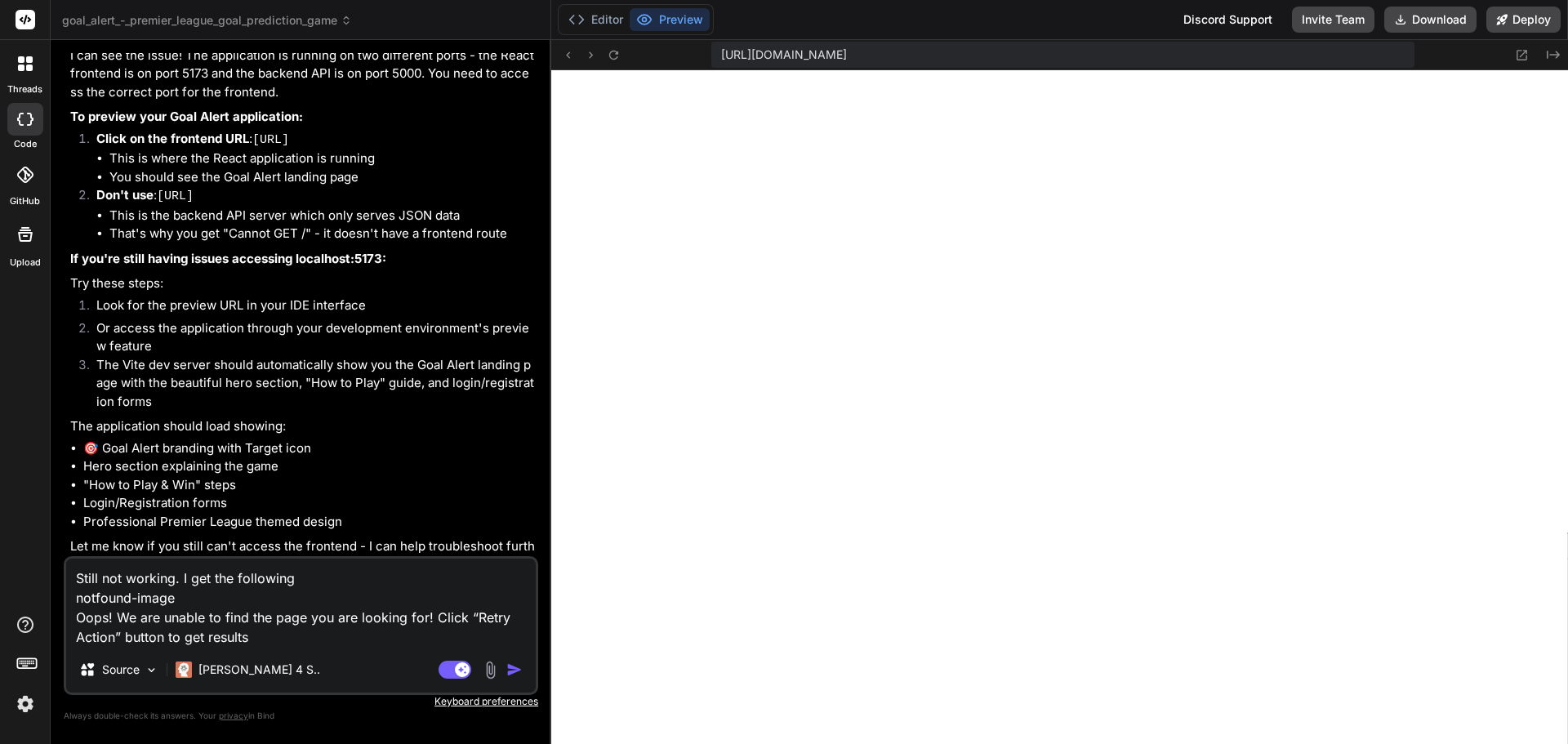
type textarea "x"
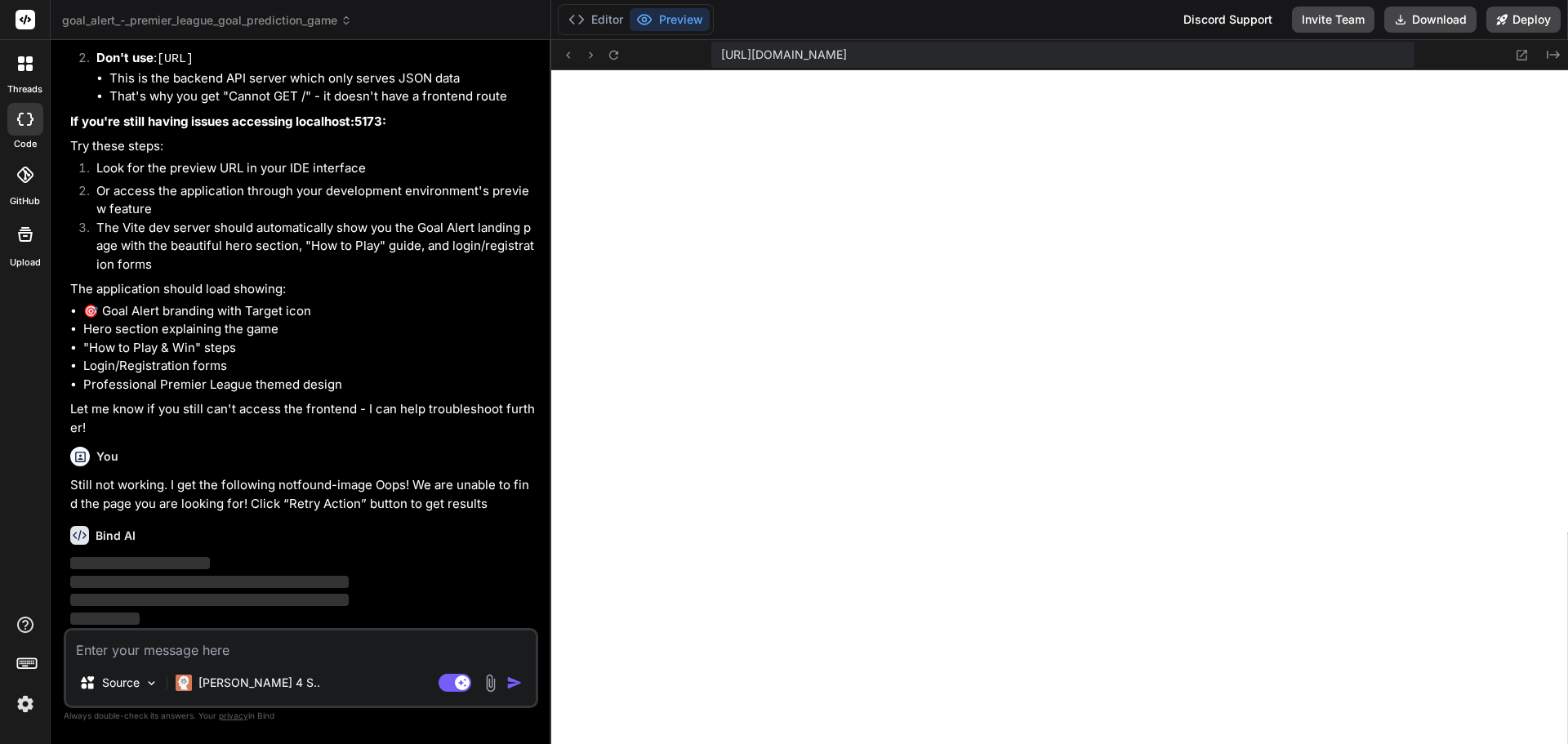
scroll to position [5198, 0]
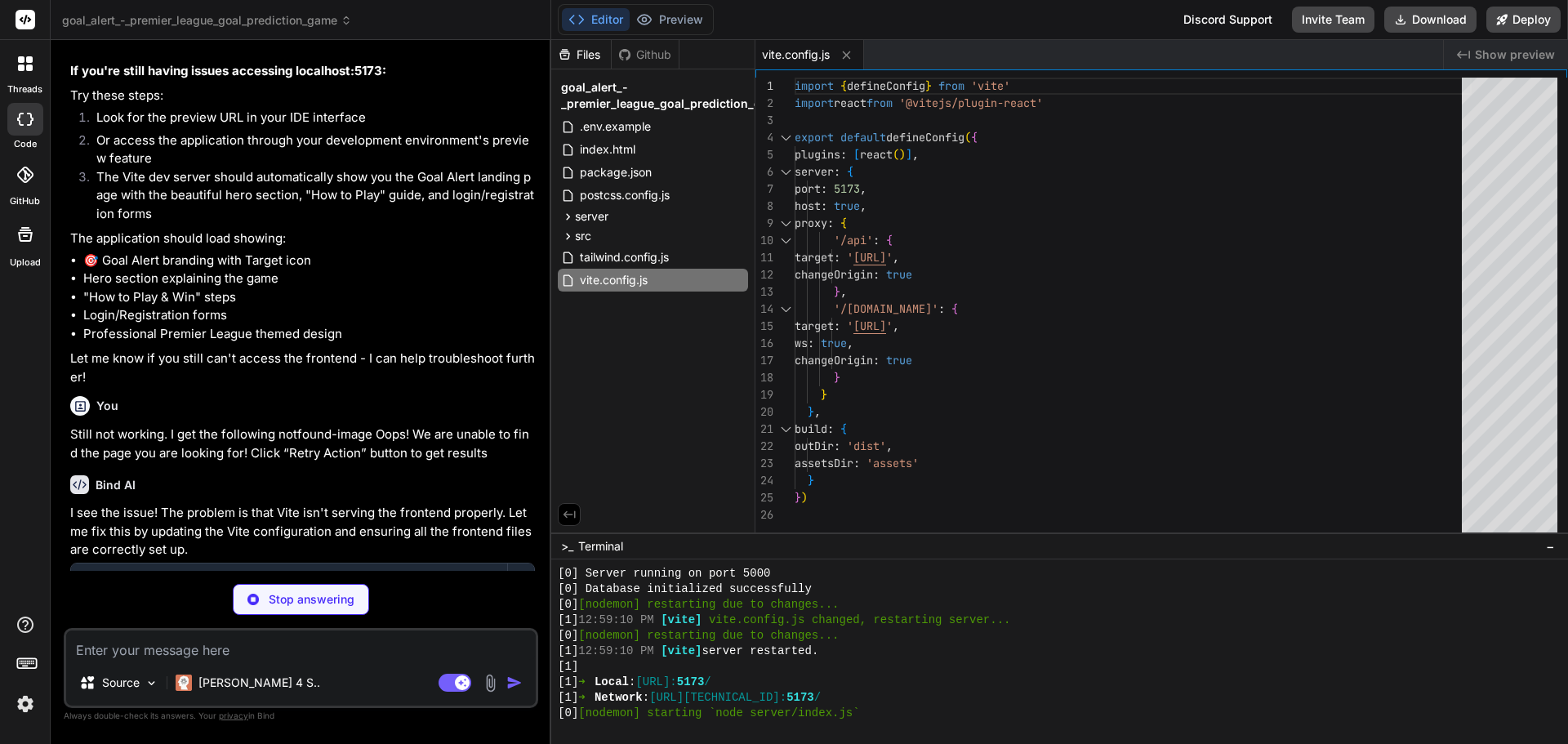
type textarea "x"
type textarea ")"
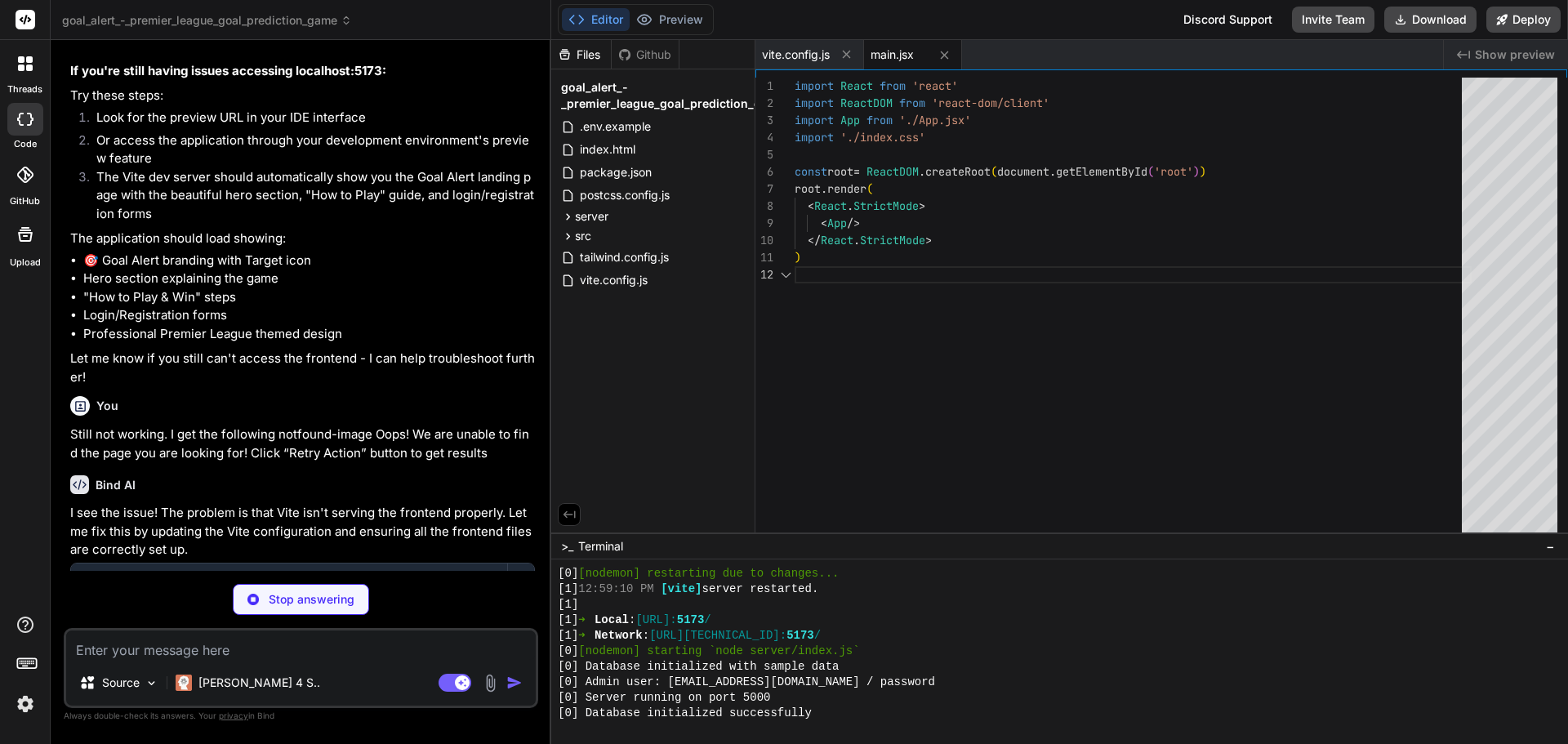
scroll to position [776, 0]
type textarea "x"
type textarea "}"
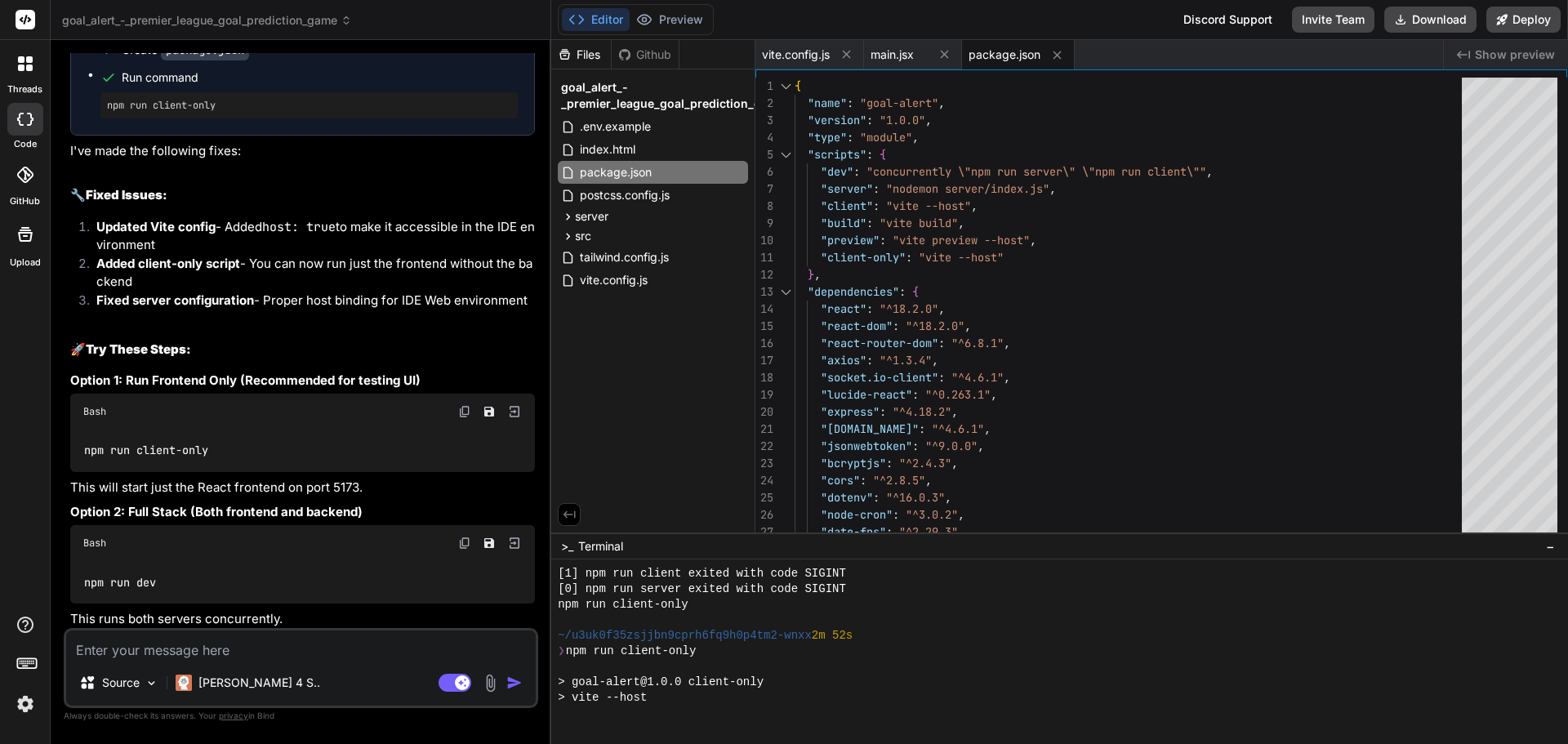
scroll to position [5900, 0]
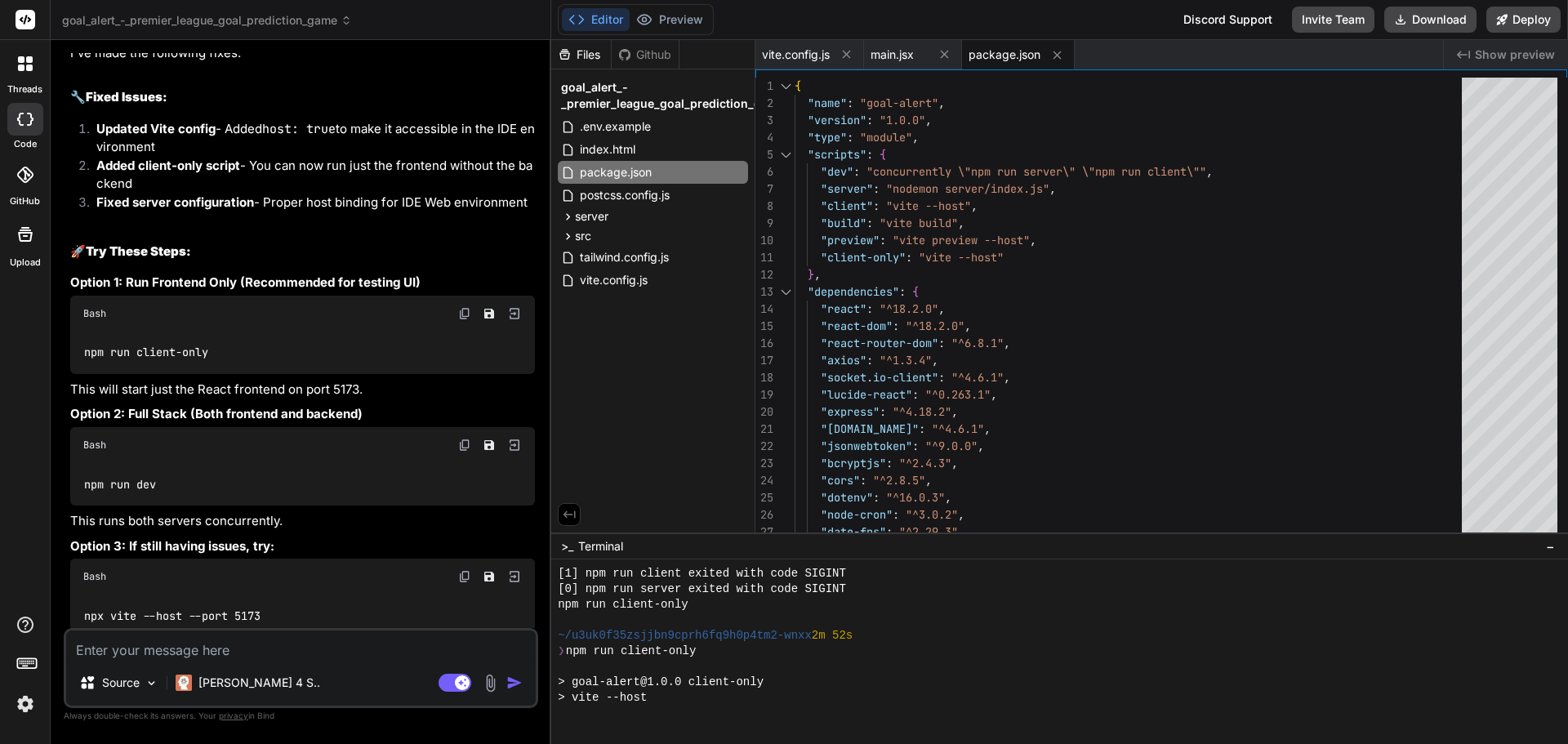
type textarea "x"
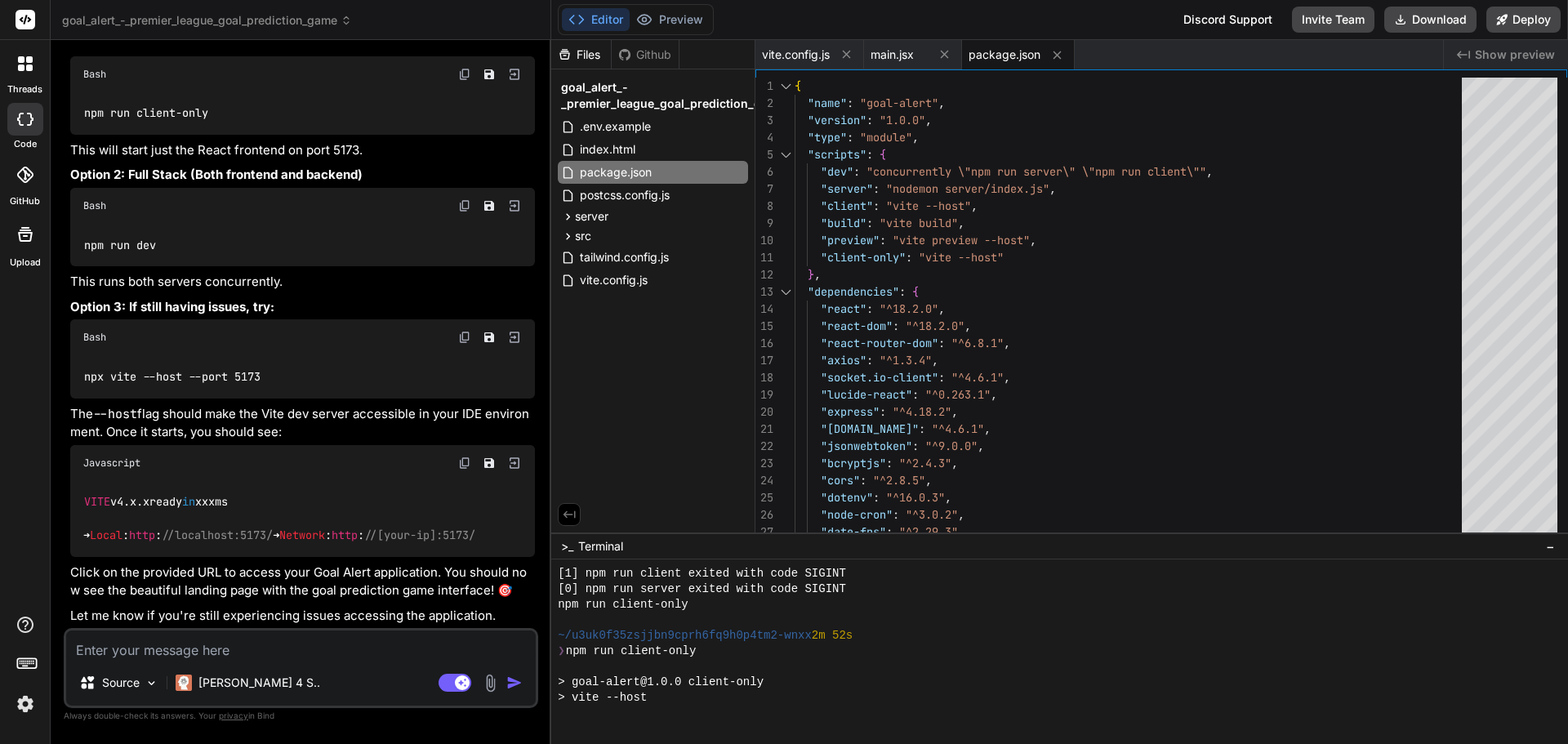
scroll to position [6211, 0]
drag, startPoint x: 168, startPoint y: 536, endPoint x: 306, endPoint y: 538, distance: 138.0
click at [306, 538] on code "VITE v4. x . x ready in xxxms ➜ Local : http : //localhost:5173/ ➜ Network : ht…" at bounding box center [280, 519] width 394 height 51
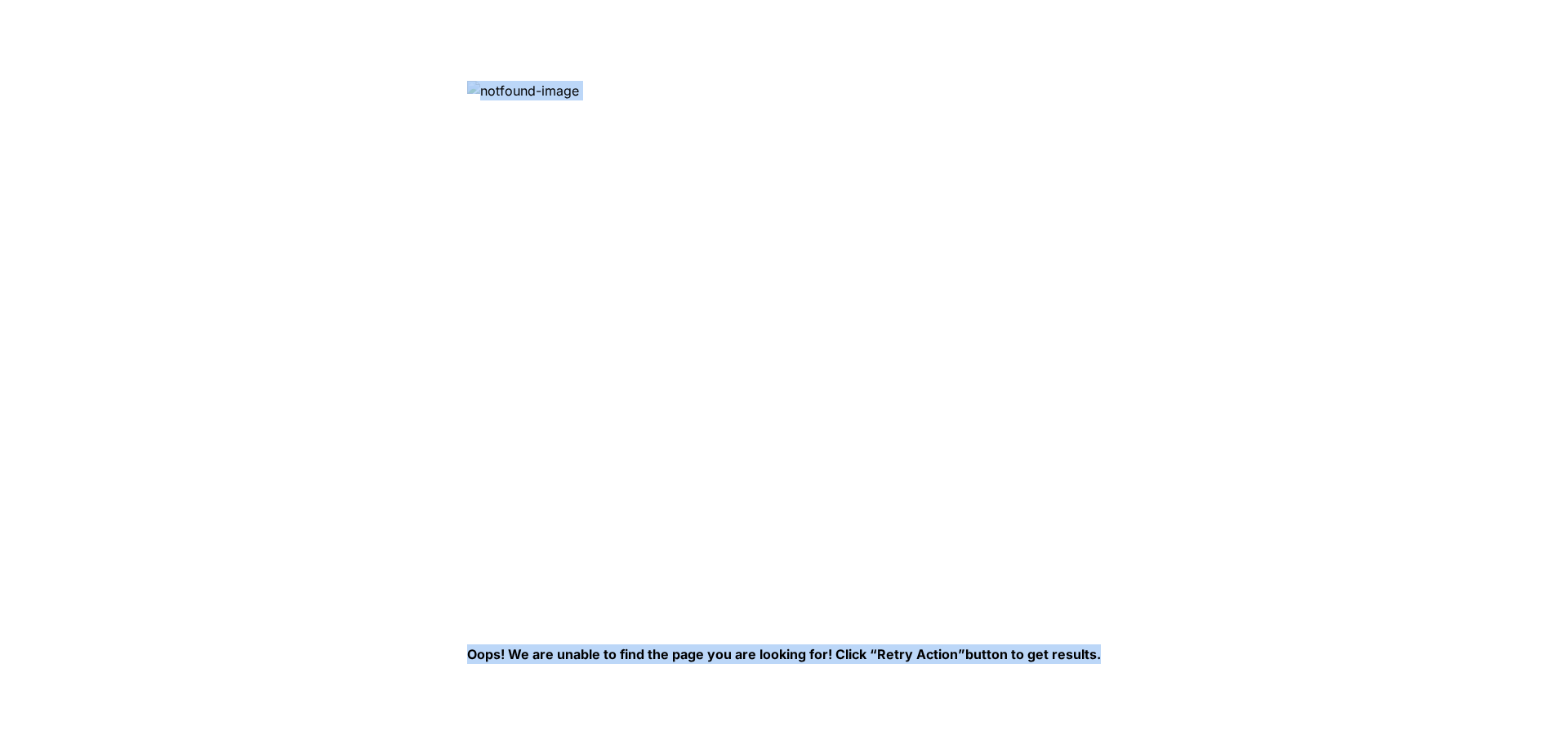
drag, startPoint x: 457, startPoint y: 56, endPoint x: 1095, endPoint y: 655, distance: 875.1
click at [1095, 0] on html "Oops! We are unable to find the page you are looking for! Click “Retry Action” …" at bounding box center [784, 0] width 1568 height 0
copy div "Oops! We are unable to find the page you are looking for! Click “Retry Action” …"
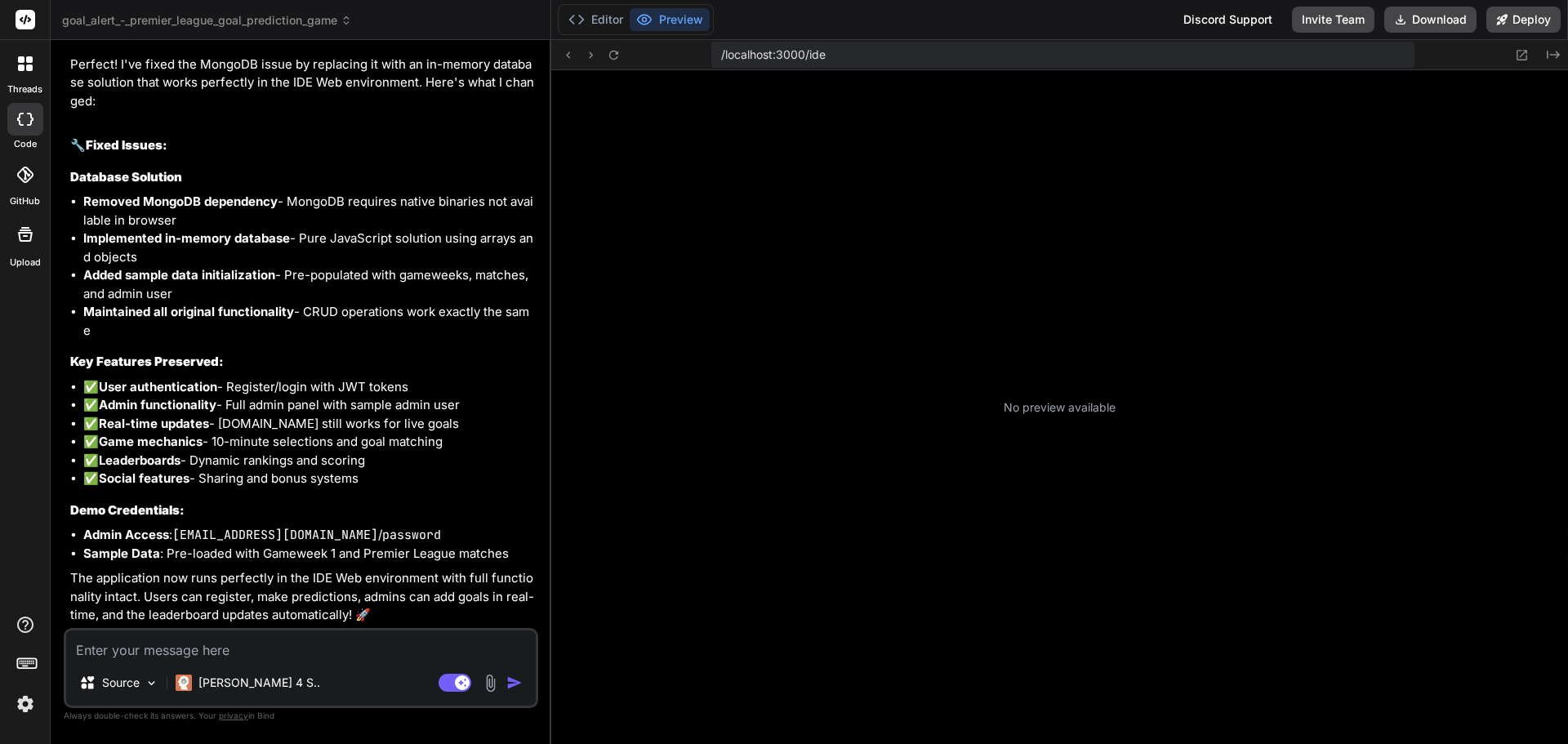
scroll to position [155, 0]
type textarea "x"
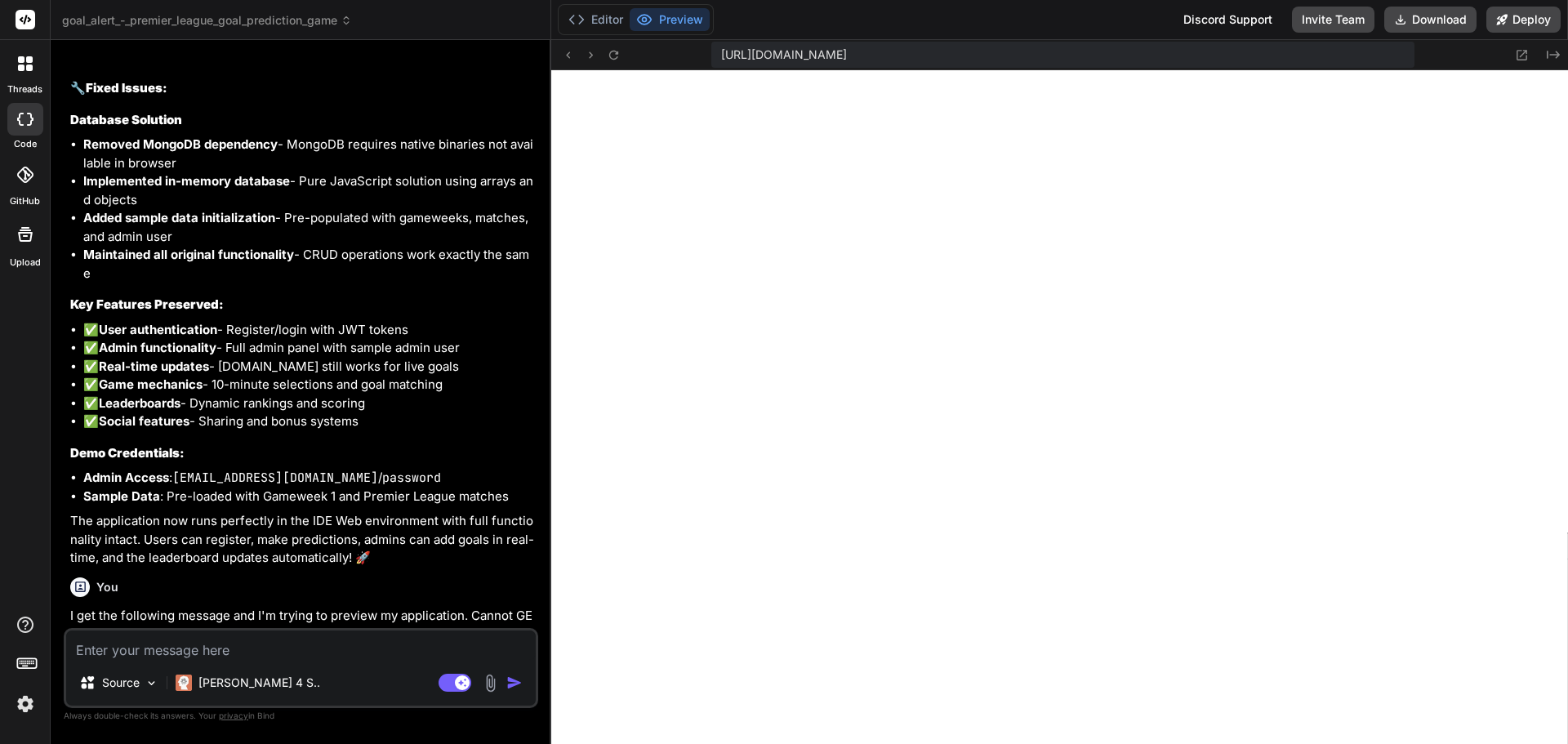
scroll to position [4361, 0]
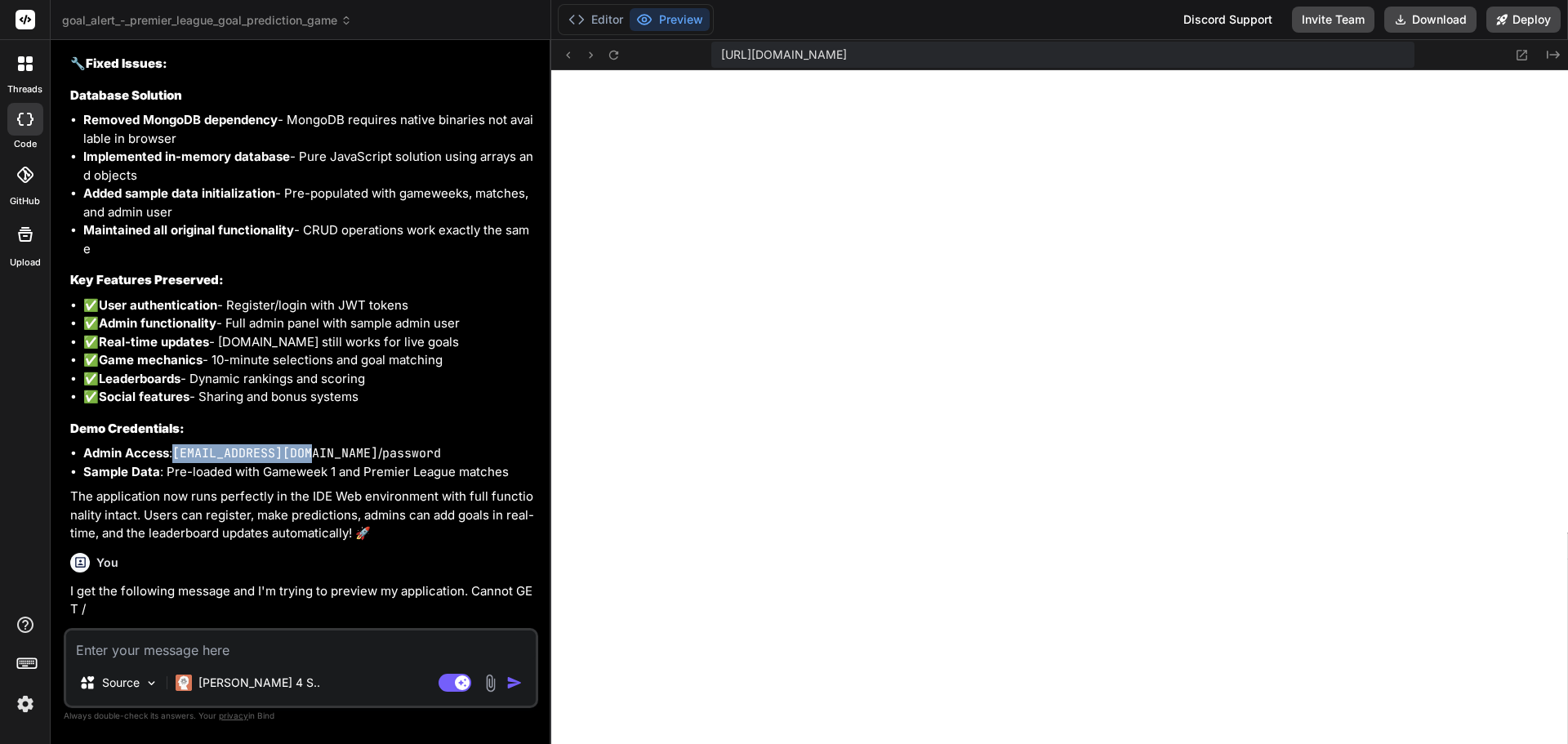
drag, startPoint x: 177, startPoint y: 509, endPoint x: 315, endPoint y: 510, distance: 138.0
click at [315, 462] on code "[EMAIL_ADDRESS][DOMAIN_NAME]" at bounding box center [275, 453] width 206 height 16
copy code "[EMAIL_ADDRESS][DOMAIN_NAME]"
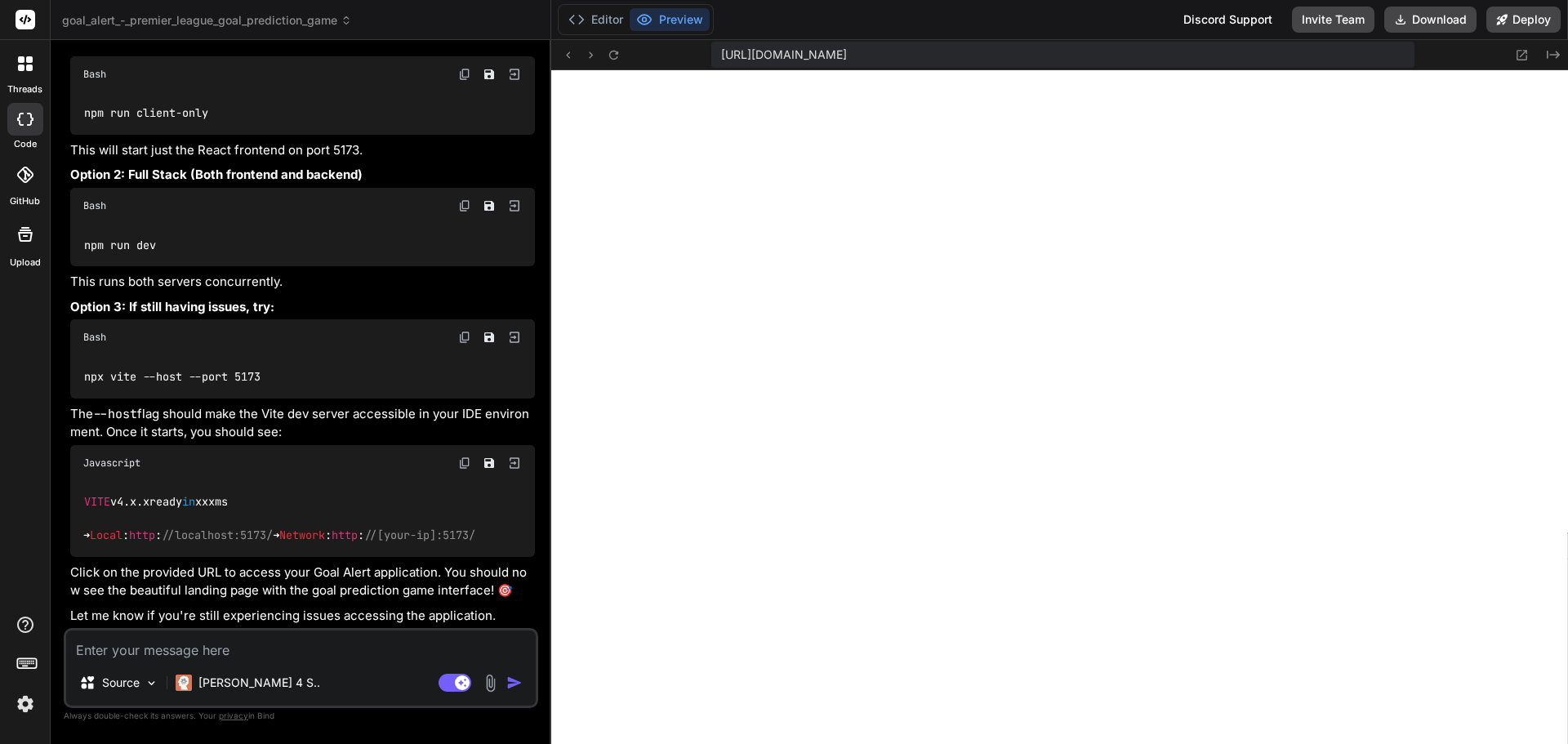
scroll to position [6211, 0]
click at [290, 652] on textarea at bounding box center [301, 645] width 470 height 30
